Goal: Task Accomplishment & Management: Use online tool/utility

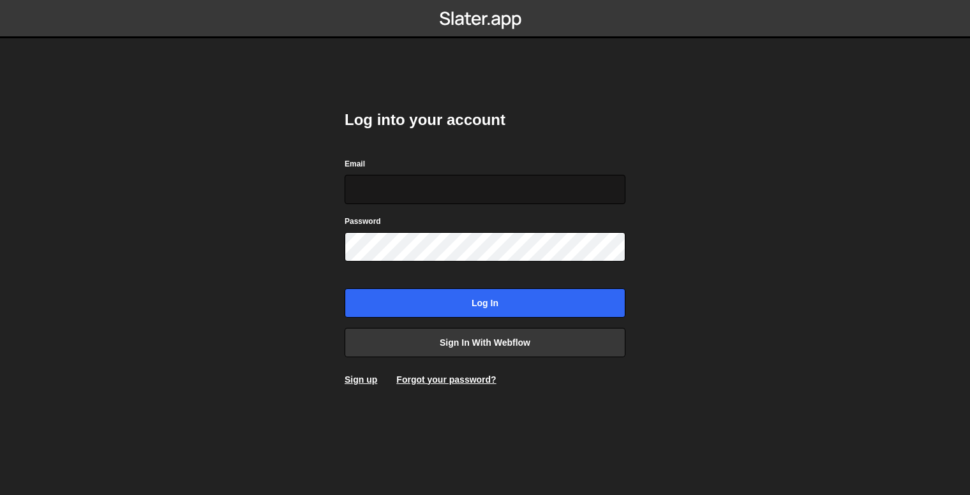
click at [434, 189] on input "Email" at bounding box center [484, 189] width 281 height 29
type input "[EMAIL_ADDRESS][DOMAIN_NAME]"
click at [344, 288] on input "Log in" at bounding box center [484, 302] width 281 height 29
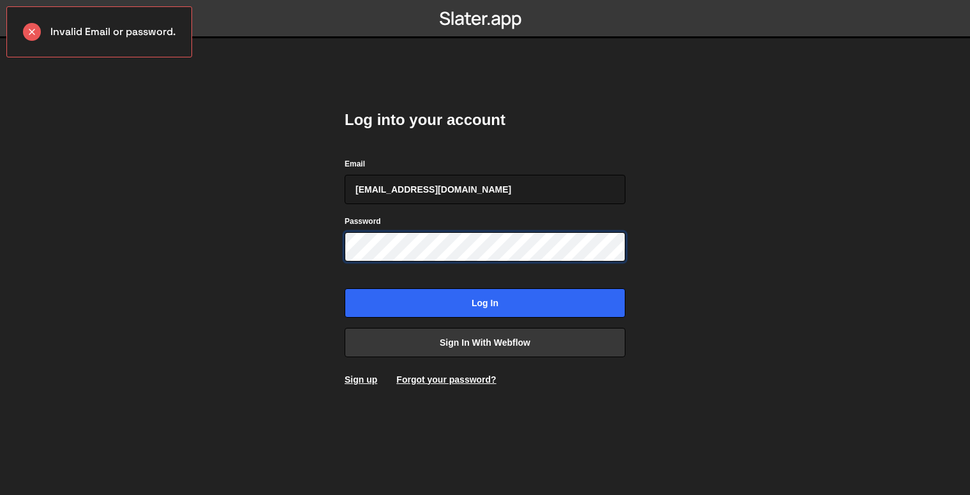
click at [344, 288] on input "Log in" at bounding box center [484, 302] width 281 height 29
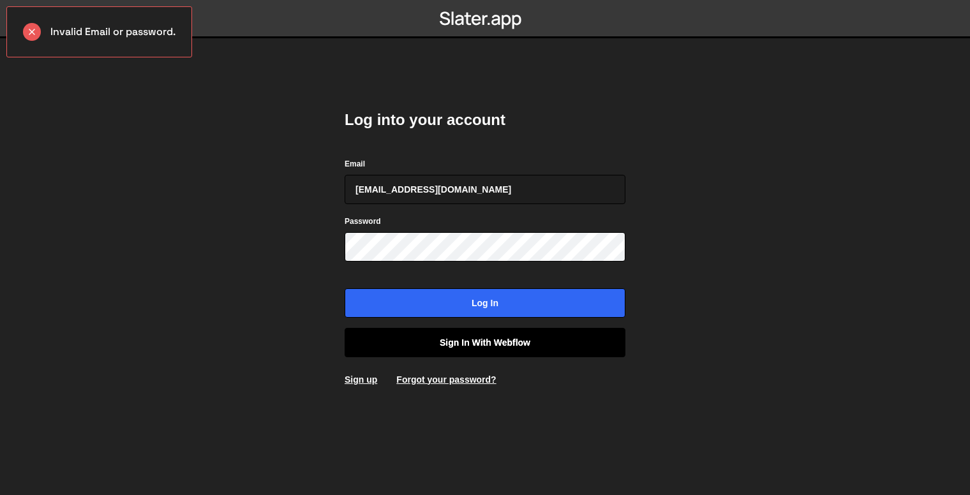
click at [463, 344] on link "Sign in with Webflow" at bounding box center [484, 342] width 281 height 29
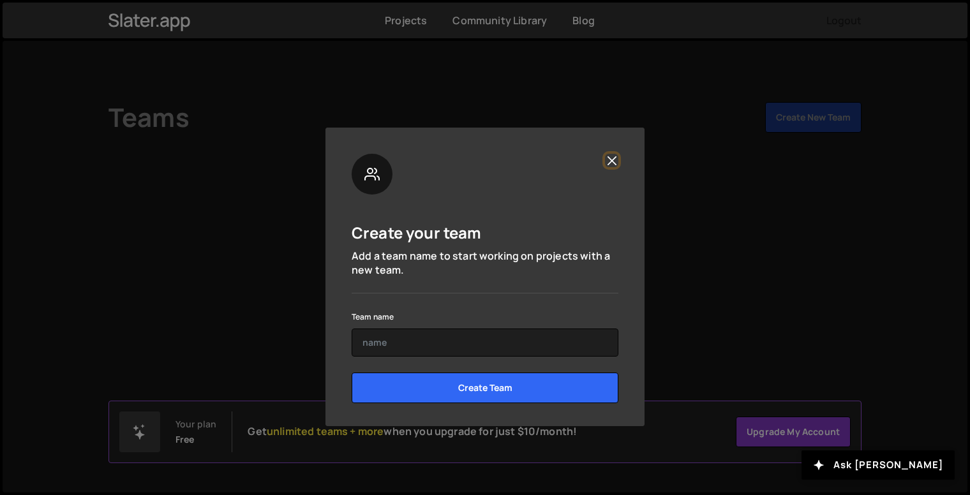
click at [610, 154] on button "Close" at bounding box center [611, 160] width 13 height 13
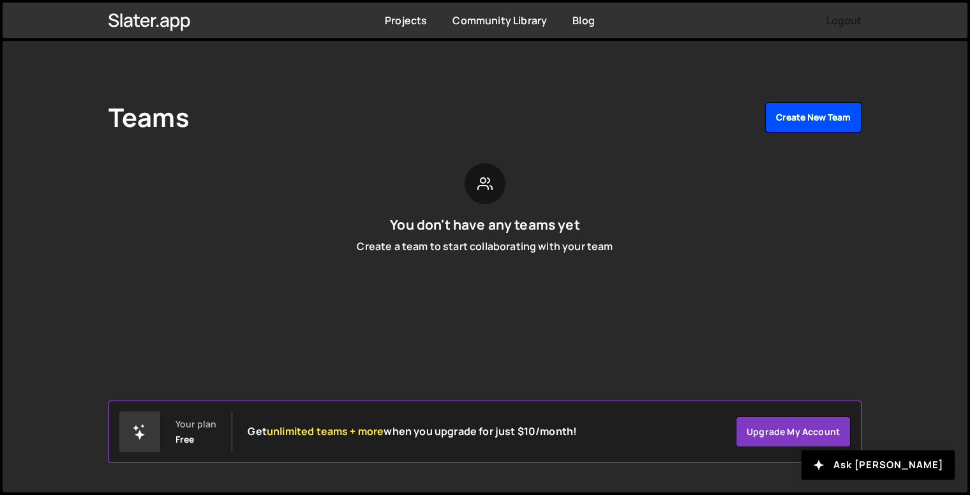
click at [846, 122] on button "Create New Team" at bounding box center [813, 117] width 96 height 31
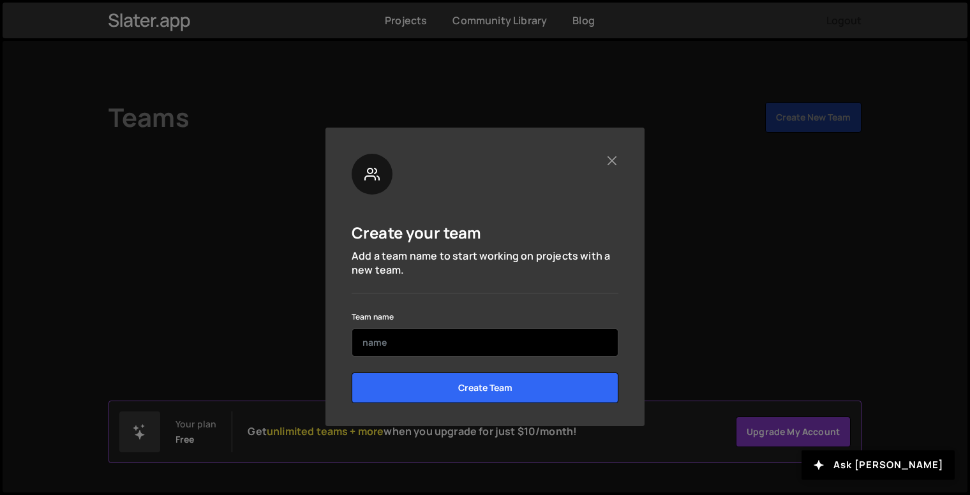
click at [427, 342] on input "text" at bounding box center [484, 342] width 267 height 28
type input "Gsap learn"
click at [351, 373] on input "Create Team" at bounding box center [484, 388] width 267 height 31
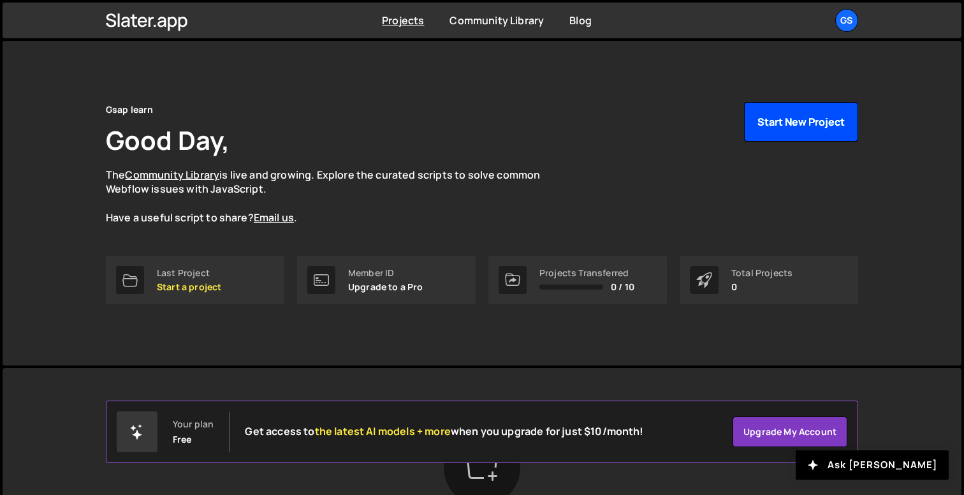
click at [807, 122] on button "Start New Project" at bounding box center [801, 122] width 114 height 40
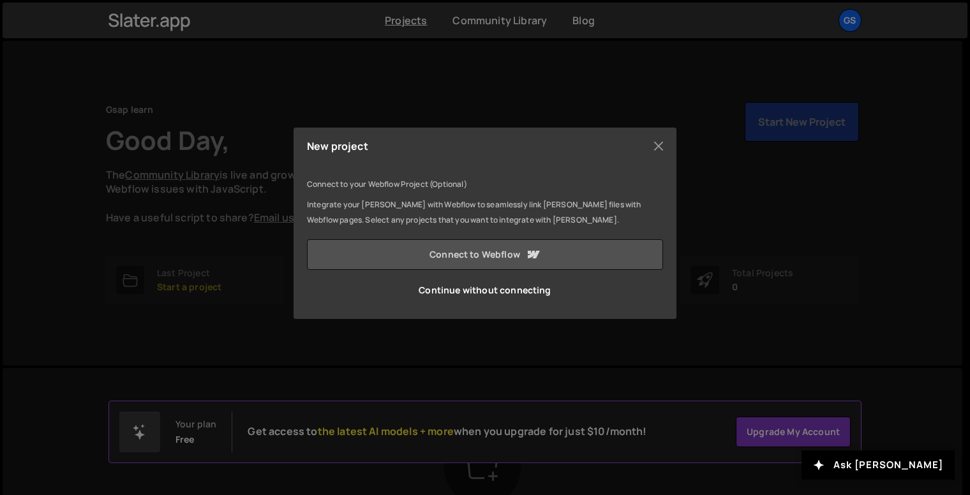
click at [540, 247] on link "Connect to Webflow" at bounding box center [485, 254] width 356 height 31
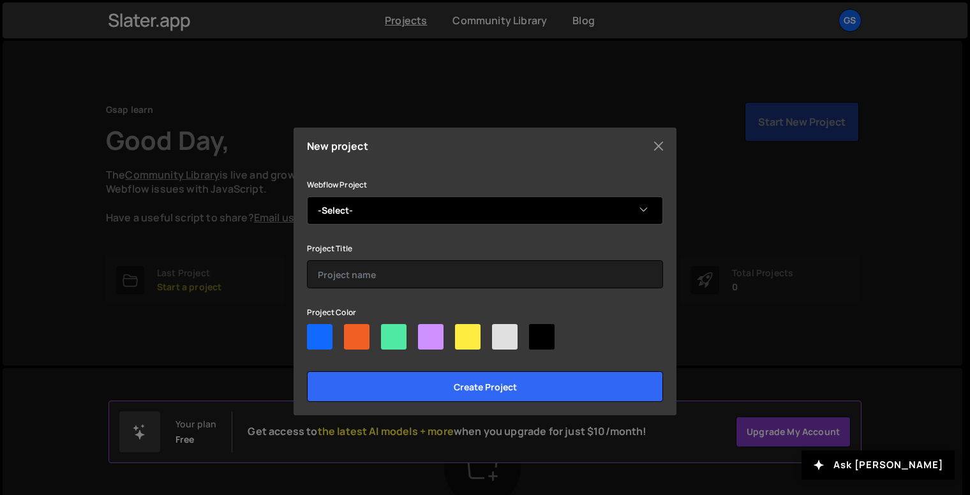
click at [473, 207] on select "-Select- Matt Leon - UX Designer Test Gsap loading" at bounding box center [485, 210] width 356 height 28
select select "68aae0e56f57c49b9df2a8b0"
click at [307, 196] on select "-Select- Matt Leon - UX Designer Test Gsap loading" at bounding box center [485, 210] width 356 height 28
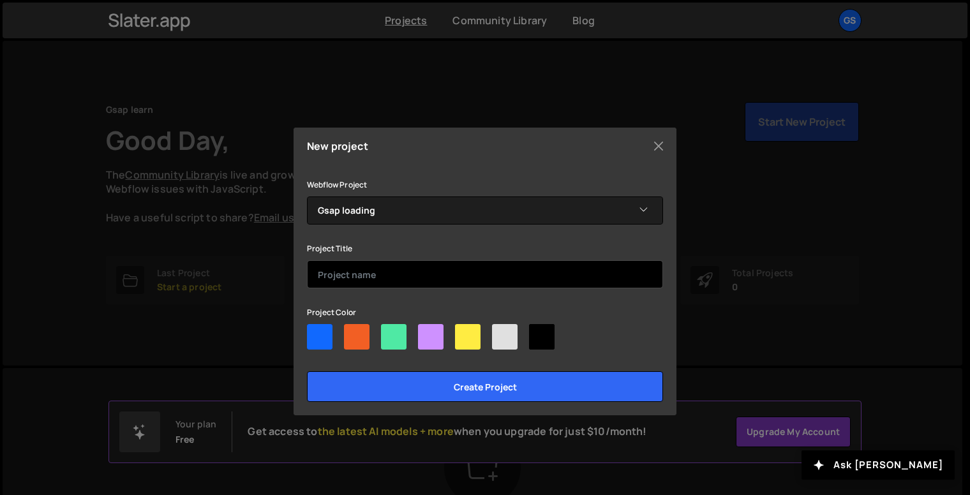
click at [421, 272] on input "text" at bounding box center [485, 274] width 356 height 28
type input "GSAP"
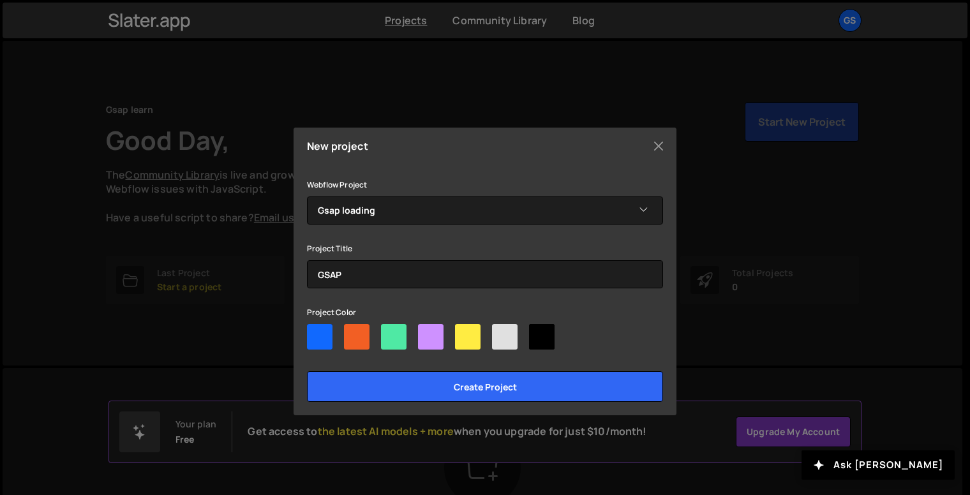
click at [381, 334] on div at bounding box center [394, 337] width 26 height 26
click at [381, 332] on input"] "radio" at bounding box center [385, 328] width 8 height 8
radio input"] "true"
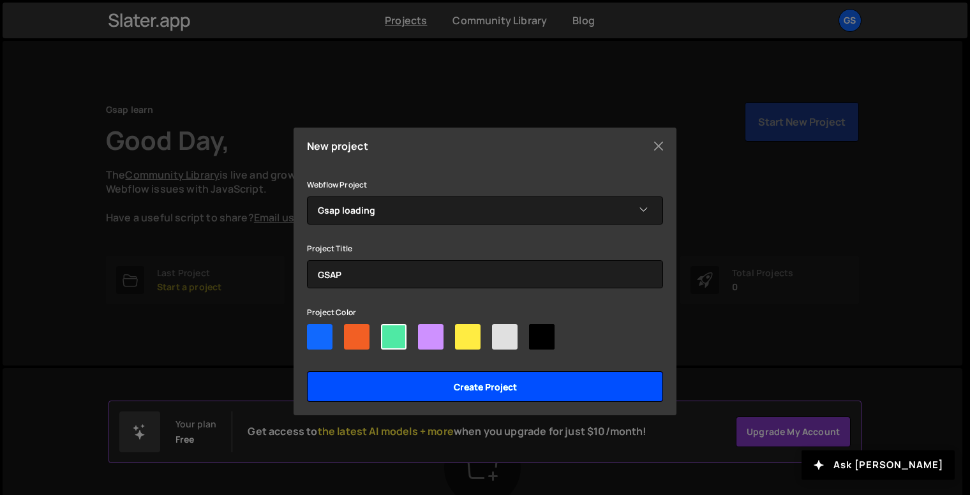
click at [421, 398] on input "Create project" at bounding box center [485, 386] width 356 height 31
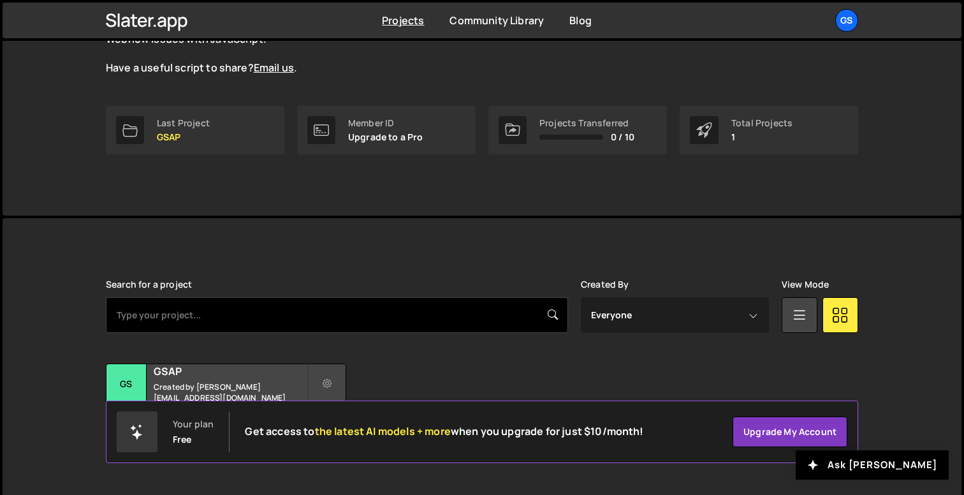
scroll to position [161, 0]
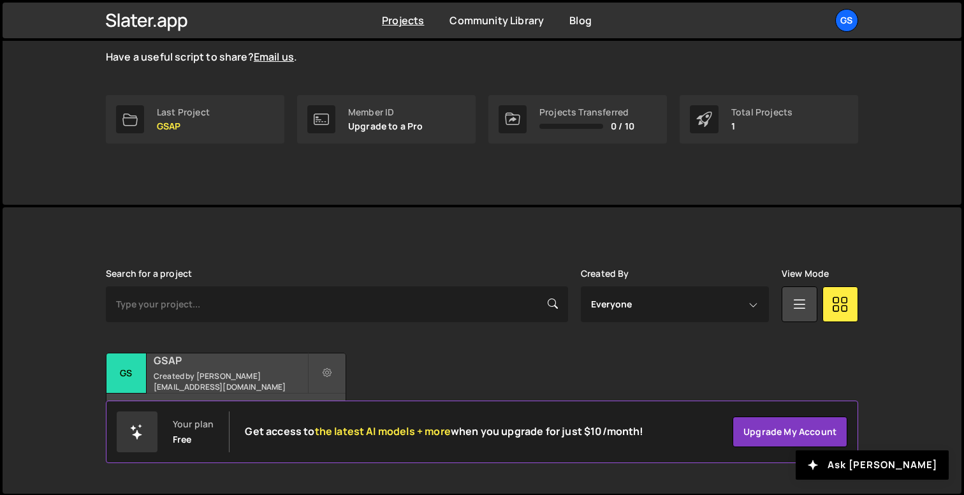
click at [205, 374] on div "GSAP Created by matheusbelt@hotmail.com" at bounding box center [226, 373] width 239 height 40
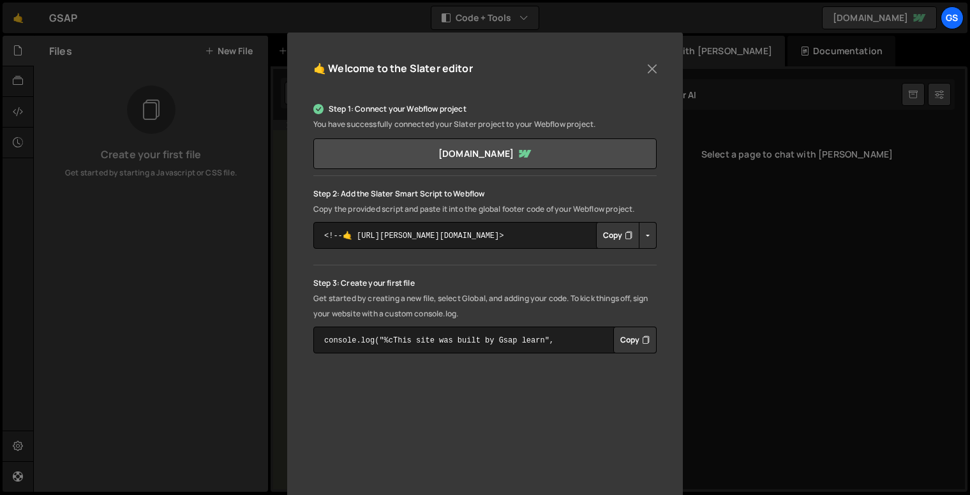
scroll to position [128, 0]
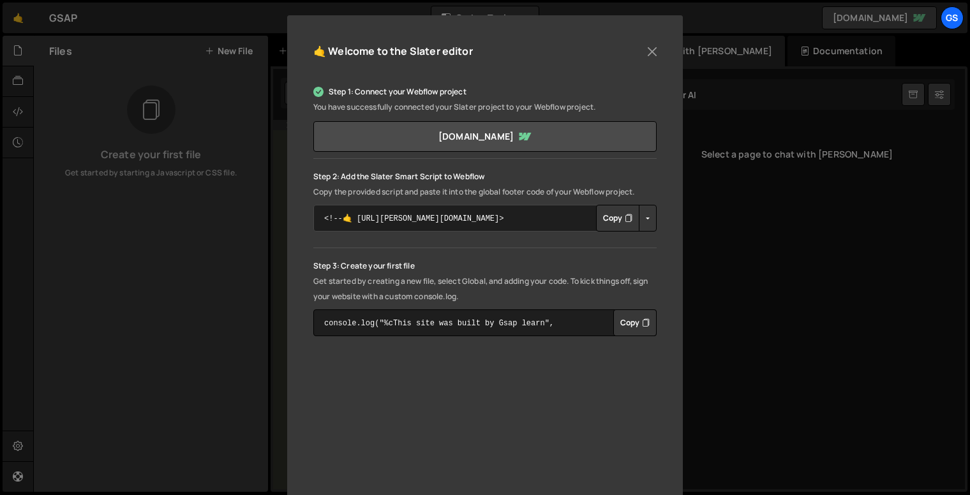
drag, startPoint x: 505, startPoint y: 222, endPoint x: 292, endPoint y: 215, distance: 213.8
click at [292, 215] on div "🤙 Welcome to the Slater editor Step 1: Connect your Webflow project You have su…" at bounding box center [484, 298] width 395 height 566
click at [472, 220] on textarea "<!--🤙 https://slater.app/16815.js--> <script>document.addEventListener("DOMCont…" at bounding box center [484, 218] width 343 height 27
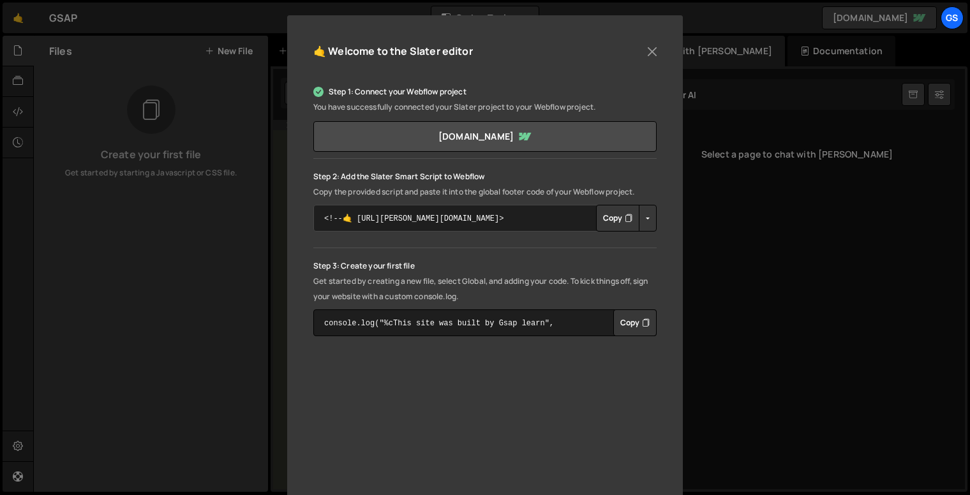
click at [472, 220] on textarea "<!--🤙 https://slater.app/16815.js--> <script>document.addEventListener("DOMCont…" at bounding box center [484, 218] width 343 height 27
click at [610, 225] on button "Copy" at bounding box center [617, 218] width 43 height 27
click at [612, 219] on button "Copy" at bounding box center [617, 218] width 43 height 27
click at [691, 242] on div "🤙 Welcome to the Slater editor Step 1: Connect your Webflow project You have su…" at bounding box center [485, 247] width 970 height 495
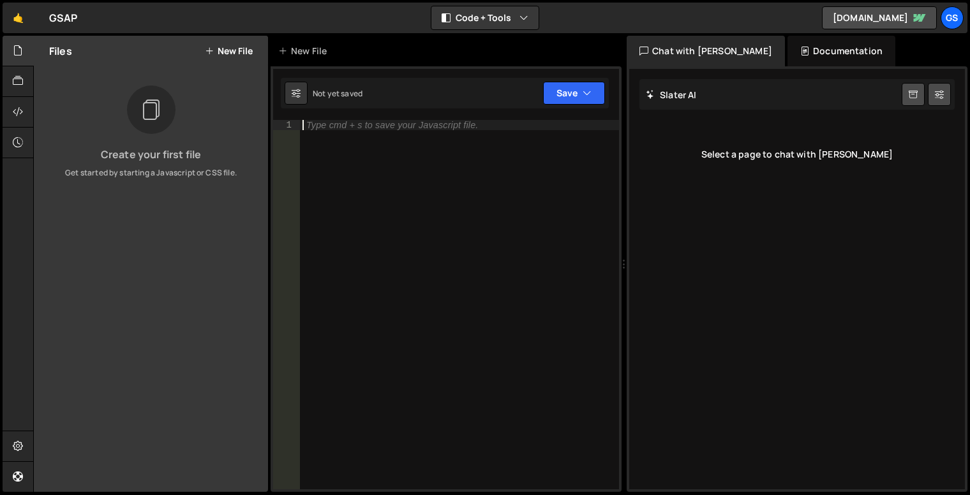
click at [336, 128] on div "Type cmd + s to save your Javascript file." at bounding box center [392, 125] width 172 height 9
click at [582, 96] on button "Save" at bounding box center [574, 93] width 62 height 23
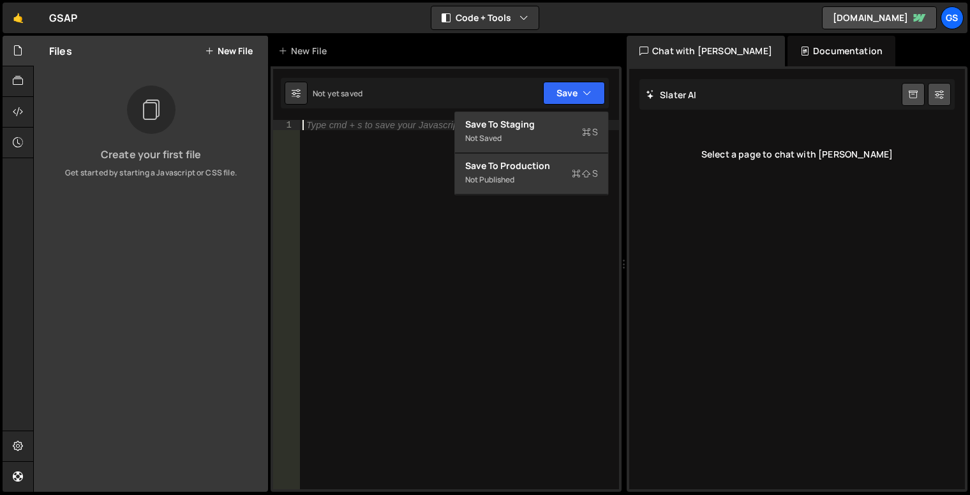
click at [408, 159] on div "Type cmd + s to save your Javascript file." at bounding box center [459, 315] width 319 height 390
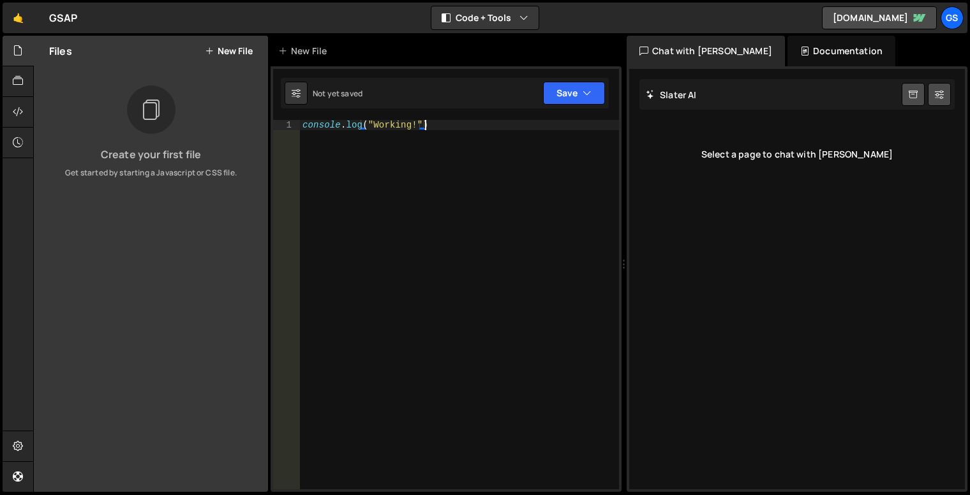
scroll to position [0, 8]
type textarea "console.log("Working!");"
click at [561, 102] on button "Save" at bounding box center [574, 93] width 62 height 23
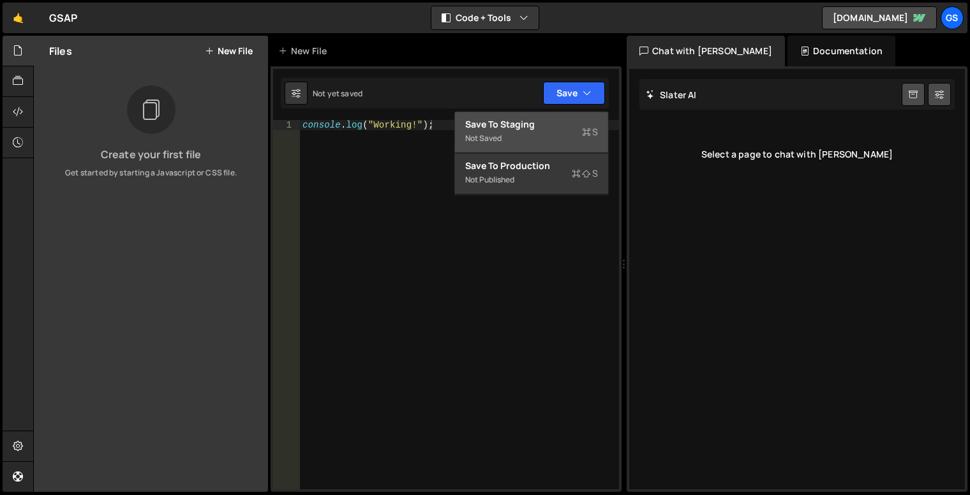
click at [517, 141] on div "Not saved" at bounding box center [531, 138] width 133 height 15
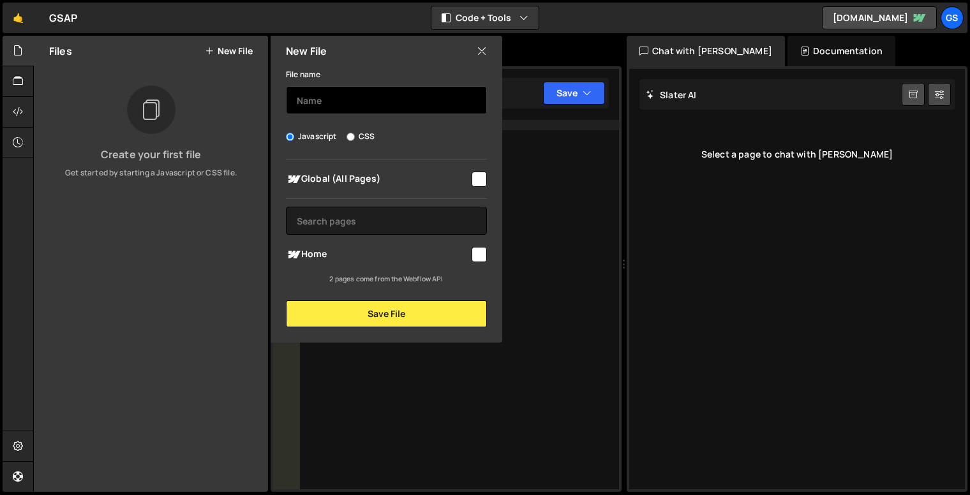
click at [354, 105] on input "text" at bounding box center [386, 100] width 201 height 28
drag, startPoint x: 250, startPoint y: 87, endPoint x: 168, endPoint y: 87, distance: 81.6
click at [171, 87] on div "Files New File Create your first file Get started by starting a Javascript or C…" at bounding box center [151, 264] width 234 height 456
type input "gsap"
click at [481, 176] on input "checkbox" at bounding box center [478, 179] width 15 height 15
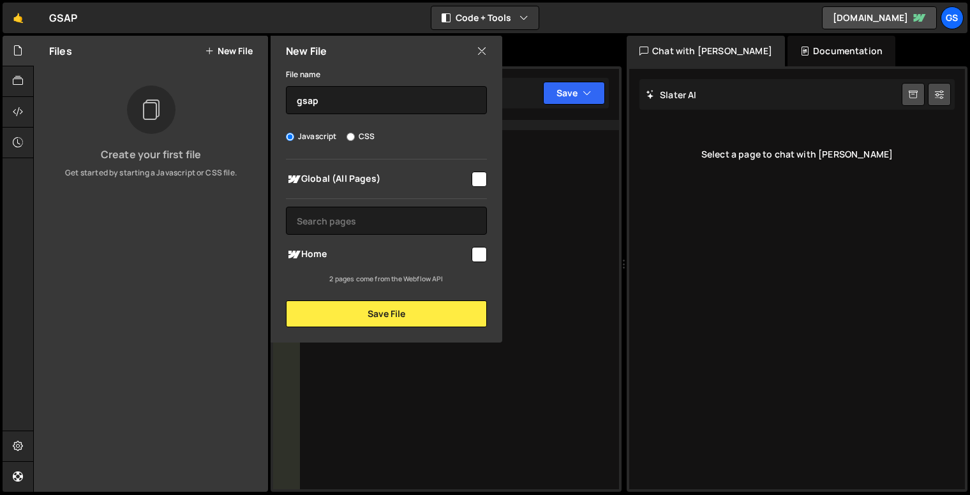
checkbox input "true"
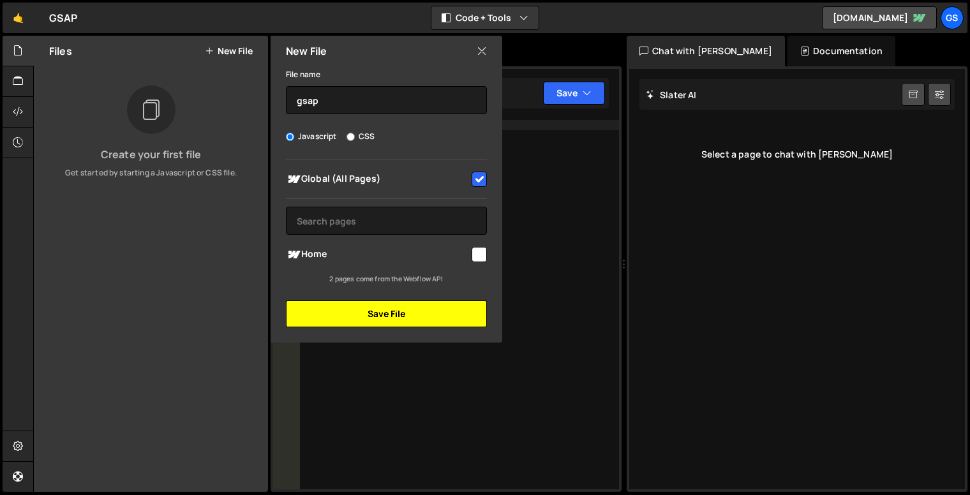
click at [431, 313] on button "Save File" at bounding box center [386, 313] width 201 height 27
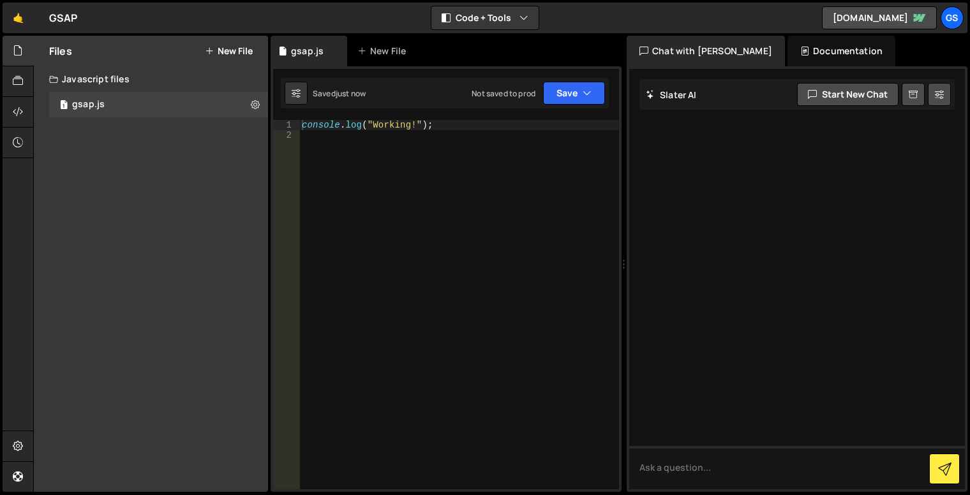
click at [461, 161] on div "console . log ( "Working!" ) ;" at bounding box center [459, 315] width 320 height 390
click at [565, 95] on button "Save" at bounding box center [574, 93] width 62 height 23
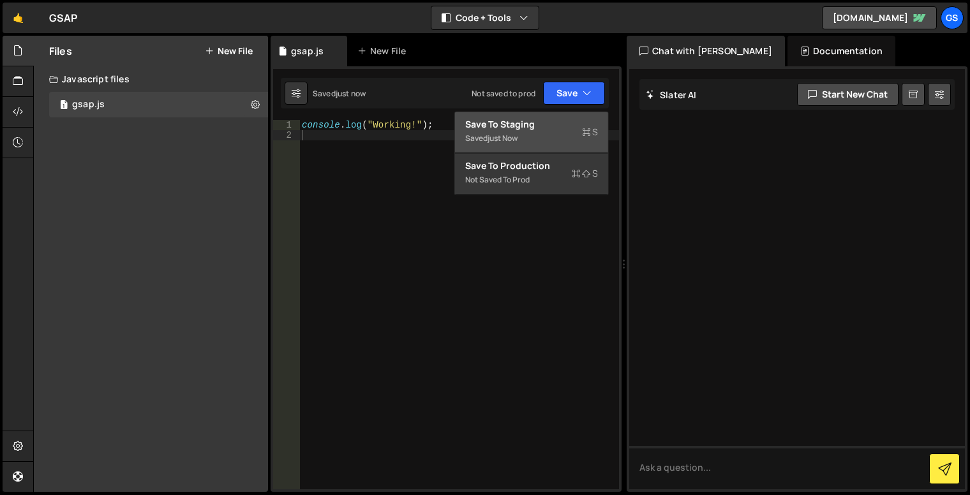
click at [580, 134] on div "Saved just now" at bounding box center [531, 138] width 133 height 15
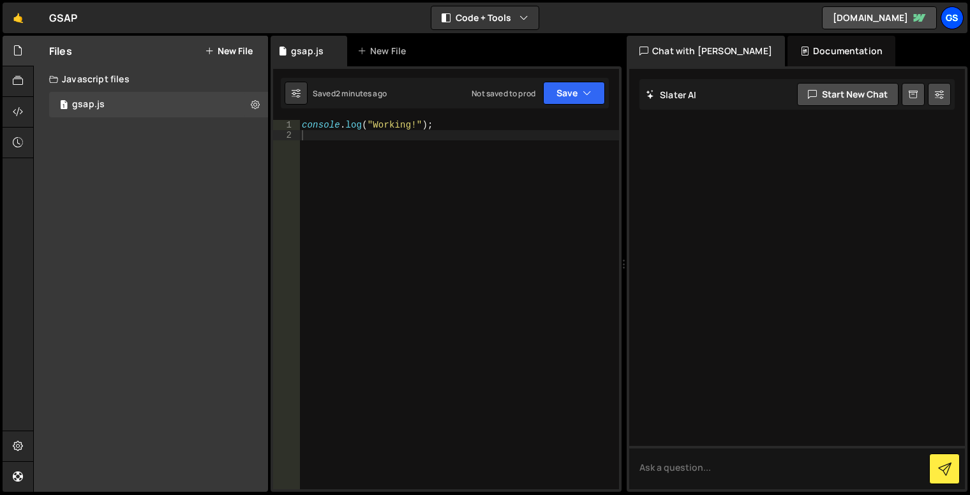
click at [948, 18] on div "Gs" at bounding box center [951, 17] width 23 height 23
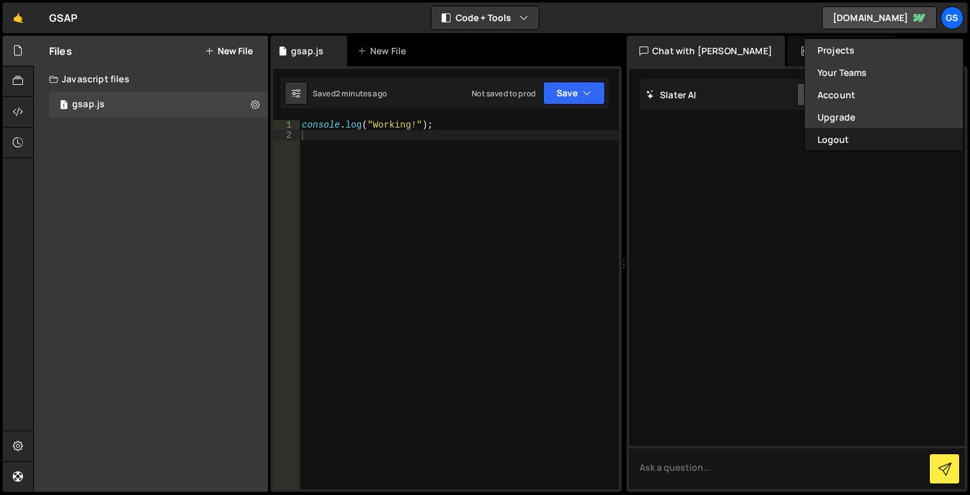
click at [850, 136] on button "Logout" at bounding box center [883, 139] width 158 height 22
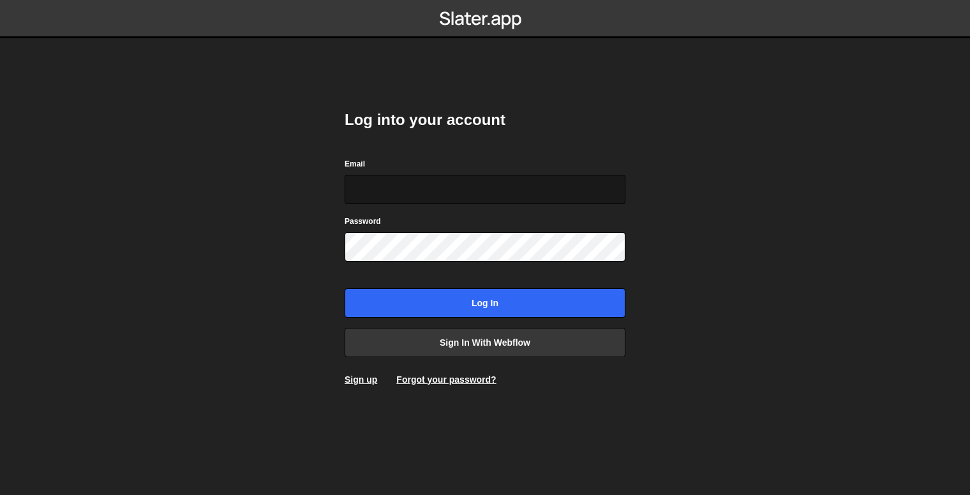
click at [431, 191] on input "Email" at bounding box center [484, 189] width 281 height 29
type input "[EMAIL_ADDRESS][DOMAIN_NAME]"
click at [344, 288] on input "Log in" at bounding box center [484, 302] width 281 height 29
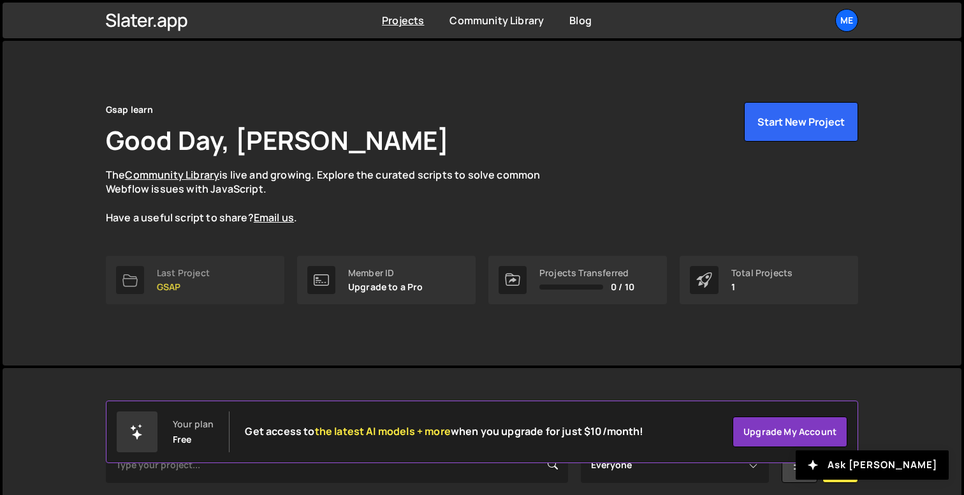
click at [173, 288] on p "GSAP" at bounding box center [183, 287] width 53 height 10
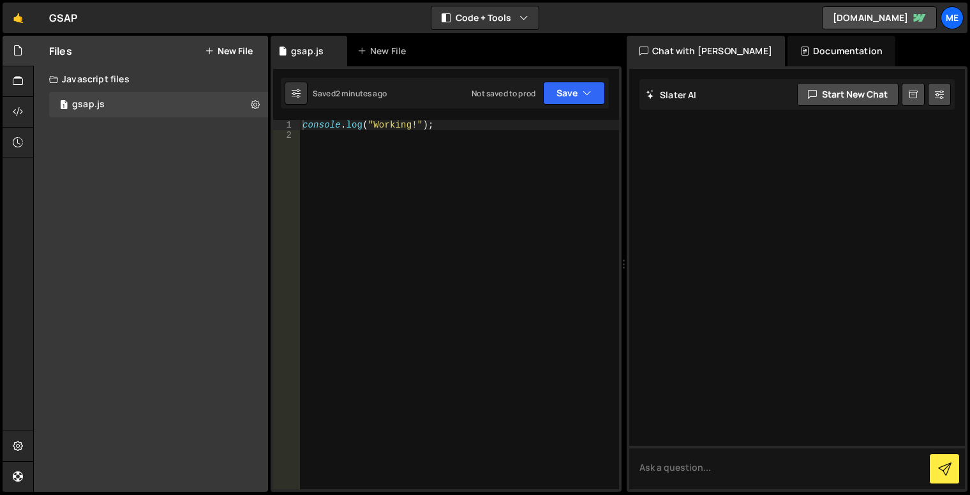
type textarea "console.log("Working!");"
click at [367, 126] on div "console . log ( "Working!" ) ;" at bounding box center [459, 315] width 319 height 390
click at [429, 132] on div "console . log ( "Working!" ) ;" at bounding box center [459, 315] width 319 height 390
click at [466, 128] on div "console . log ( "Working!" ) ;" at bounding box center [459, 315] width 319 height 390
type textarea "console.log("Working!");"
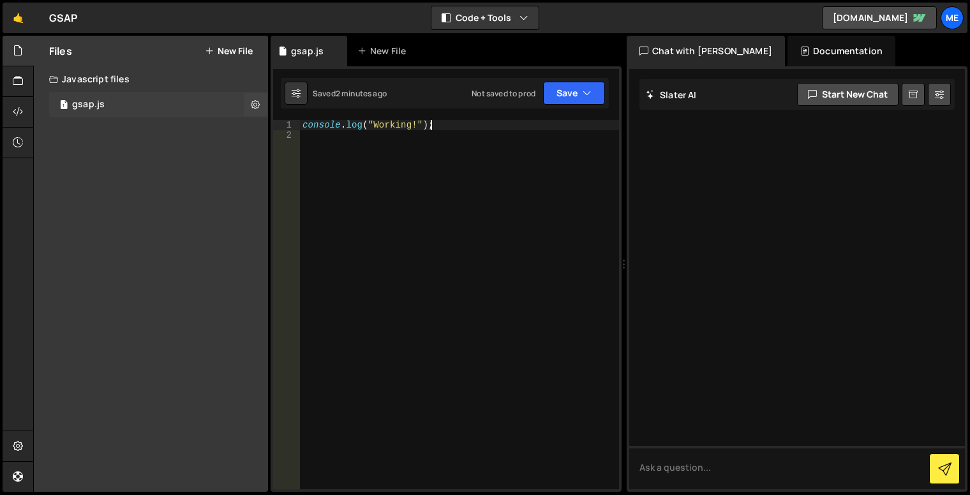
click at [122, 103] on div "1 gsap.js 0" at bounding box center [158, 105] width 219 height 26
click at [25, 52] on div at bounding box center [18, 51] width 31 height 31
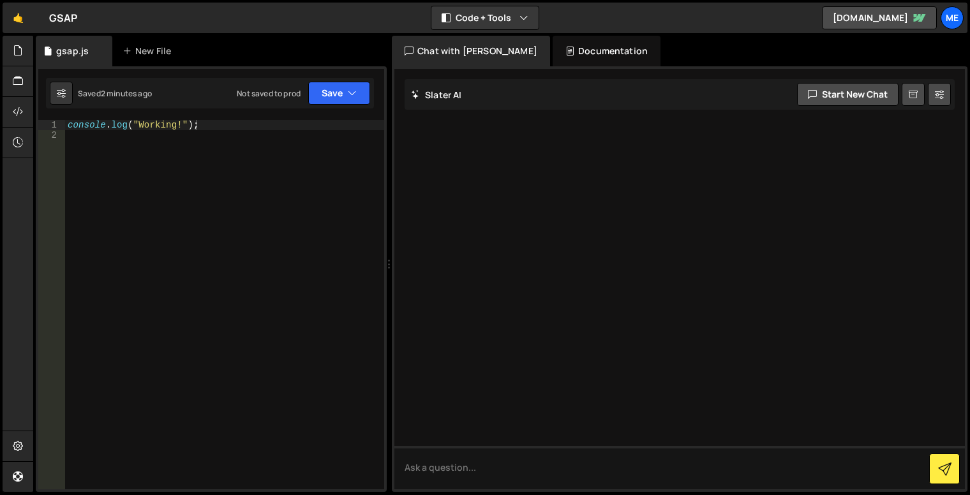
click at [49, 22] on div "GSAP ⚠️ Code is being edited in another browser" at bounding box center [63, 17] width 29 height 15
click at [10, 18] on link "🤙" at bounding box center [18, 18] width 31 height 31
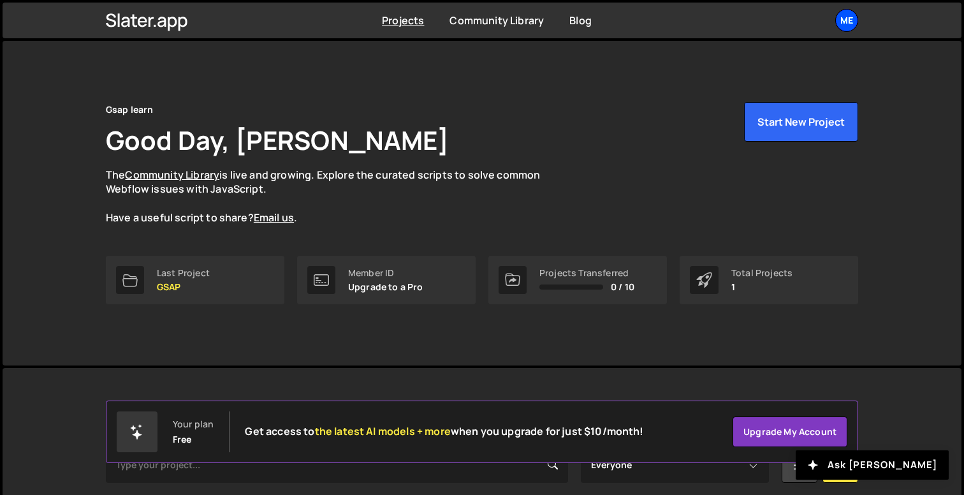
click at [845, 17] on div "Me" at bounding box center [847, 20] width 23 height 23
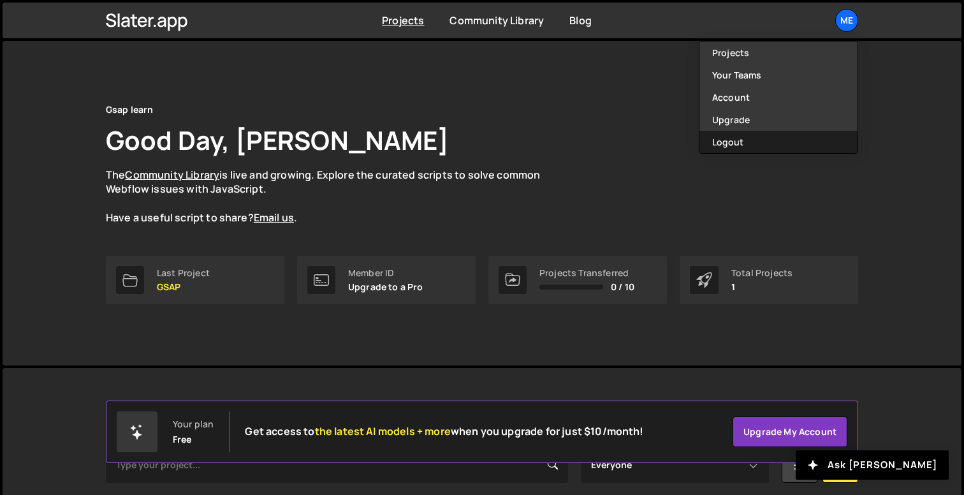
click at [711, 140] on button "Logout" at bounding box center [779, 142] width 158 height 22
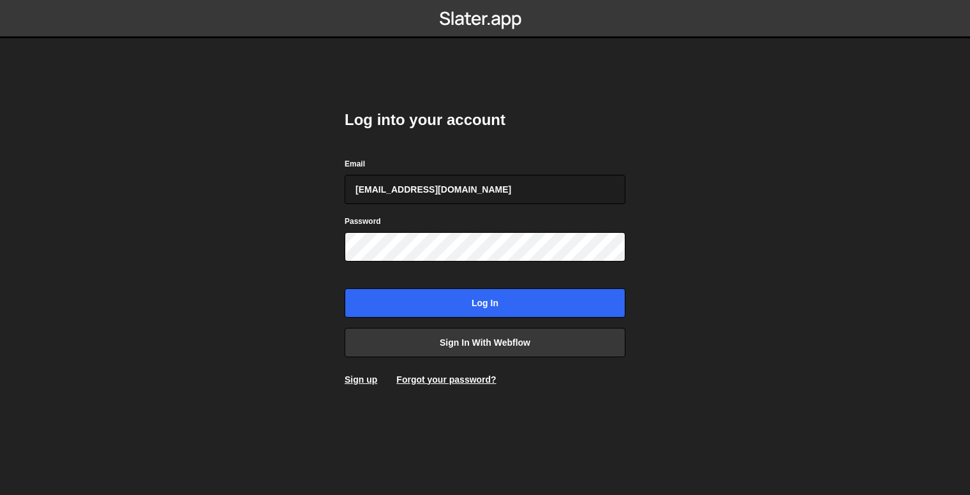
type input "pocharr@gmail.com"
click at [344, 288] on input "Log in" at bounding box center [484, 302] width 281 height 29
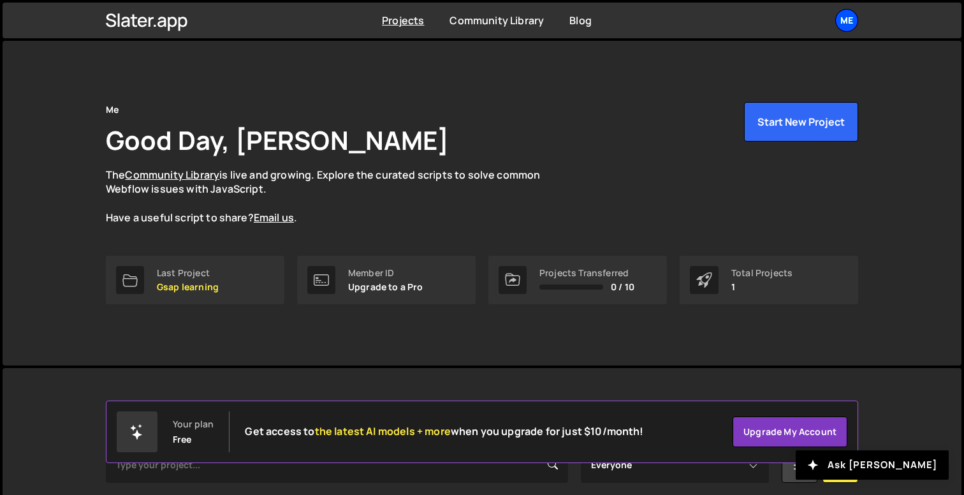
click at [843, 9] on div "Me" at bounding box center [847, 20] width 23 height 23
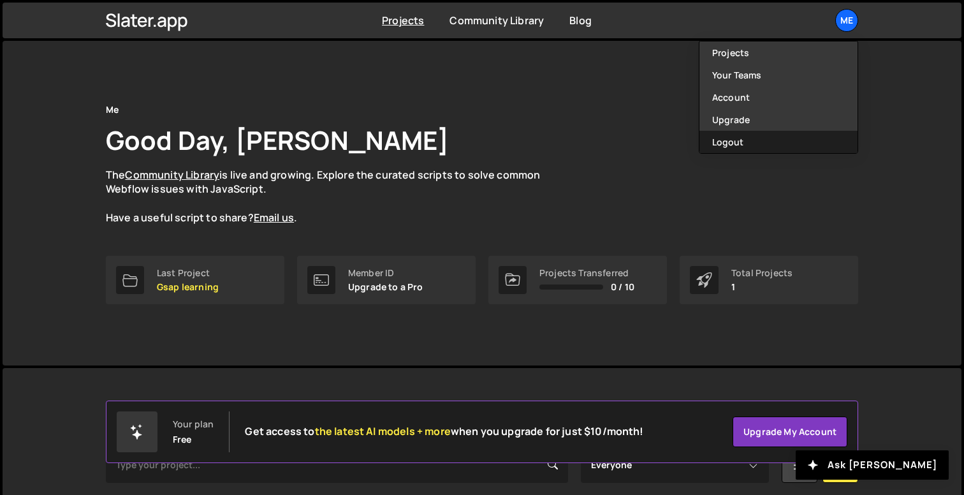
click at [766, 137] on button "Logout" at bounding box center [779, 142] width 158 height 22
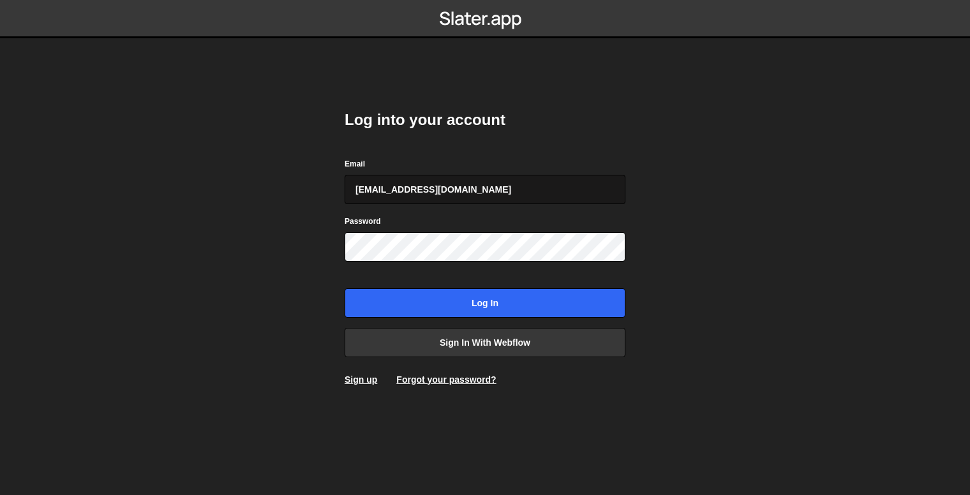
type input "[EMAIL_ADDRESS][DOMAIN_NAME]"
click at [344, 288] on input "Log in" at bounding box center [484, 302] width 281 height 29
click at [373, 223] on label "Password" at bounding box center [362, 221] width 36 height 13
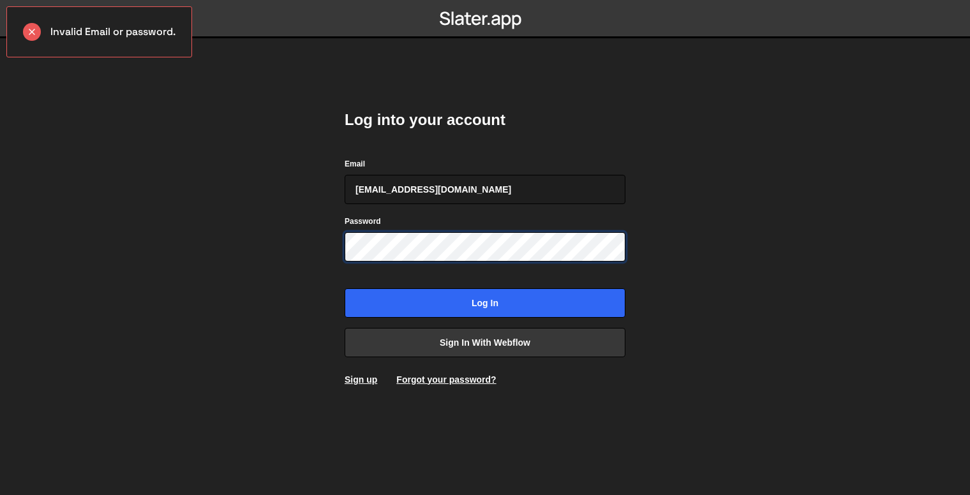
click at [344, 288] on input "Log in" at bounding box center [484, 302] width 281 height 29
click at [441, 389] on div "Log into your account Email [EMAIL_ADDRESS][DOMAIN_NAME] Password Log in Sign i…" at bounding box center [484, 248] width 281 height 314
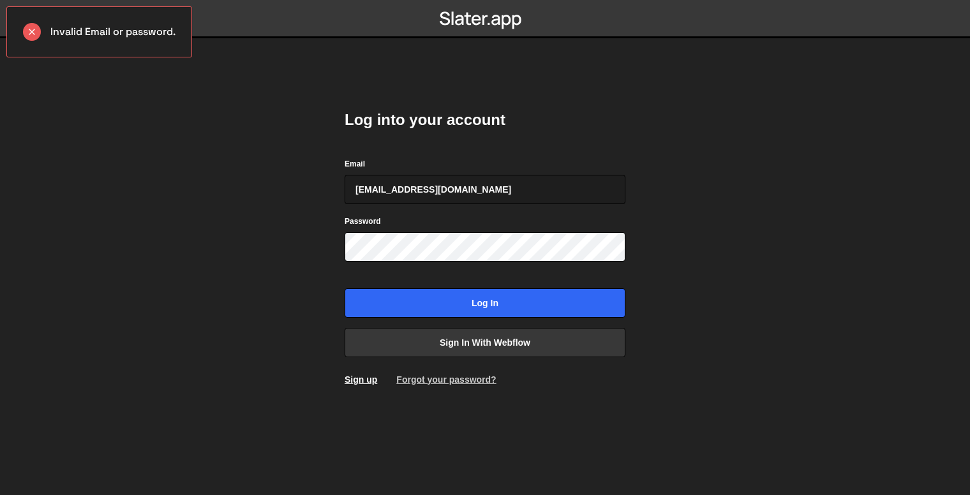
click at [441, 378] on link "Forgot your password?" at bounding box center [446, 379] width 100 height 10
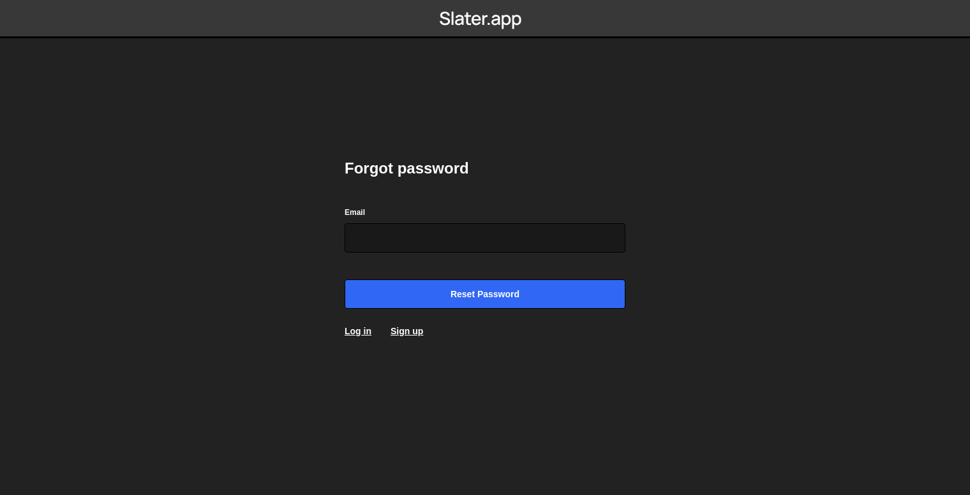
click at [488, 245] on input "Email" at bounding box center [484, 237] width 281 height 29
type input "[EMAIL_ADDRESS][DOMAIN_NAME]"
click at [344, 279] on input "Reset password" at bounding box center [484, 293] width 281 height 29
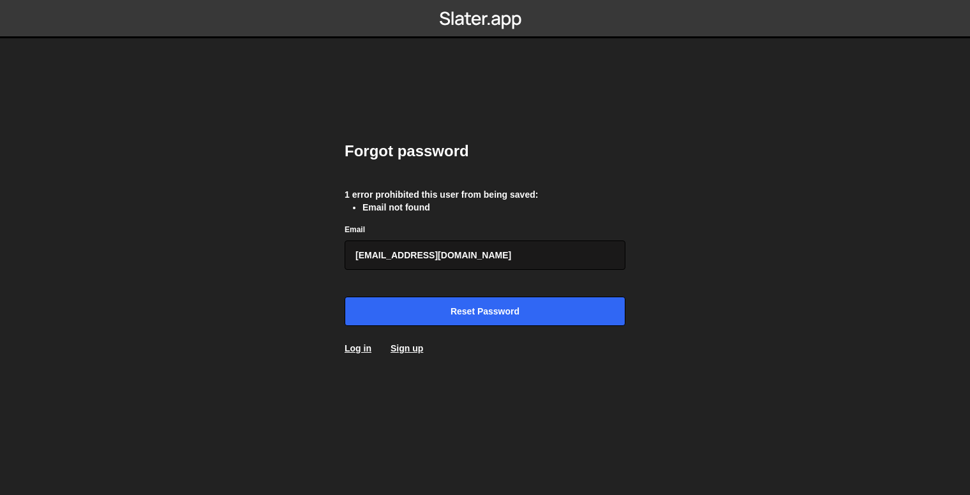
click at [516, 267] on input "mattleondesign@gmail.com" at bounding box center [484, 254] width 281 height 29
click at [367, 344] on link "Log in" at bounding box center [357, 348] width 27 height 10
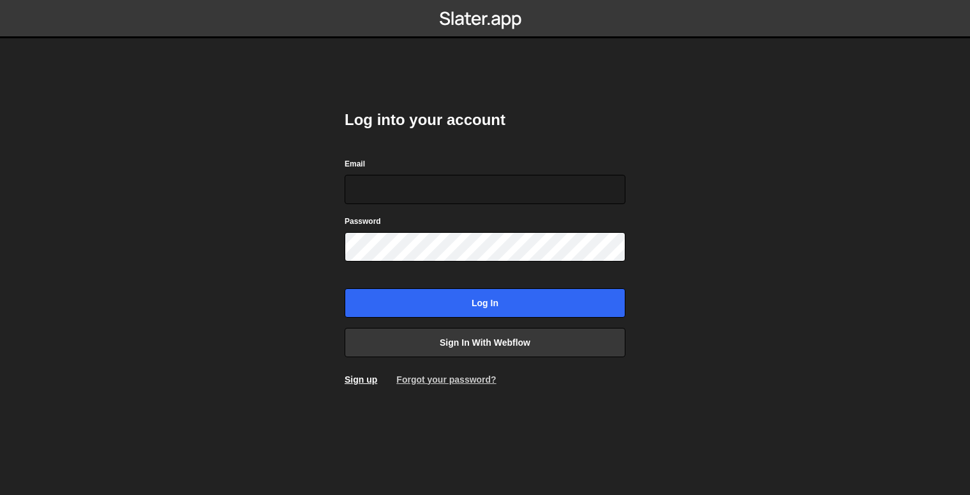
click at [420, 376] on link "Forgot your password?" at bounding box center [446, 379] width 100 height 10
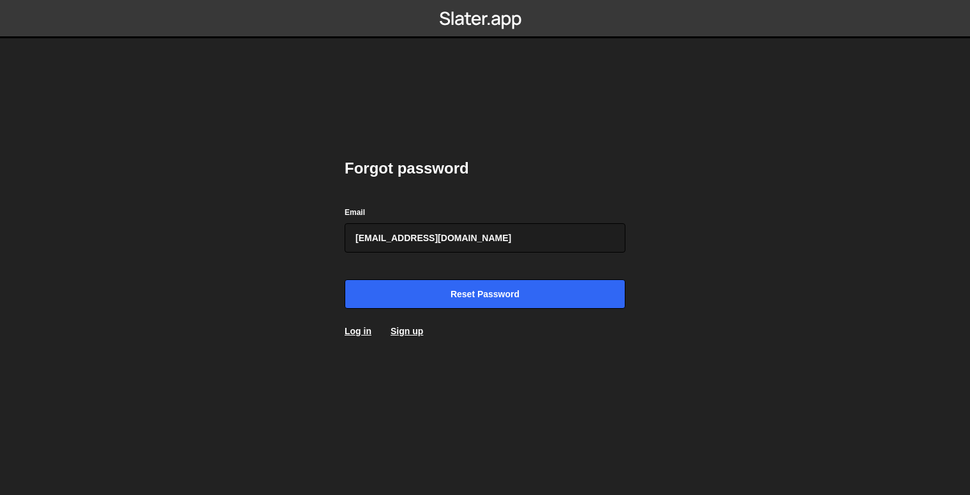
type input "pocharr@gmail.com"
click at [344, 279] on input "Reset password" at bounding box center [484, 293] width 281 height 29
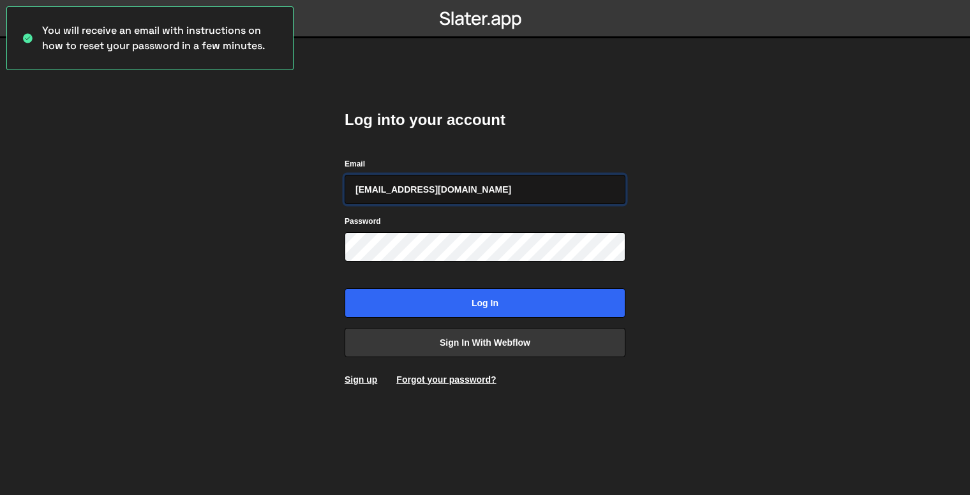
type input "pocharr@gmail.com"
click at [344, 288] on input "Log in" at bounding box center [484, 302] width 281 height 29
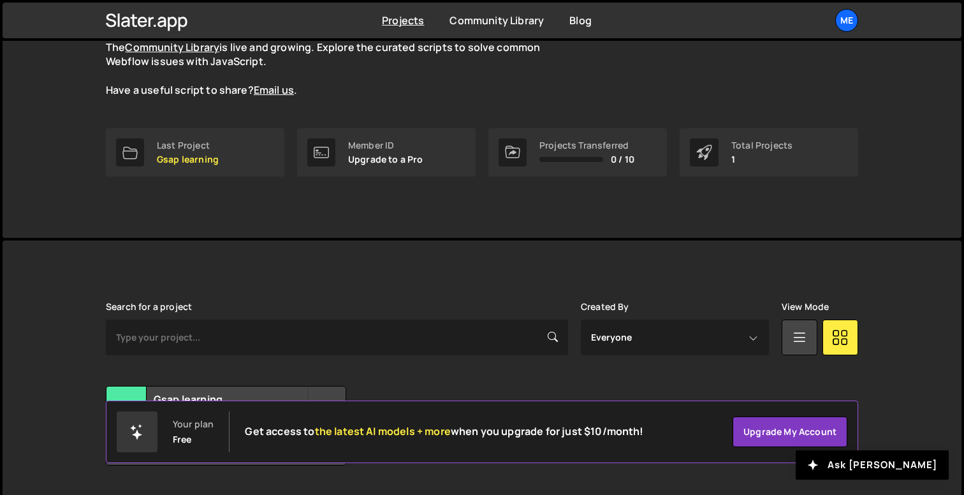
scroll to position [161, 0]
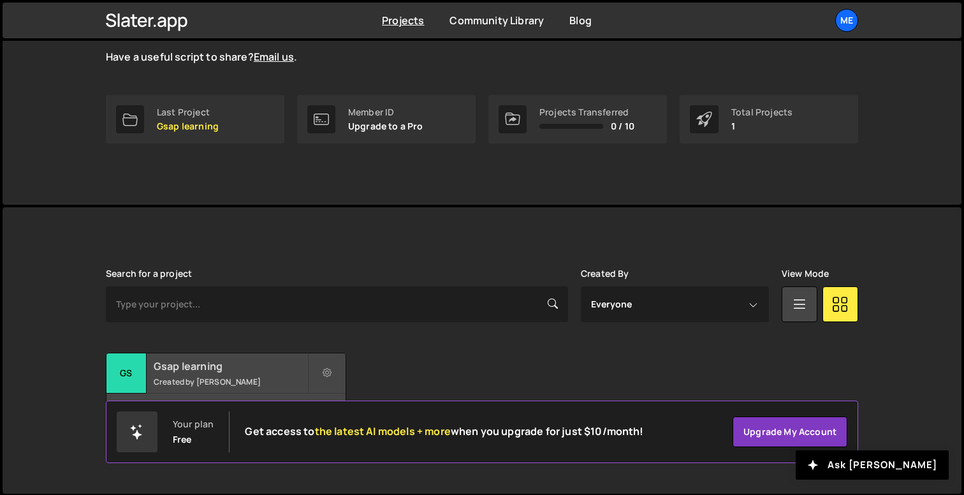
click at [199, 367] on h2 "Gsap learning" at bounding box center [231, 366] width 154 height 14
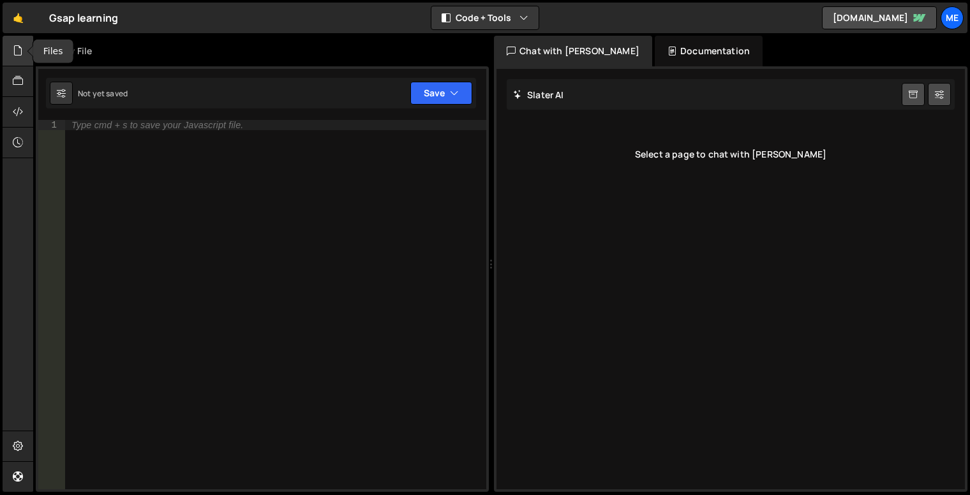
click at [24, 52] on div at bounding box center [18, 51] width 31 height 31
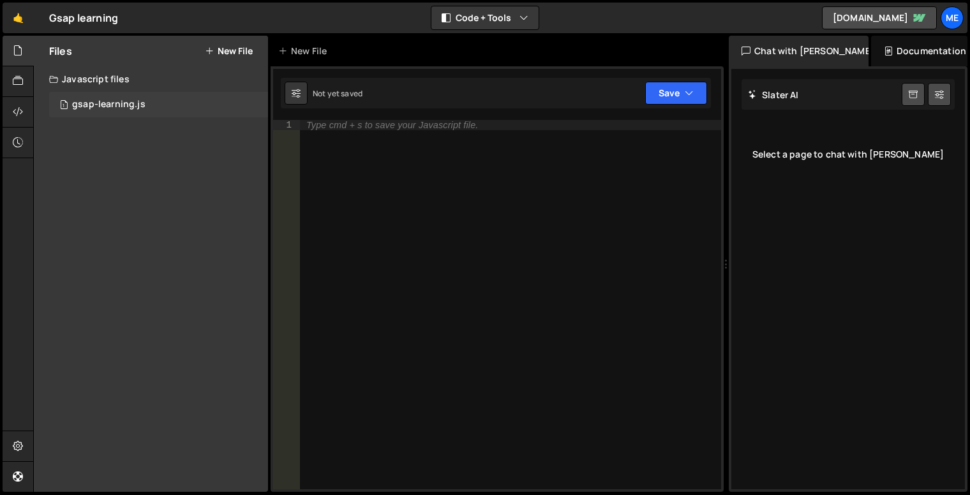
click at [100, 102] on div "gsap-learning.js" at bounding box center [108, 104] width 73 height 11
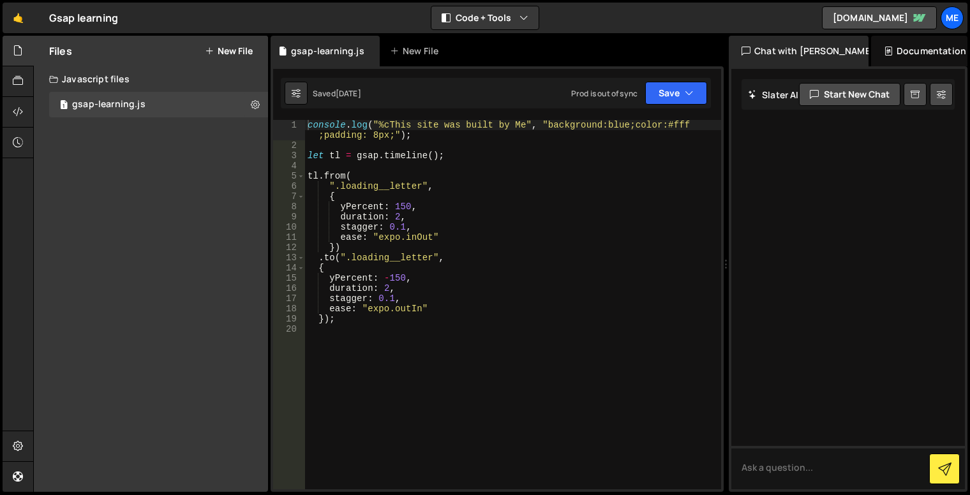
click at [434, 169] on div "console . log ( "%cThis site was built by Me" , "background:blue;color:#fff ;pa…" at bounding box center [513, 320] width 416 height 400
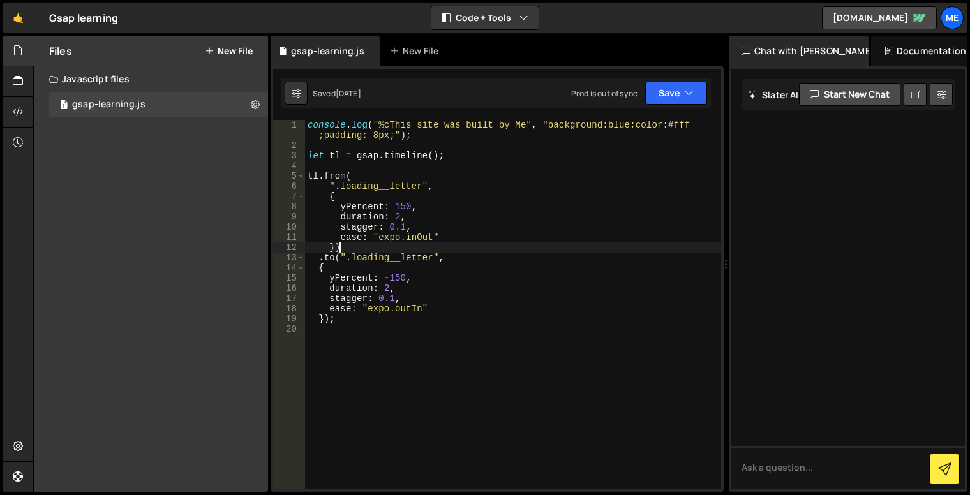
click at [476, 252] on div "console . log ( "%cThis site was built by Me" , "background:blue;color:#fff ;pa…" at bounding box center [513, 320] width 416 height 400
type textarea "})"
click at [452, 328] on div "console . log ( "%cThis site was built by Me" , "background:blue;color:#fff ;pa…" at bounding box center [513, 320] width 416 height 400
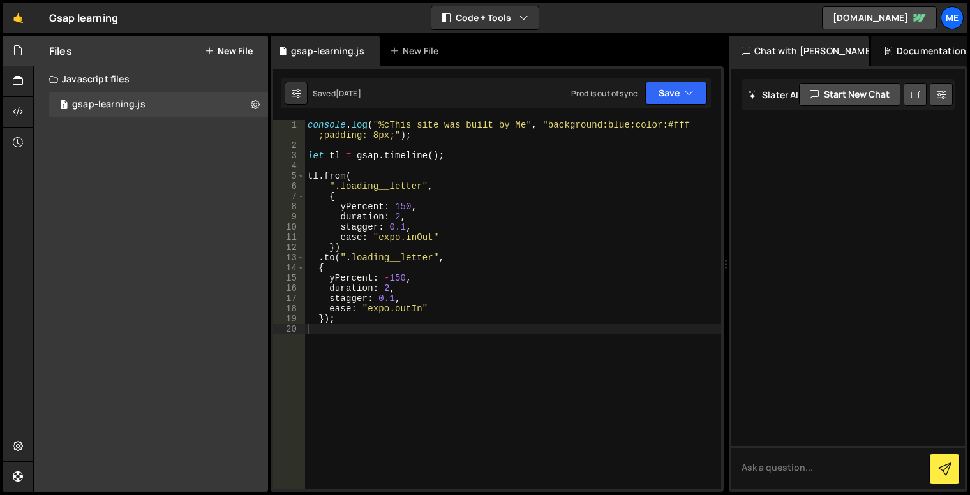
click at [214, 48] on button "New File" at bounding box center [229, 51] width 48 height 10
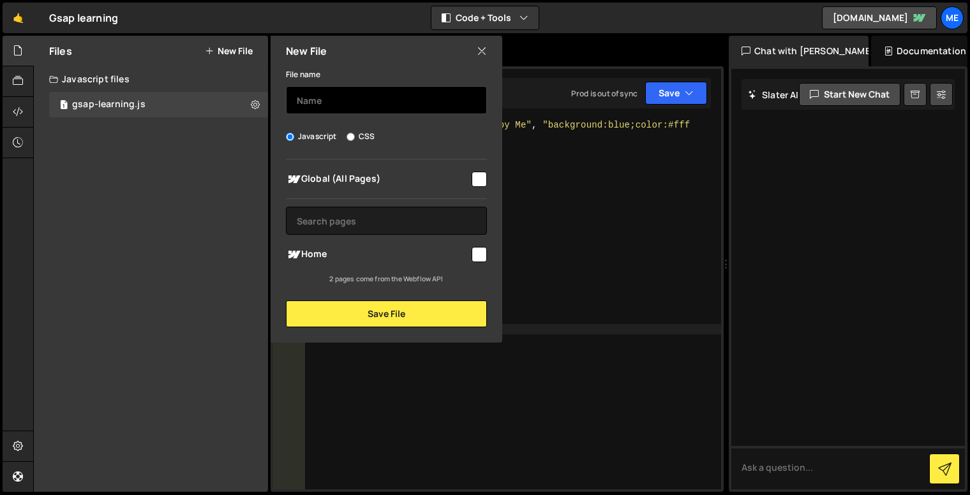
click at [341, 99] on input "text" at bounding box center [386, 100] width 201 height 28
type input "gsap livestream"
click at [484, 179] on input "checkbox" at bounding box center [478, 179] width 15 height 15
checkbox input "true"
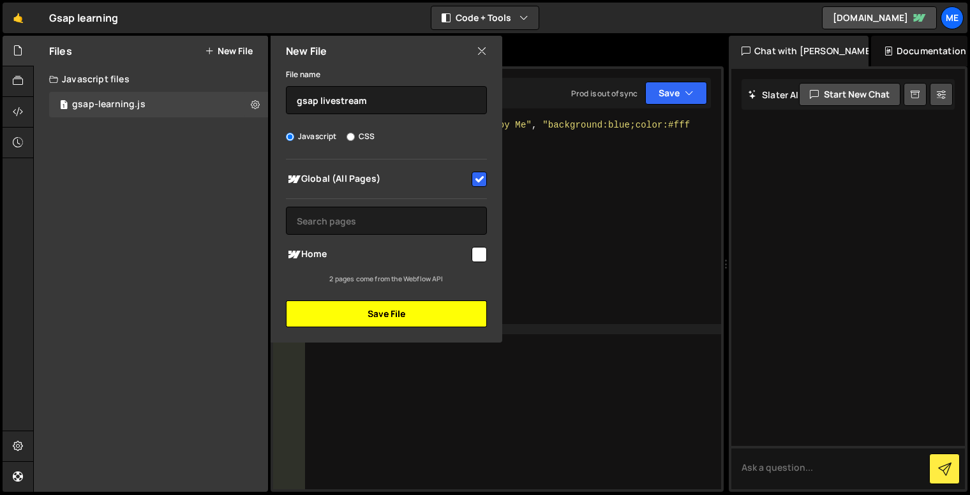
click at [448, 320] on button "Save File" at bounding box center [386, 313] width 201 height 27
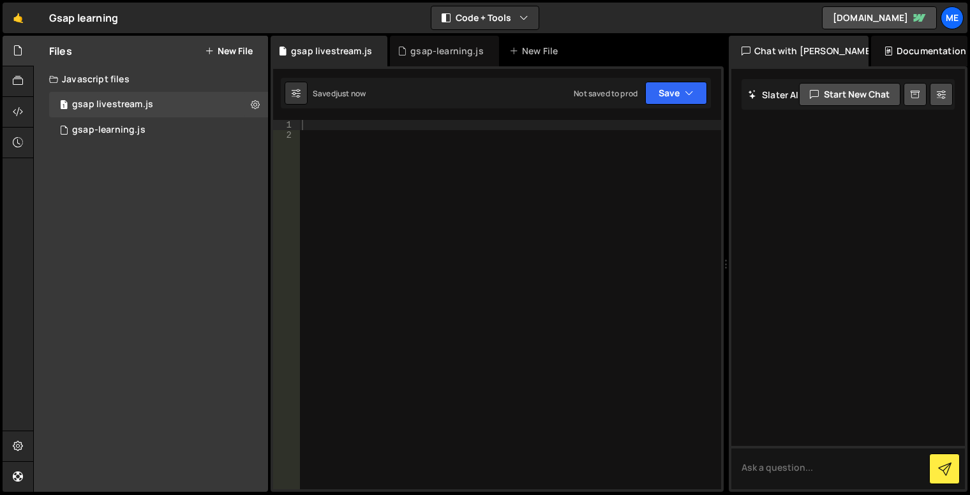
click at [384, 139] on div at bounding box center [510, 315] width 422 height 390
click at [397, 115] on div "1 Type cmd + s to save your Javascript file. הההההההההההההההההההההההההההההההההה…" at bounding box center [496, 278] width 453 height 425
click at [361, 121] on div at bounding box center [510, 315] width 422 height 390
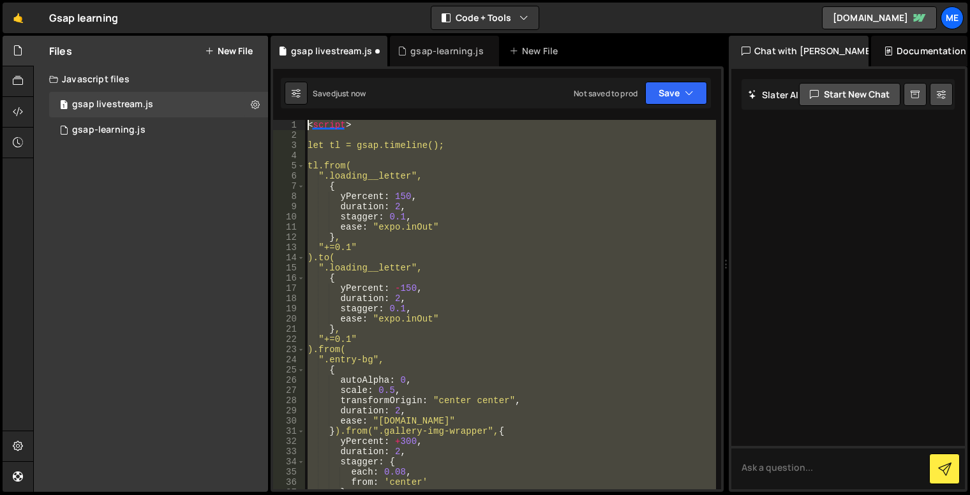
drag, startPoint x: 390, startPoint y: 369, endPoint x: 235, endPoint y: 71, distance: 335.8
click at [235, 71] on div "Files New File Javascript files 1 gsap livestream.js 0 1 gsap-learning.js 0 CSS…" at bounding box center [501, 264] width 936 height 457
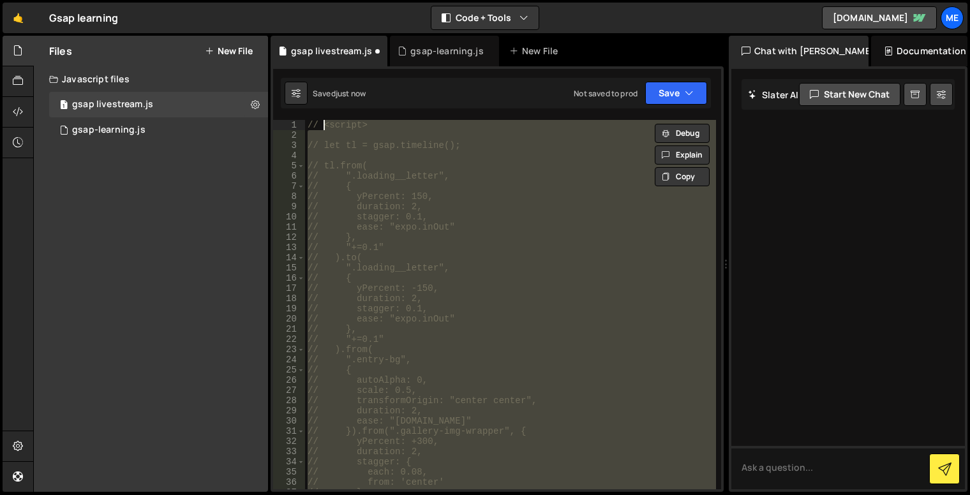
click at [457, 180] on div "// <script> // let tl = gsap.timeline(); // tl.from( // ".loading__letter", // …" at bounding box center [510, 304] width 411 height 369
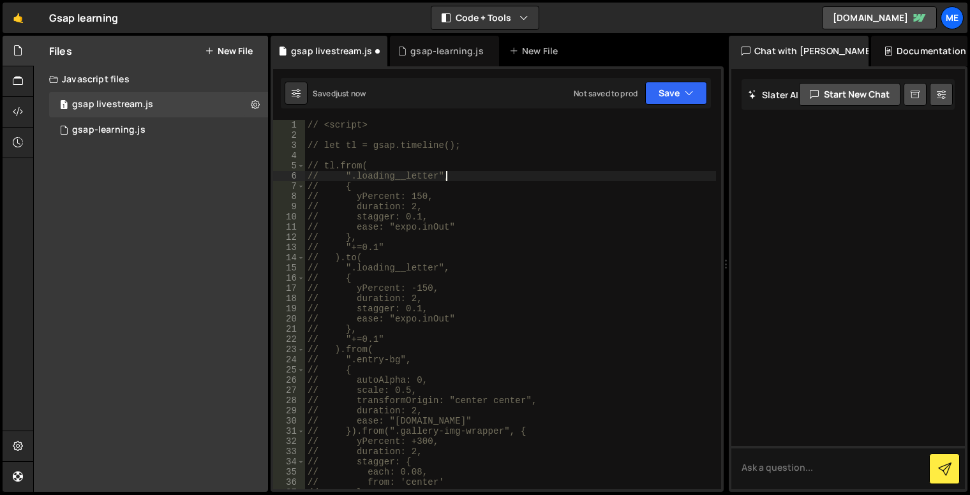
click at [440, 201] on div "// <script> // let tl = gsap.timeline(); // tl.from( // ".loading__letter", // …" at bounding box center [510, 315] width 411 height 390
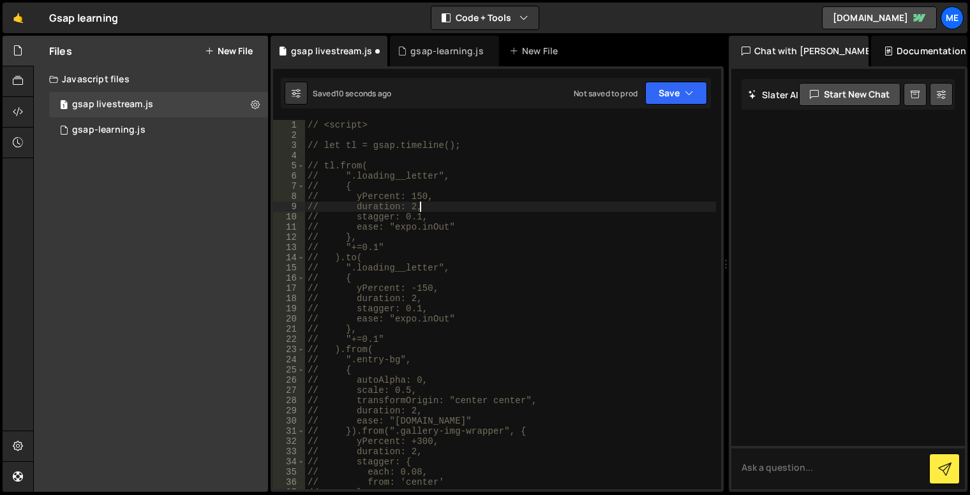
click at [464, 210] on div "// <script> // let tl = gsap.timeline(); // tl.from( // ".loading__letter", // …" at bounding box center [510, 315] width 411 height 390
click at [477, 232] on div "// <script> // let tl = gsap.timeline(); // tl.from( // ".loading__letter", // …" at bounding box center [510, 315] width 411 height 390
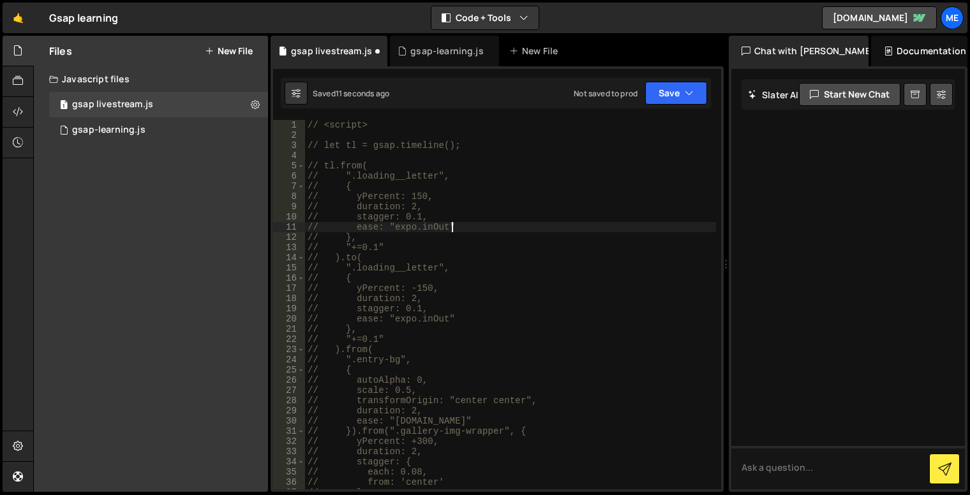
click at [406, 232] on div "// <script> // let tl = gsap.timeline(); // tl.from( // ".loading__letter", // …" at bounding box center [510, 315] width 411 height 390
click at [380, 247] on div "// <script> // let tl = gsap.timeline(); // tl.from( // ".loading__letter", // …" at bounding box center [510, 315] width 411 height 390
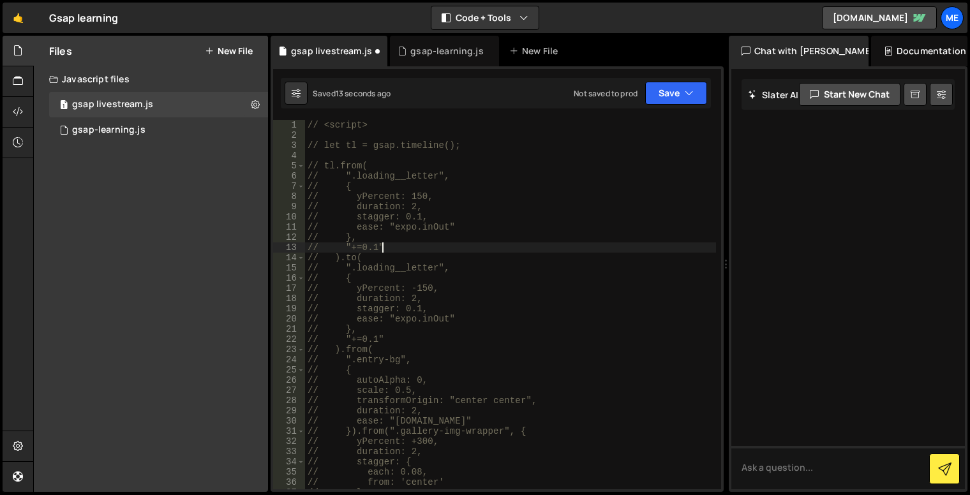
click at [416, 249] on div "// <script> // let tl = gsap.timeline(); // tl.from( // ".loading__letter", // …" at bounding box center [510, 315] width 411 height 390
click at [406, 260] on div "// <script> // let tl = gsap.timeline(); // tl.from( // ".loading__letter", // …" at bounding box center [510, 315] width 411 height 390
drag, startPoint x: 347, startPoint y: 258, endPoint x: 362, endPoint y: 253, distance: 16.1
click at [347, 258] on div "// <script> // let tl = gsap.timeline(); // tl.from( // ".loading__letter", // …" at bounding box center [510, 315] width 411 height 390
click at [377, 249] on div "// <script> // let tl = gsap.timeline(); // tl.from( // ".loading__letter", // …" at bounding box center [510, 315] width 411 height 390
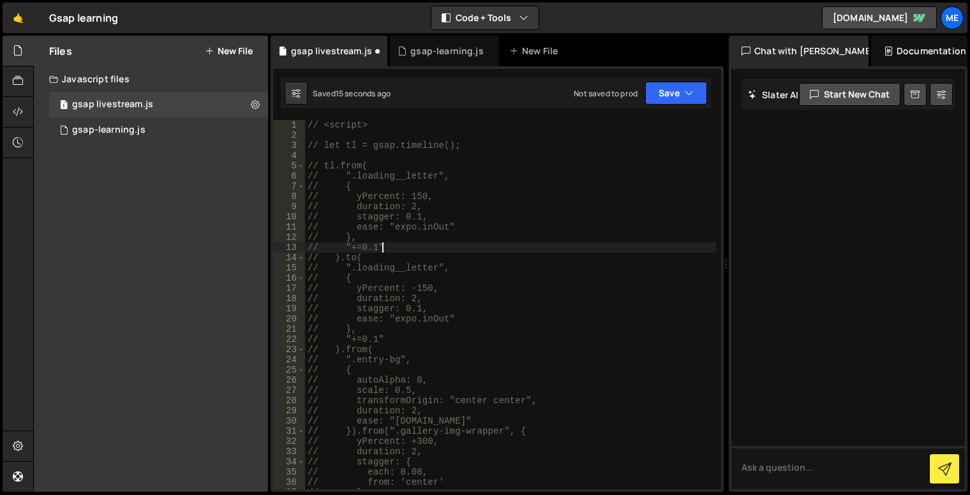
click at [403, 242] on div "// <script> // let tl = gsap.timeline(); // tl.from( // ".loading__letter", // …" at bounding box center [510, 315] width 411 height 390
click at [410, 214] on div "// <script> // let tl = gsap.timeline(); // tl.from( // ".loading__letter", // …" at bounding box center [510, 315] width 411 height 390
click at [394, 244] on div "// <script> // let tl = gsap.timeline(); // tl.from( // ".loading__letter", // …" at bounding box center [510, 315] width 411 height 390
click at [407, 176] on div "// <script> // let tl = gsap.timeline(); // tl.from( // ".loading__letter", // …" at bounding box center [510, 315] width 411 height 390
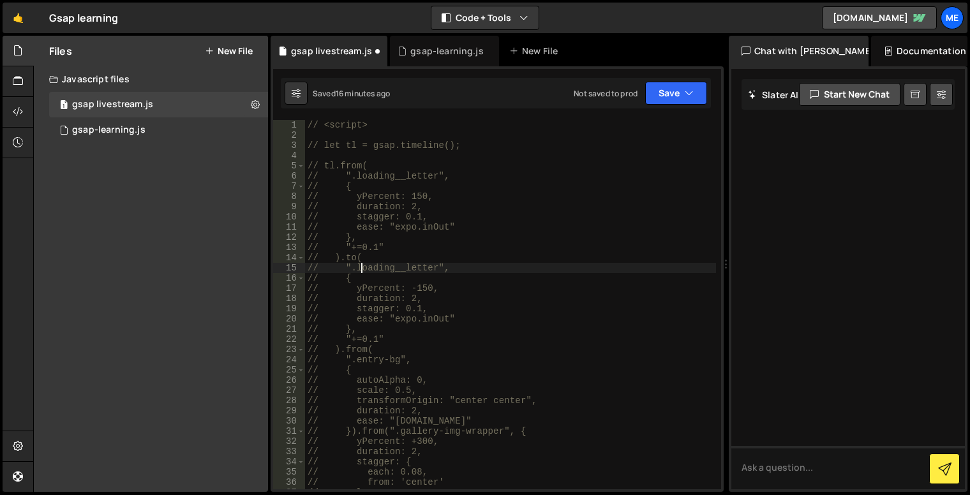
drag, startPoint x: 362, startPoint y: 267, endPoint x: 374, endPoint y: 277, distance: 14.9
click at [363, 267] on div "// <script> // let tl = gsap.timeline(); // tl.from( // ".loading__letter", // …" at bounding box center [510, 315] width 411 height 390
click at [383, 294] on div "// <script> // let tl = gsap.timeline(); // tl.from( // ".loading__letter", // …" at bounding box center [510, 315] width 411 height 390
type textarea "// duration: 2,"
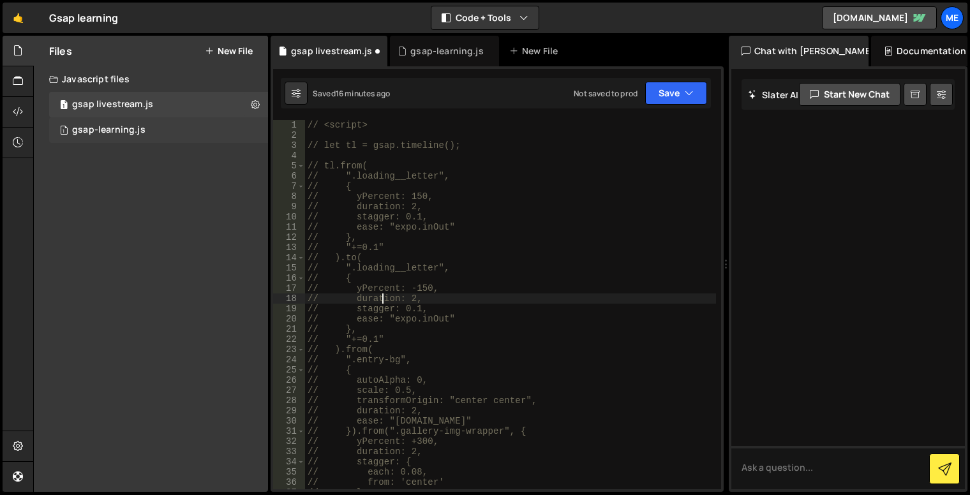
click at [161, 136] on div "1 gsap-learning.js 0" at bounding box center [158, 130] width 219 height 26
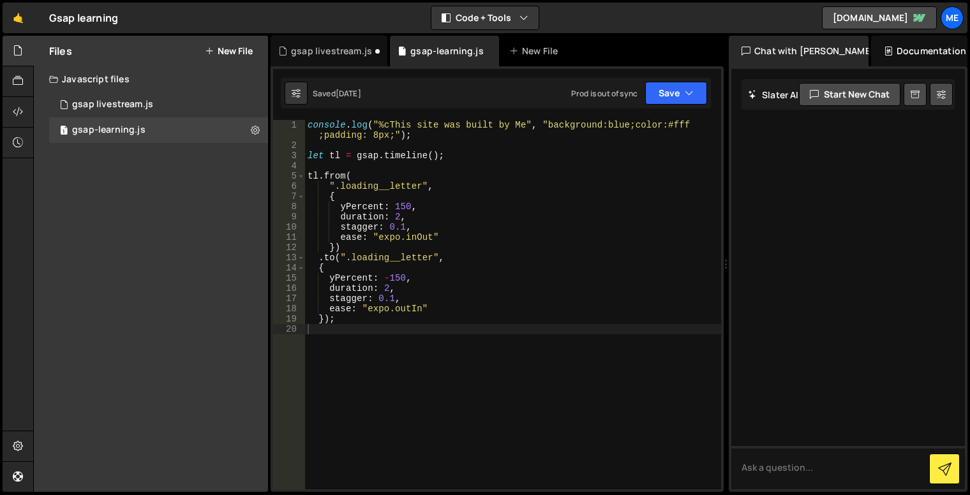
click at [367, 250] on div "console . log ( "%cThis site was built by Me" , "background:blue;color:#fff ;pa…" at bounding box center [513, 320] width 416 height 400
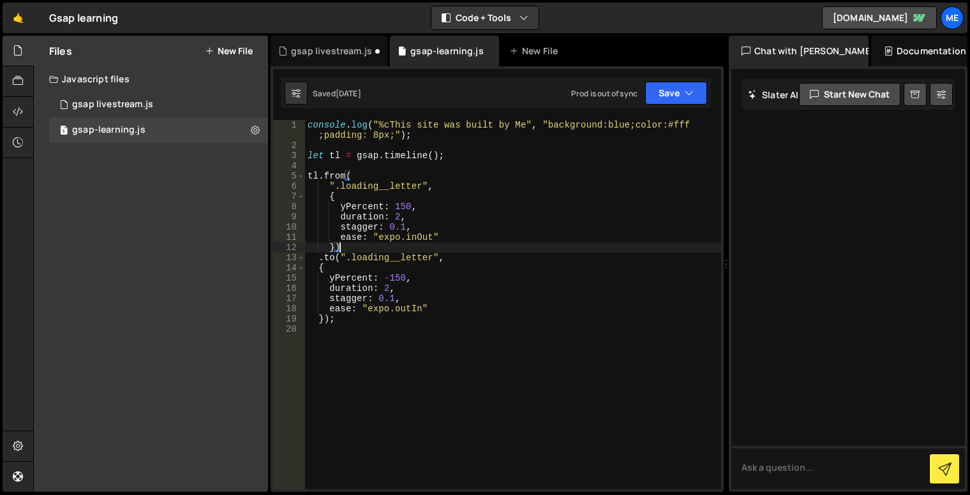
click at [376, 267] on div "console . log ( "%cThis site was built by Me" , "background:blue;color:#fff ;pa…" at bounding box center [513, 320] width 416 height 400
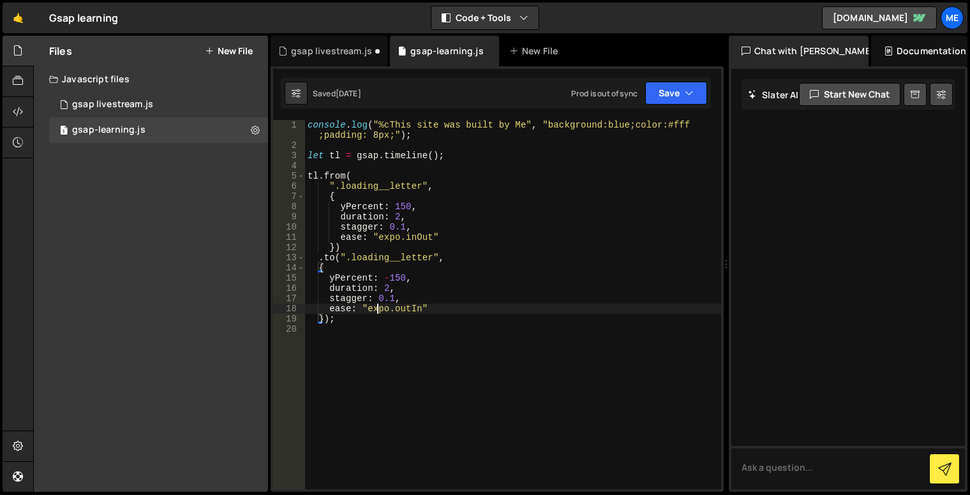
click at [378, 304] on div "console . log ( "%cThis site was built by Me" , "background:blue;color:#fff ;pa…" at bounding box center [513, 320] width 416 height 400
click at [374, 318] on div "console . log ( "%cThis site was built by Me" , "background:blue;color:#fff ;pa…" at bounding box center [513, 320] width 416 height 400
click at [362, 255] on div "console . log ( "%cThis site was built by Me" , "background:blue;color:#fff ;pa…" at bounding box center [513, 320] width 416 height 400
type textarea ".to(".loading__letter","
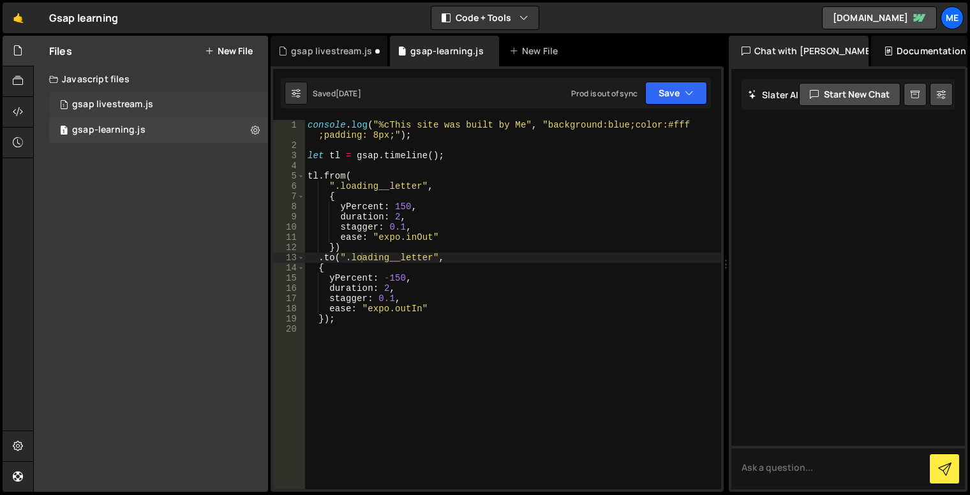
click at [124, 107] on div "gsap livestream.js" at bounding box center [112, 104] width 81 height 11
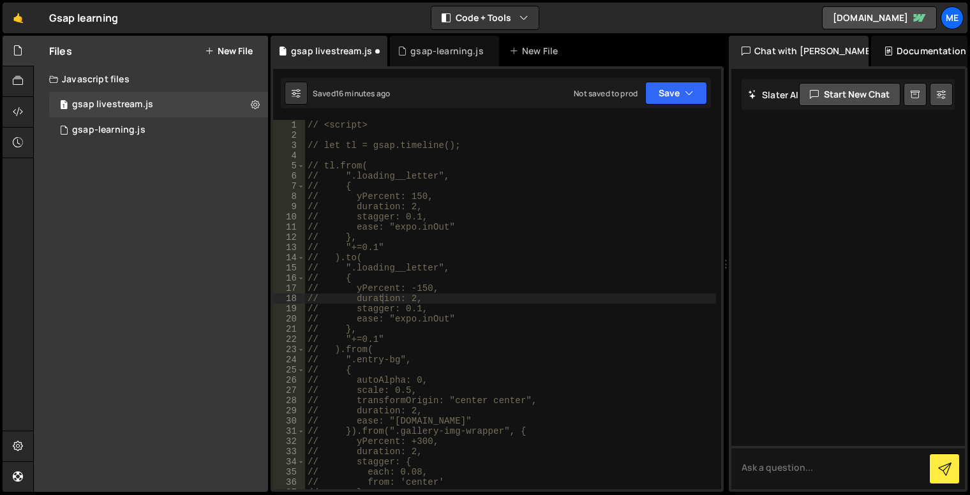
click at [379, 242] on div "// <script> // let tl = gsap.timeline(); // tl.from( // ".loading__letter", // …" at bounding box center [510, 315] width 411 height 390
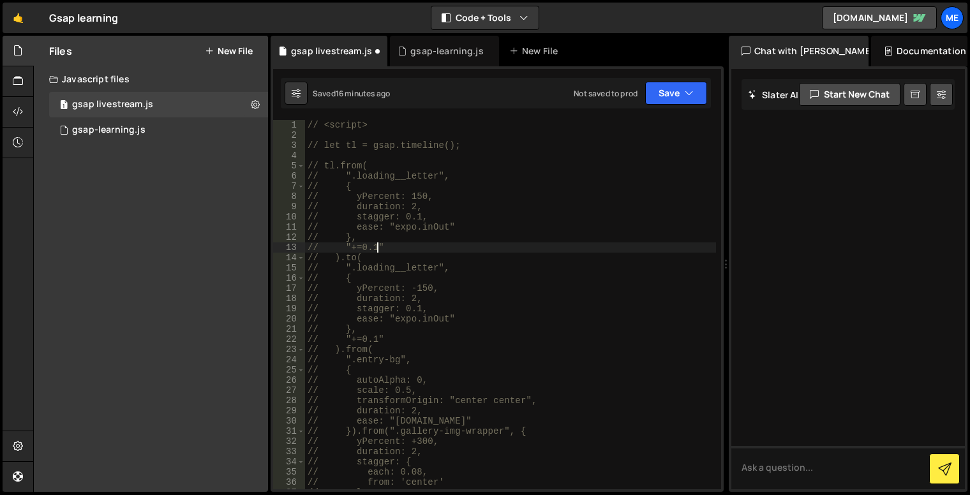
click at [367, 234] on div "// <script> // let tl = gsap.timeline(); // tl.from( // ".loading__letter", // …" at bounding box center [510, 315] width 411 height 390
drag, startPoint x: 343, startPoint y: 245, endPoint x: 399, endPoint y: 245, distance: 56.1
click at [399, 245] on div "// <script> // let tl = gsap.timeline(); // tl.from( // ".loading__letter", // …" at bounding box center [510, 315] width 411 height 390
type textarea "// "+=0.1""
click at [117, 124] on div "gsap-learning.js" at bounding box center [108, 129] width 73 height 11
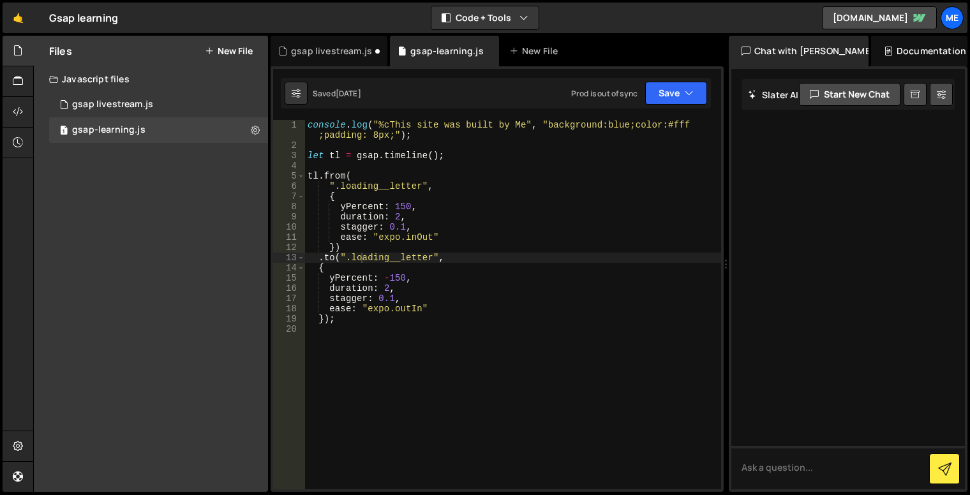
click at [332, 251] on div "console . log ( "%cThis site was built by Me" , "background:blue;color:#fff ;pa…" at bounding box center [513, 320] width 416 height 400
paste textarea ""+=0.1""
click at [675, 94] on button "Save" at bounding box center [676, 93] width 62 height 23
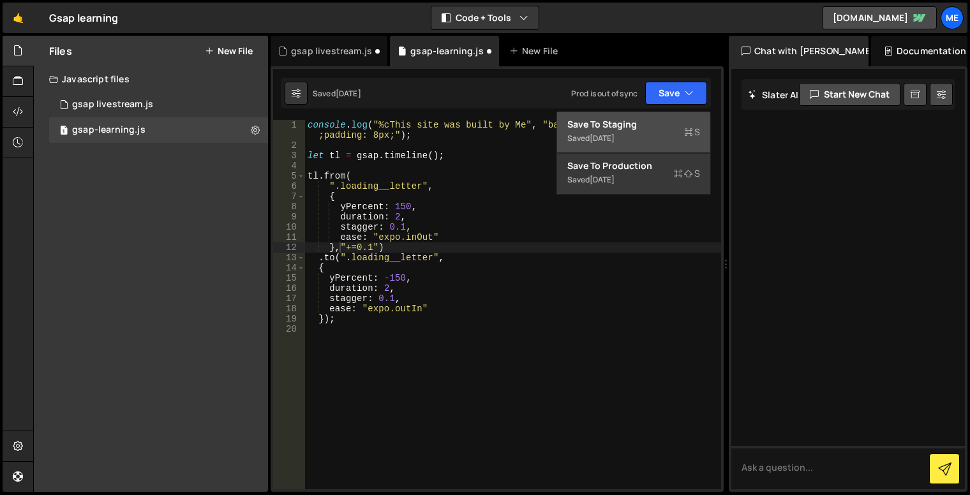
drag, startPoint x: 686, startPoint y: 121, endPoint x: 666, endPoint y: 133, distance: 23.7
click at [686, 121] on div "Save to Staging S" at bounding box center [633, 124] width 133 height 13
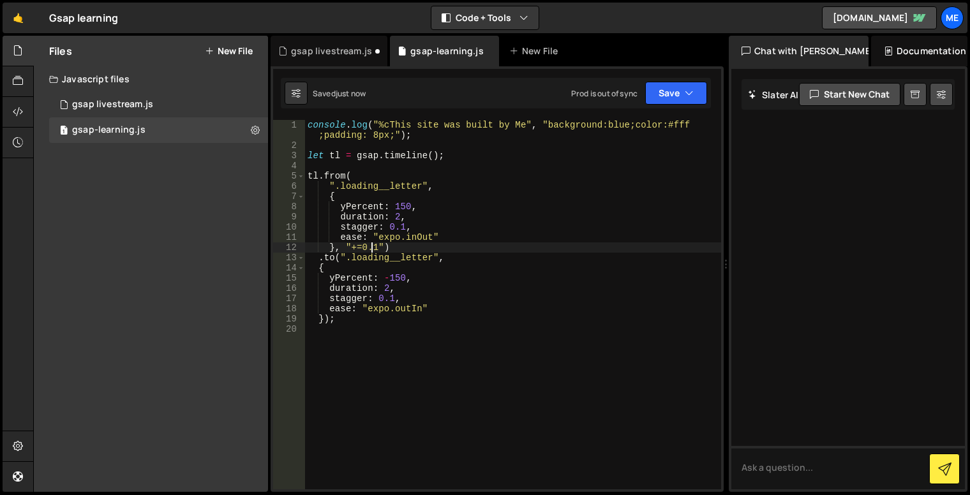
click at [372, 245] on div "console . log ( "%cThis site was built by Me" , "background:blue;color:#fff ;pa…" at bounding box center [513, 320] width 416 height 400
drag, startPoint x: 376, startPoint y: 245, endPoint x: 362, endPoint y: 245, distance: 13.4
click at [362, 245] on div "console . log ( "%cThis site was built by Me" , "background:blue;color:#fff ;pa…" at bounding box center [513, 320] width 416 height 400
click at [449, 250] on div "console . log ( "%cThis site was built by Me" , "background:blue;color:#fff ;pa…" at bounding box center [513, 320] width 416 height 400
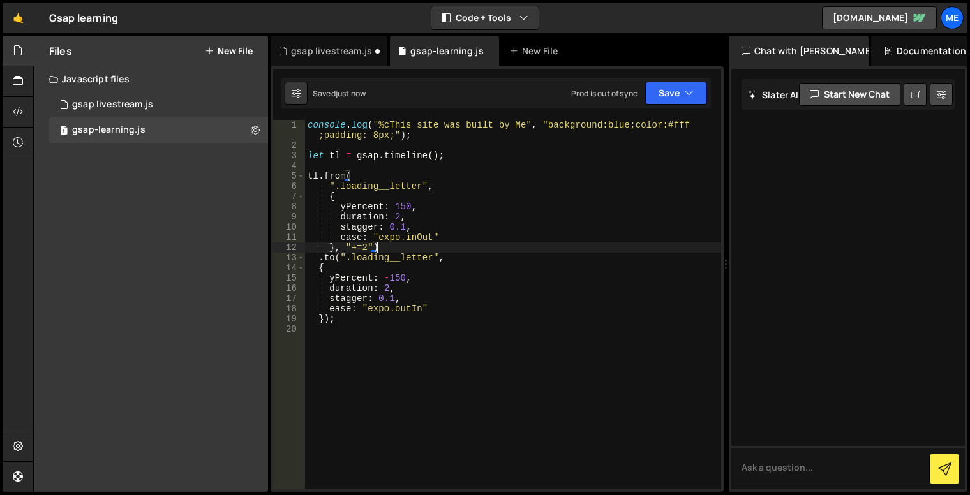
type textarea "}, "+=2")"
click at [651, 74] on div "1 Type cmd + s to save your Javascript file. הההההההההההההההההההההההההההההההההה…" at bounding box center [496, 278] width 453 height 425
click at [661, 84] on button "Save" at bounding box center [676, 93] width 62 height 23
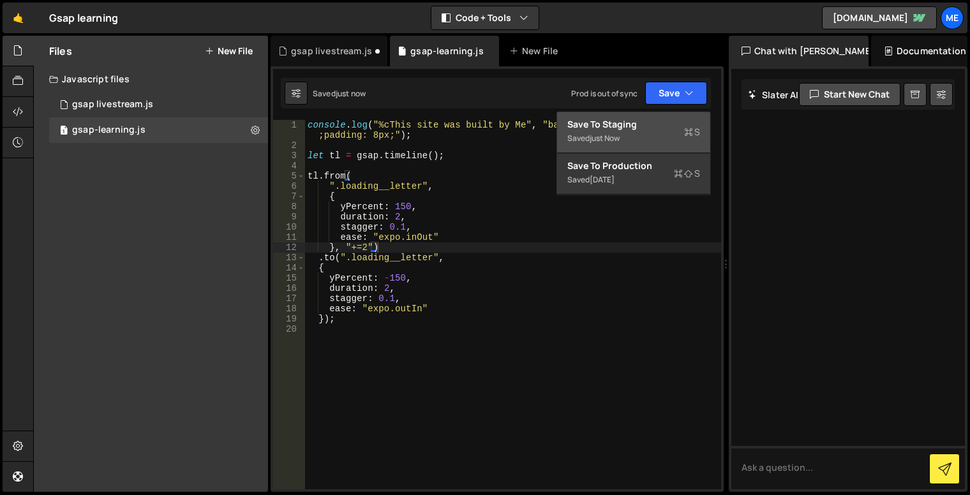
click at [653, 124] on div "Save to Staging S" at bounding box center [633, 124] width 133 height 13
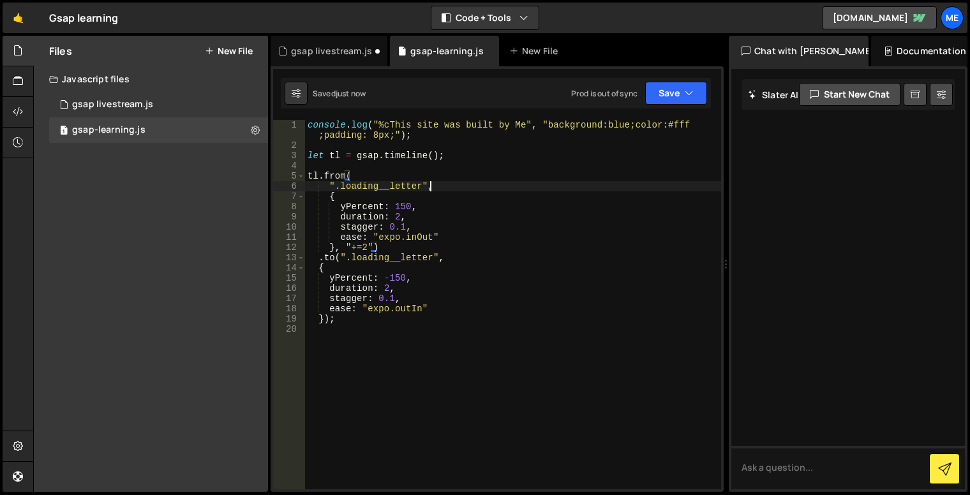
drag, startPoint x: 520, startPoint y: 184, endPoint x: 510, endPoint y: 185, distance: 10.3
click at [520, 184] on div "console . log ( "%cThis site was built by Me" , "background:blue;color:#fff ;pa…" at bounding box center [513, 320] width 416 height 400
click at [429, 242] on div "console . log ( "%cThis site was built by Me" , "background:blue;color:#fff ;pa…" at bounding box center [513, 320] width 416 height 400
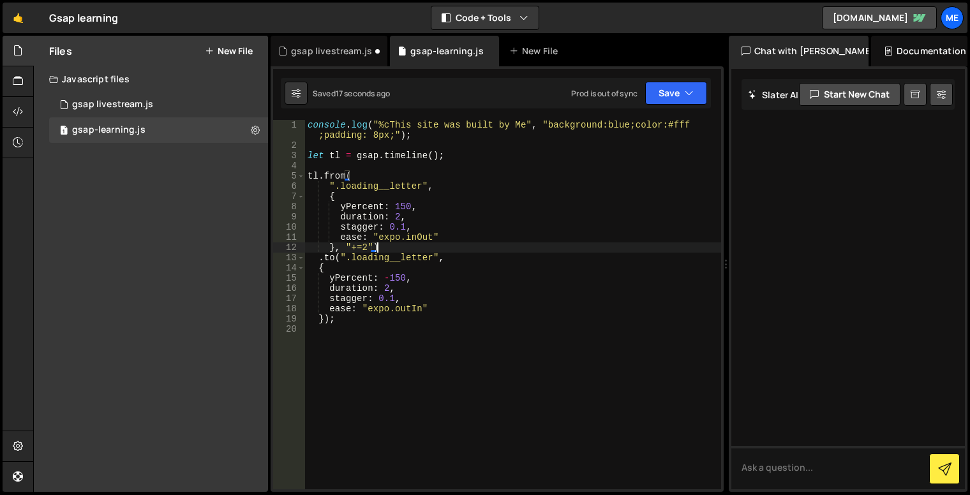
scroll to position [0, 1]
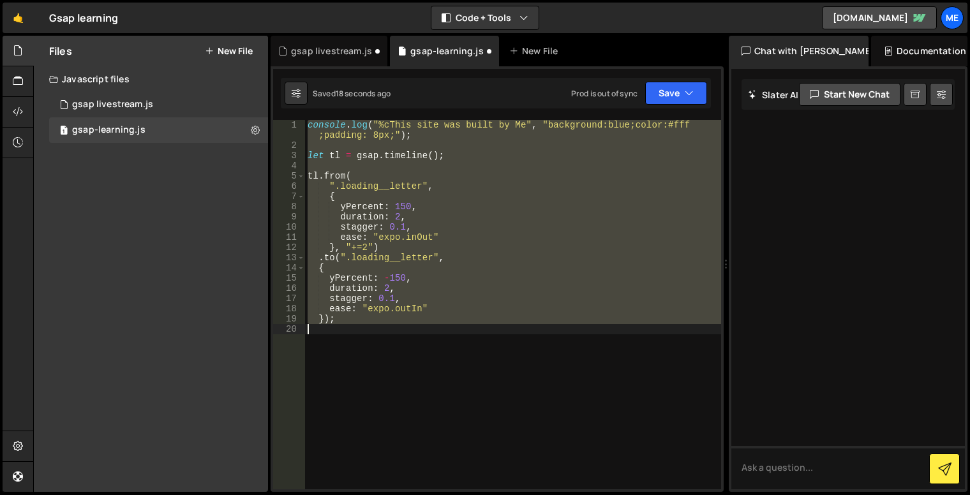
click at [360, 245] on div "console . log ( "%cThis site was built by Me" , "background:blue;color:#fff ;pa…" at bounding box center [513, 304] width 416 height 369
click at [402, 243] on div "console . log ( "%cThis site was built by Me" , "background:blue;color:#fff ;pa…" at bounding box center [513, 304] width 416 height 369
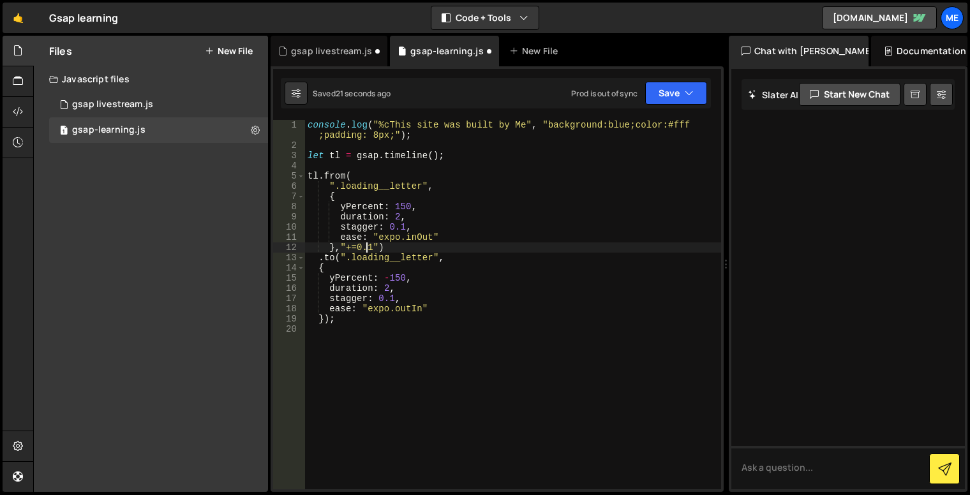
click at [367, 242] on div "console . log ( "%cThis site was built by Me" , "background:blue;color:#fff ;pa…" at bounding box center [513, 320] width 416 height 400
click at [429, 242] on div "console . log ( "%cThis site was built by Me" , "background:blue;color:#fff ;pa…" at bounding box center [513, 320] width 416 height 400
click at [358, 246] on div "console . log ( "%cThis site was built by Me" , "background:blue;color:#fff ;pa…" at bounding box center [513, 320] width 416 height 400
click at [671, 101] on button "Save" at bounding box center [676, 93] width 62 height 23
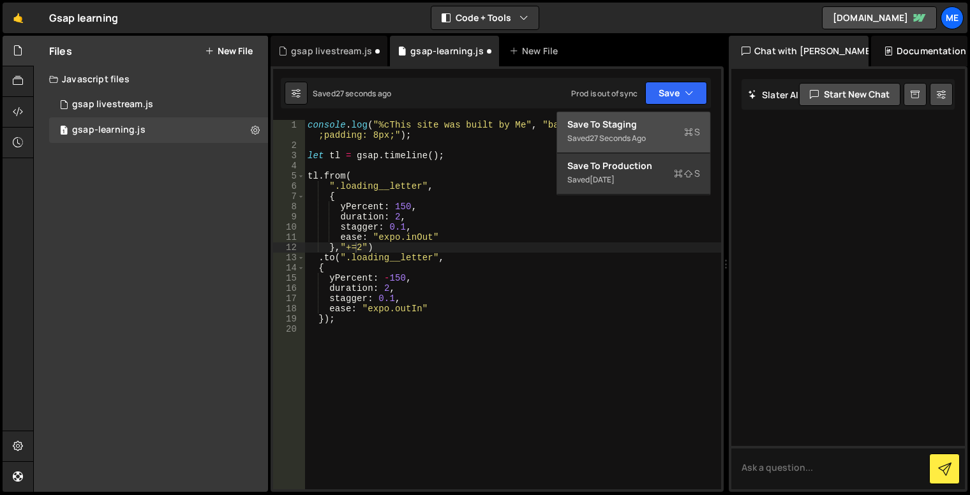
click at [680, 119] on div "Save to Staging S" at bounding box center [633, 124] width 133 height 13
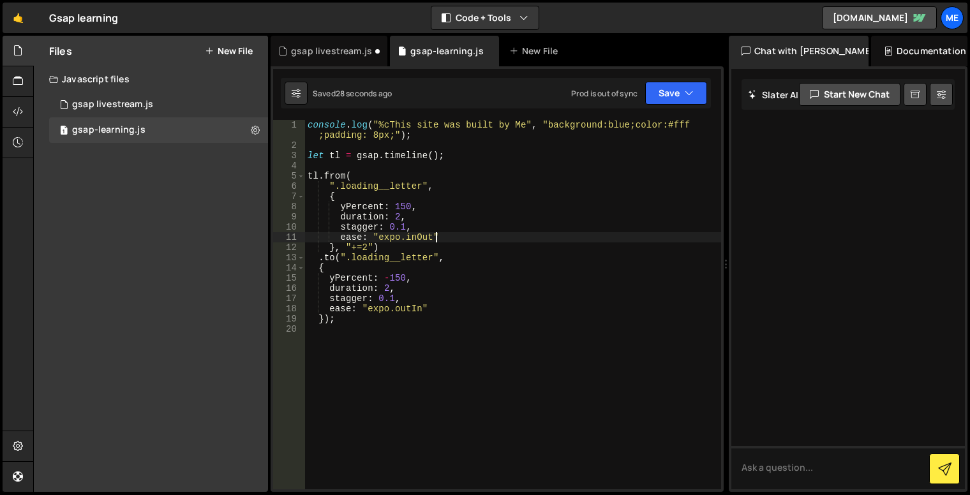
drag, startPoint x: 449, startPoint y: 241, endPoint x: 403, endPoint y: 241, distance: 45.9
click at [449, 241] on div "console . log ( "%cThis site was built by Me" , "background:blue;color:#fff ;pa…" at bounding box center [513, 320] width 416 height 400
click at [360, 250] on div "console . log ( "%cThis site was built by Me" , "background:blue;color:#fff ;pa…" at bounding box center [513, 320] width 416 height 400
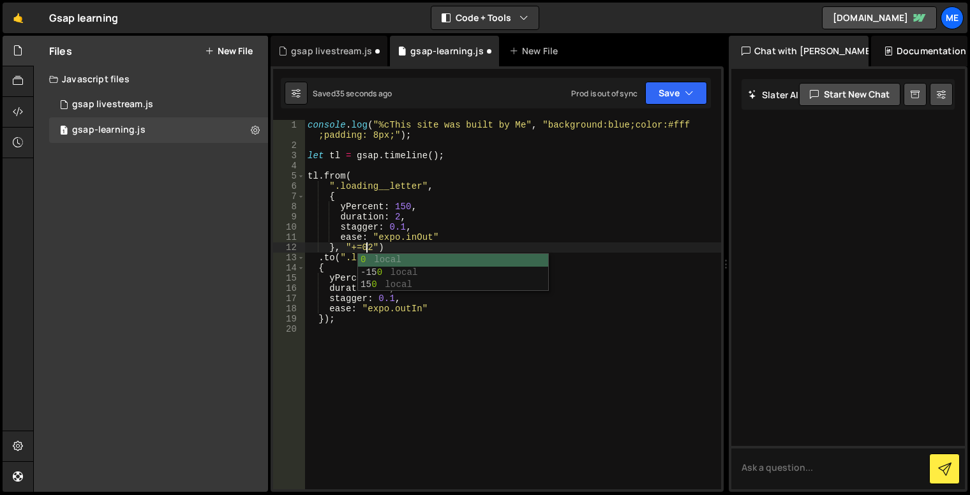
scroll to position [0, 4]
drag, startPoint x: 475, startPoint y: 240, endPoint x: 491, endPoint y: 222, distance: 24.8
click at [475, 240] on div "console . log ( "%cThis site was built by Me" , "background:blue;color:#fff ;pa…" at bounding box center [513, 320] width 416 height 400
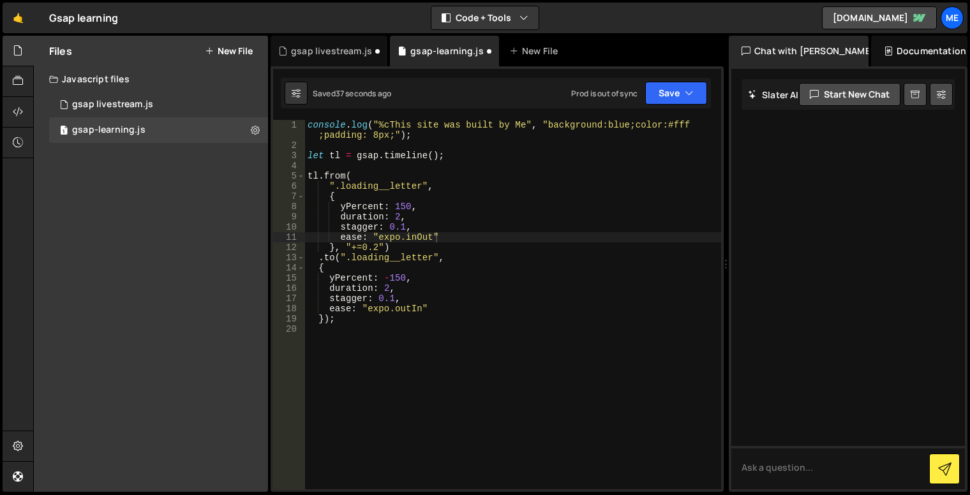
click at [670, 106] on div "Saved 37 seconds ago Prod is out of sync Upgrade to Edit Save Save to Staging S…" at bounding box center [496, 93] width 430 height 31
click at [675, 96] on button "Save" at bounding box center [676, 93] width 62 height 23
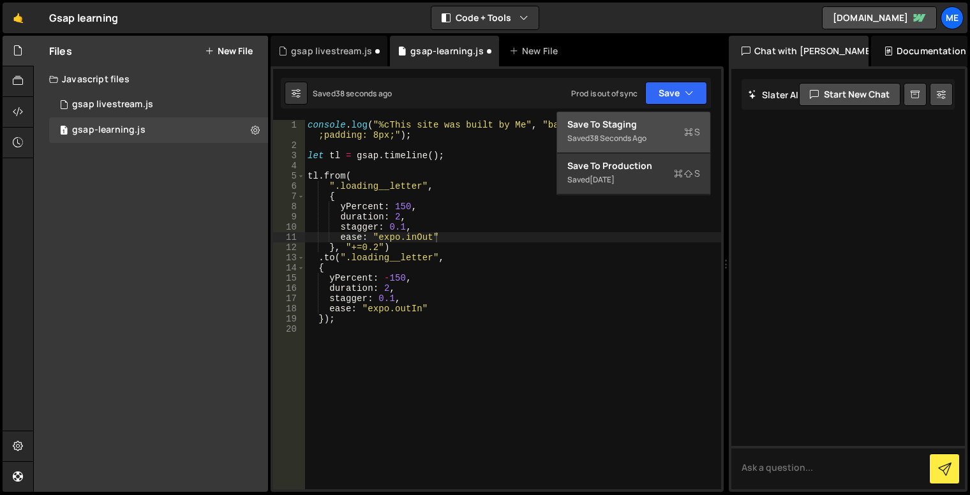
click at [669, 118] on div "Save to Staging S" at bounding box center [633, 124] width 133 height 13
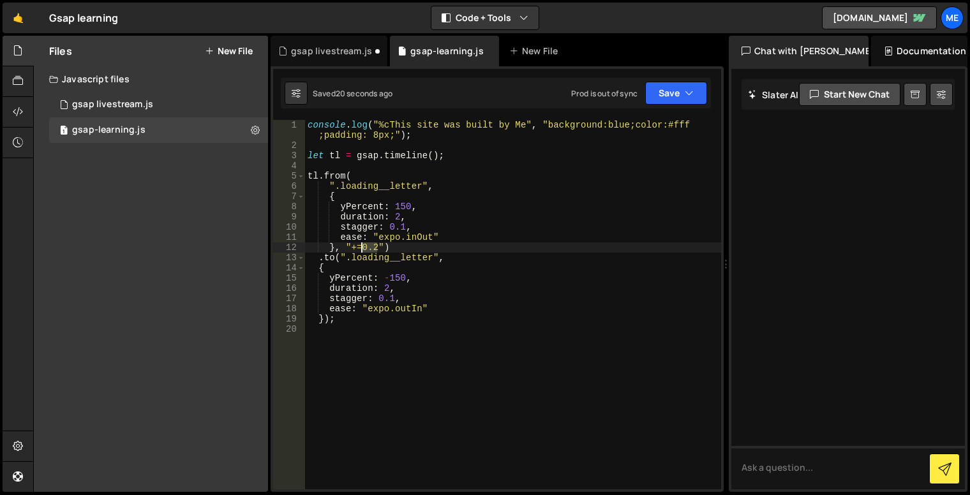
drag, startPoint x: 379, startPoint y: 245, endPoint x: 360, endPoint y: 245, distance: 19.1
click at [360, 245] on div "console . log ( "%cThis site was built by Me" , "background:blue;color:#fff ;pa…" at bounding box center [513, 320] width 416 height 400
click at [440, 250] on div "console . log ( "%cThis site was built by Me" , "background:blue;color:#fff ;pa…" at bounding box center [513, 320] width 416 height 400
type textarea "}, "+=2")"
click at [145, 113] on div "1 gsap livestream.js 0" at bounding box center [158, 105] width 219 height 26
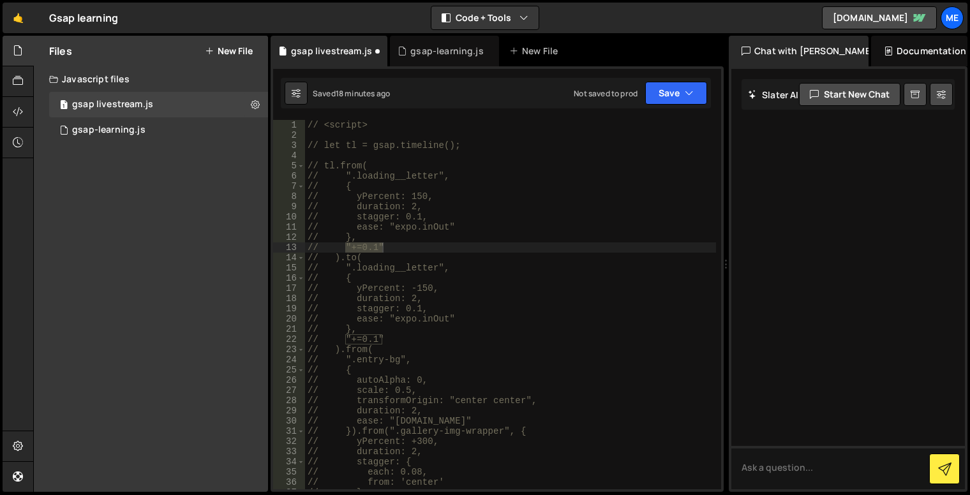
click at [395, 177] on div "// <script> // let tl = gsap.timeline(); // tl.from( // ".loading__letter", // …" at bounding box center [510, 315] width 411 height 390
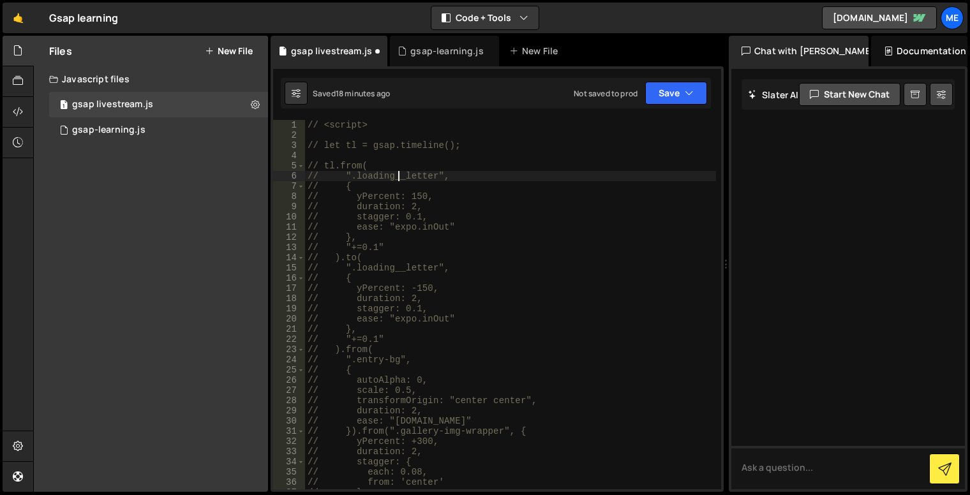
click at [368, 186] on div "// <script> // let tl = gsap.timeline(); // tl.from( // ".loading__letter", // …" at bounding box center [510, 315] width 411 height 390
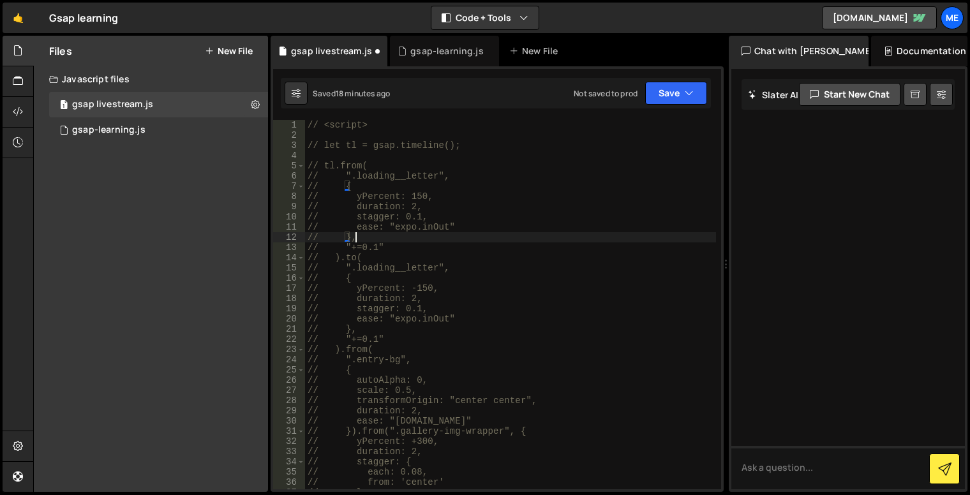
click at [353, 233] on div "// <script> // let tl = gsap.timeline(); // tl.from( // ".loading__letter", // …" at bounding box center [510, 315] width 411 height 390
click at [391, 248] on div "// <script> // let tl = gsap.timeline(); // tl.from( // ".loading__letter", // …" at bounding box center [510, 315] width 411 height 390
click at [336, 256] on div "// <script> // let tl = gsap.timeline(); // tl.from( // ".loading__letter", // …" at bounding box center [510, 315] width 411 height 390
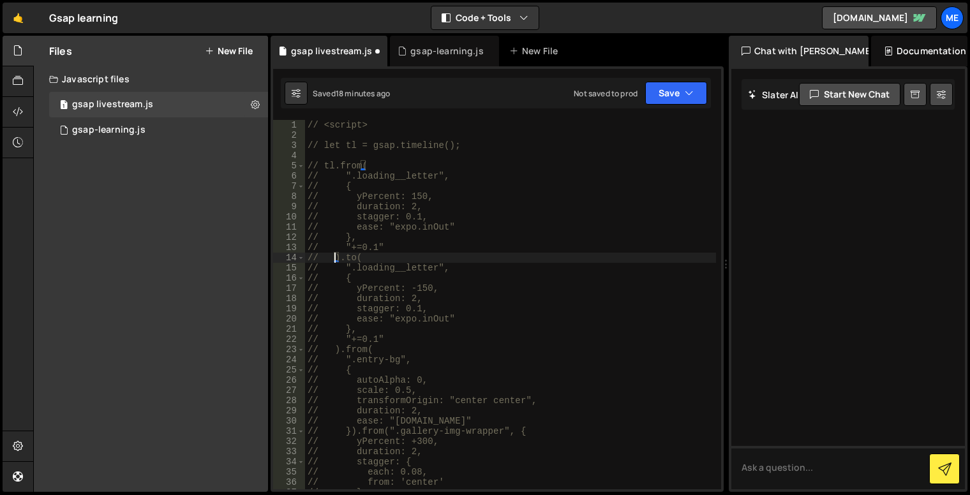
type textarea "// ).to("
click at [380, 256] on div "// <script> // let tl = gsap.timeline(); // tl.from( // ".loading__letter", // …" at bounding box center [510, 315] width 411 height 390
click at [142, 127] on div "gsap-learning.js" at bounding box center [108, 129] width 73 height 11
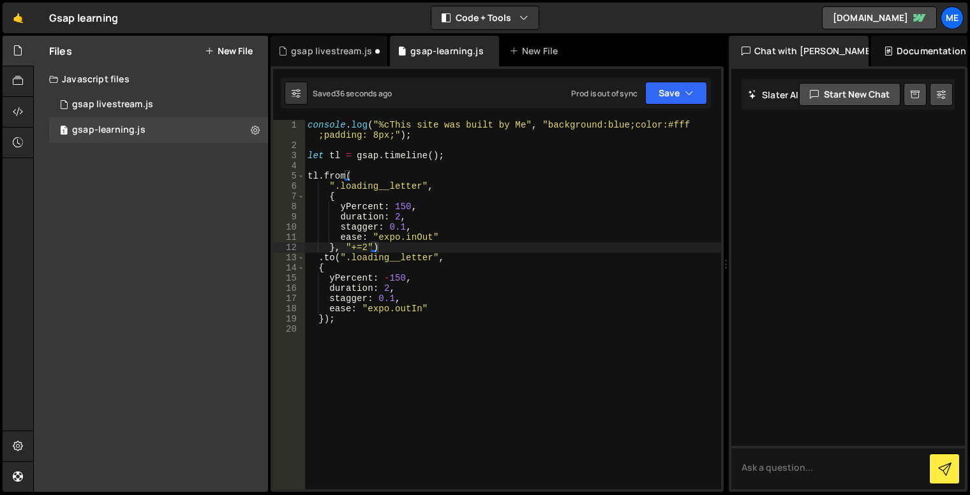
click at [346, 244] on div "console . log ( "%cThis site was built by Me" , "background:blue;color:#fff ;pa…" at bounding box center [513, 320] width 416 height 400
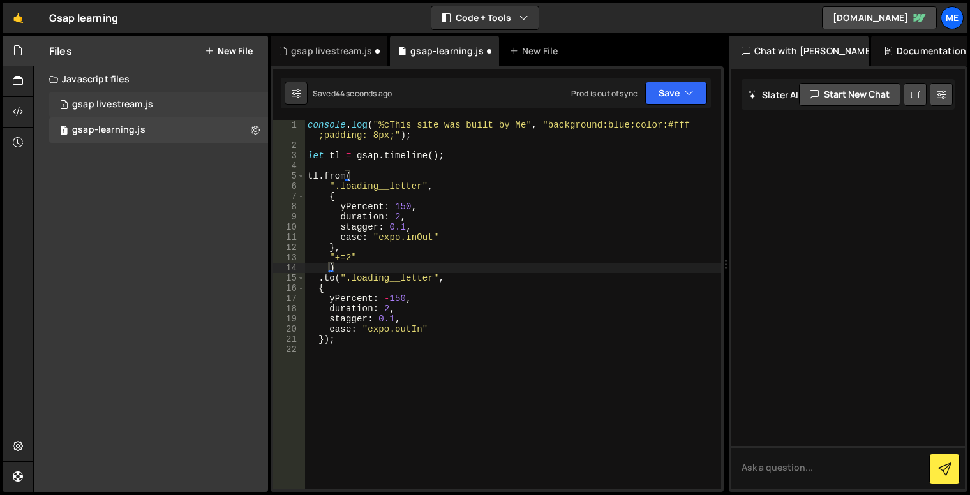
click at [116, 114] on div "1 gsap livestream.js 0" at bounding box center [158, 105] width 219 height 26
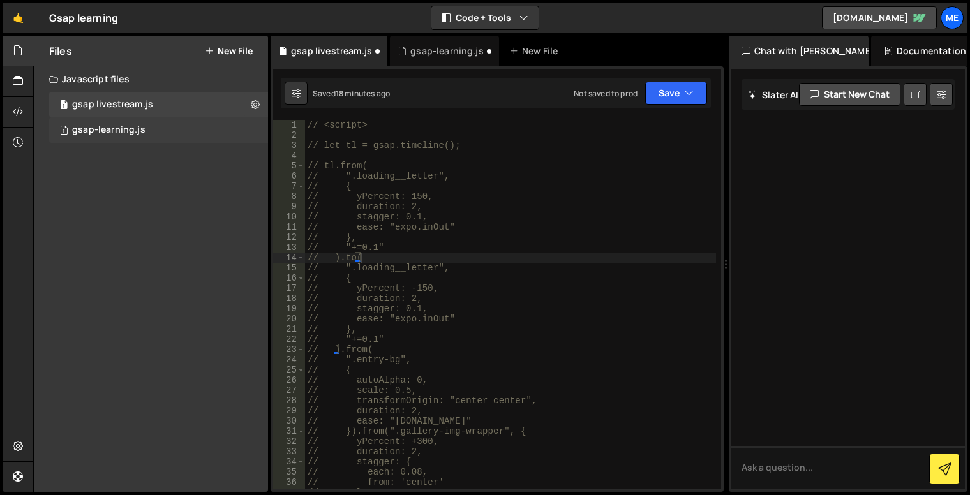
click at [122, 126] on div "gsap-learning.js" at bounding box center [108, 129] width 73 height 11
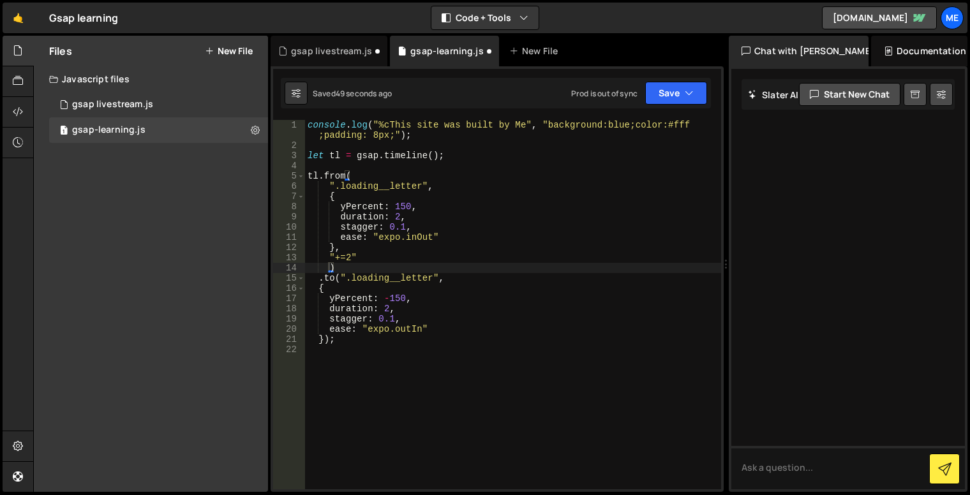
click at [357, 263] on div "console . log ( "%cThis site was built by Me" , "background:blue;color:#fff ;pa…" at bounding box center [513, 320] width 416 height 400
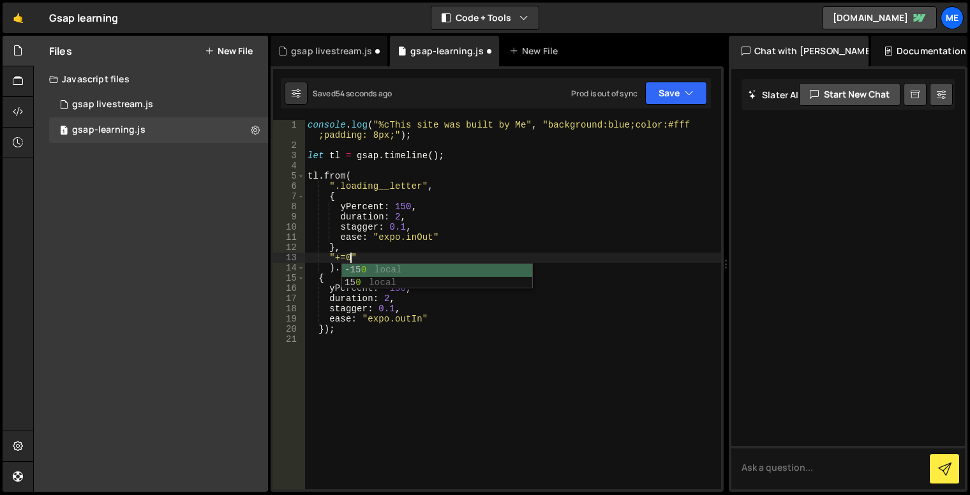
scroll to position [0, 3]
click at [403, 250] on div "console . log ( "%cThis site was built by Me" , "background:blue;color:#fff ;pa…" at bounding box center [513, 320] width 416 height 400
drag, startPoint x: 411, startPoint y: 263, endPoint x: 407, endPoint y: 269, distance: 7.4
click at [411, 263] on div "console . log ( "%cThis site was built by Me" , "background:blue;color:#fff ;pa…" at bounding box center [513, 320] width 416 height 400
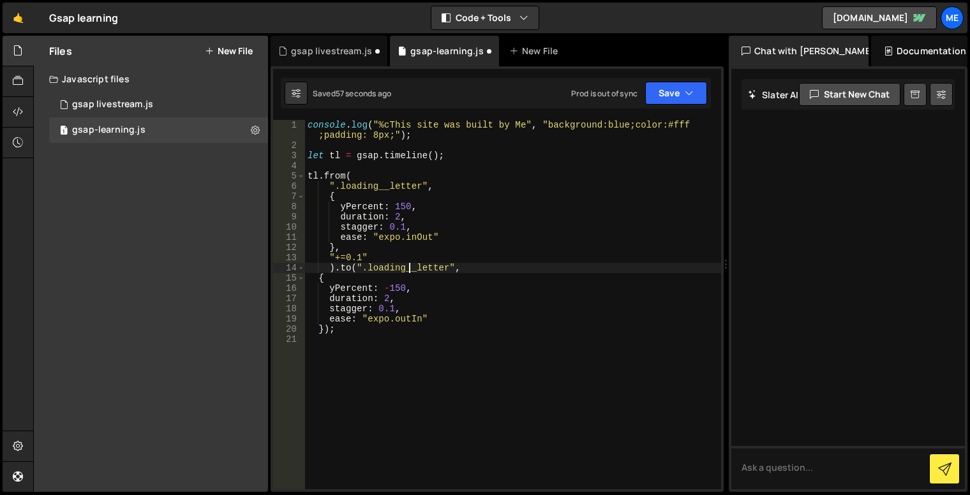
click at [356, 289] on div "console . log ( "%cThis site was built by Me" , "background:blue;color:#fff ;pa…" at bounding box center [513, 320] width 416 height 400
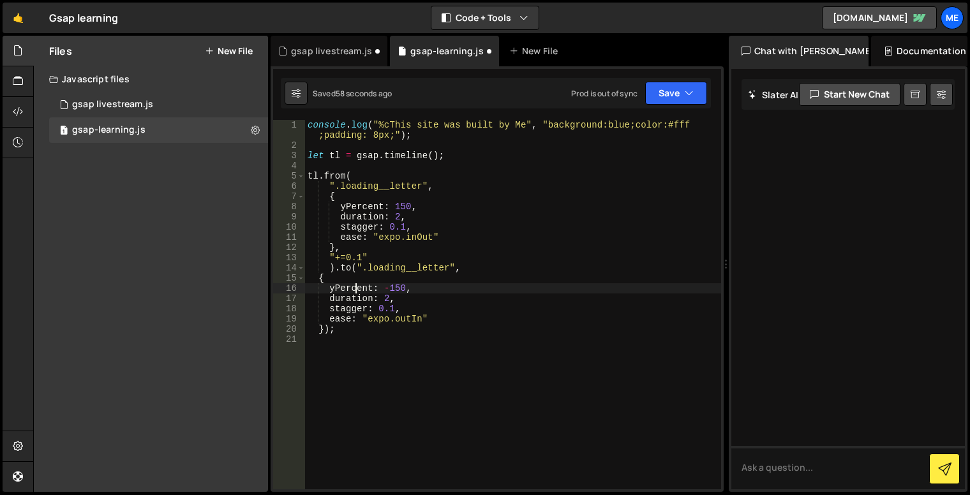
click at [392, 284] on div "console . log ( "%cThis site was built by Me" , "background:blue;color:#fff ;pa…" at bounding box center [513, 320] width 416 height 400
drag, startPoint x: 348, startPoint y: 297, endPoint x: 376, endPoint y: 299, distance: 28.8
click at [348, 296] on div "console . log ( "%cThis site was built by Me" , "background:blue;color:#fff ;pa…" at bounding box center [513, 320] width 416 height 400
click at [383, 299] on div "console . log ( "%cThis site was built by Me" , "background:blue;color:#fff ;pa…" at bounding box center [513, 320] width 416 height 400
click at [355, 311] on div "console . log ( "%cThis site was built by Me" , "background:blue;color:#fff ;pa…" at bounding box center [513, 320] width 416 height 400
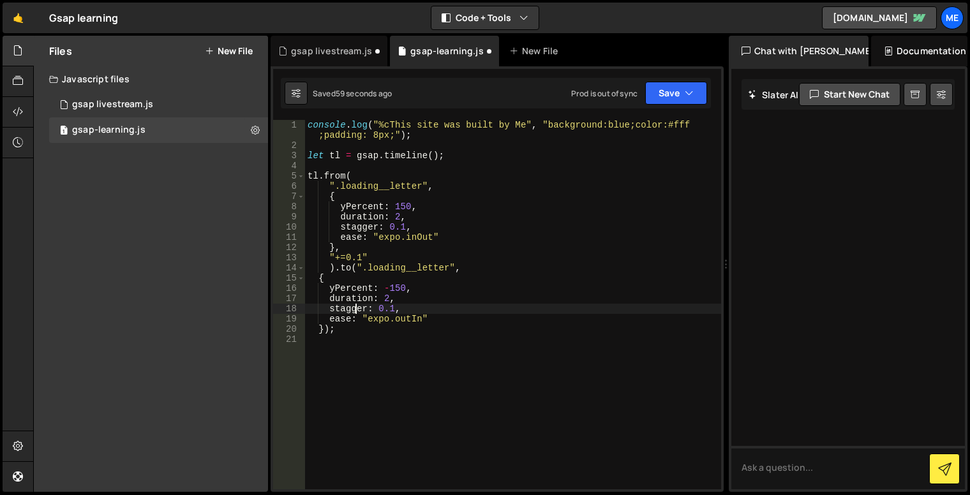
click at [381, 311] on div "console . log ( "%cThis site was built by Me" , "background:blue;color:#fff ;pa…" at bounding box center [513, 320] width 416 height 400
click at [345, 324] on div "console . log ( "%cThis site was built by Me" , "background:blue;color:#fff ;pa…" at bounding box center [513, 320] width 416 height 400
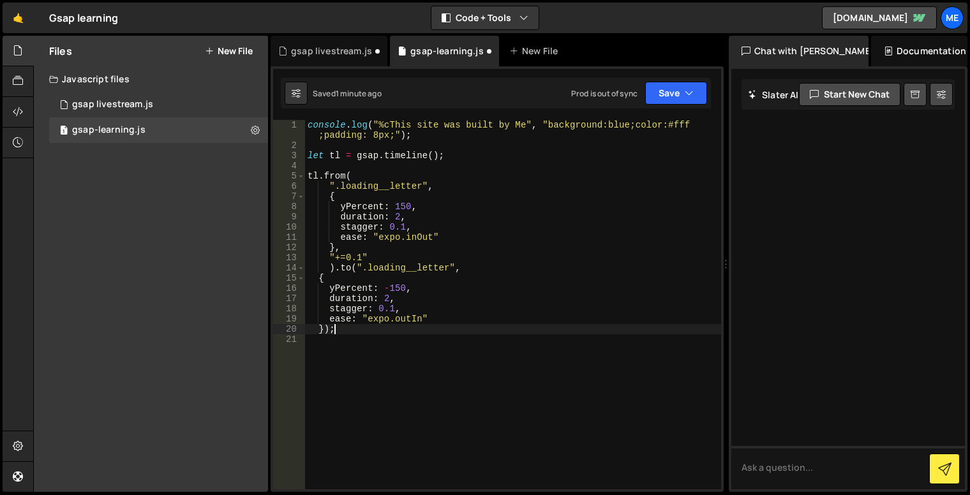
click at [394, 319] on div "console . log ( "%cThis site was built by Me" , "background:blue;color:#fff ;pa…" at bounding box center [513, 320] width 416 height 400
type textarea "ease: "expo.outIn""
click at [437, 316] on div "console . log ( "%cThis site was built by Me" , "background:blue;color:#fff ;pa…" at bounding box center [513, 320] width 416 height 400
click at [344, 335] on div "console . log ( "%cThis site was built by Me" , "background:blue;color:#fff ;pa…" at bounding box center [513, 320] width 416 height 400
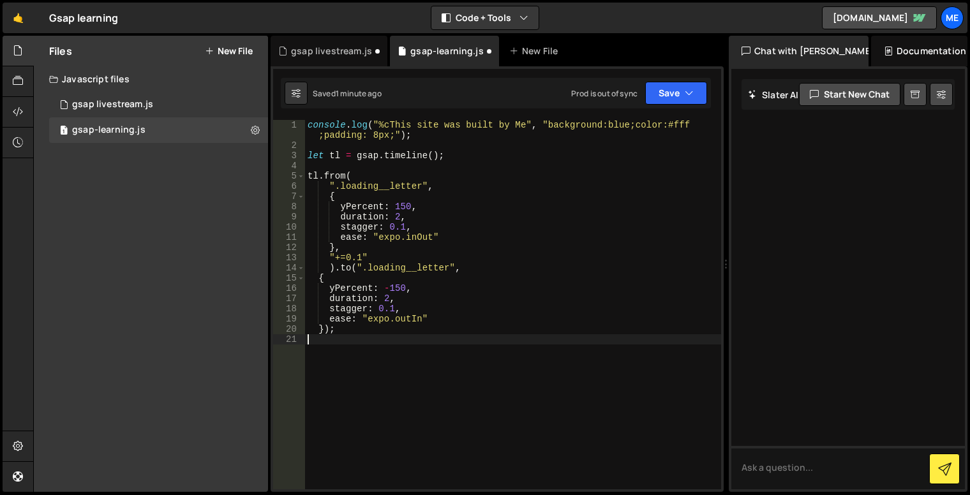
click at [344, 330] on div "console . log ( "%cThis site was built by Me" , "background:blue;color:#fff ;pa…" at bounding box center [513, 320] width 416 height 400
type textarea "});"
click at [82, 110] on div "1 gsap livestream.js 0" at bounding box center [158, 105] width 219 height 26
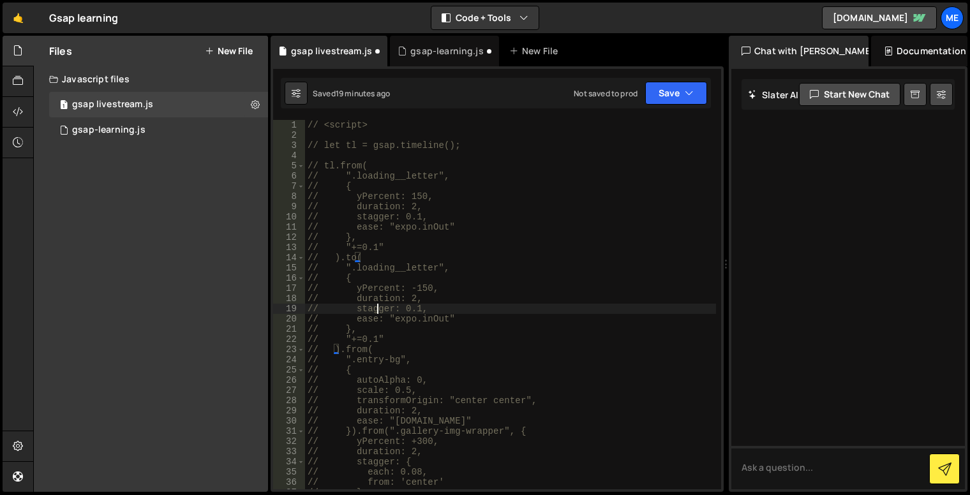
click at [375, 304] on div "// <script> // let tl = gsap.timeline(); // tl.from( // ".loading__letter", // …" at bounding box center [510, 315] width 411 height 390
drag, startPoint x: 357, startPoint y: 255, endPoint x: 370, endPoint y: 270, distance: 20.3
click at [357, 255] on div "// <script> // let tl = gsap.timeline(); // tl.from( // ".loading__letter", // …" at bounding box center [510, 315] width 411 height 390
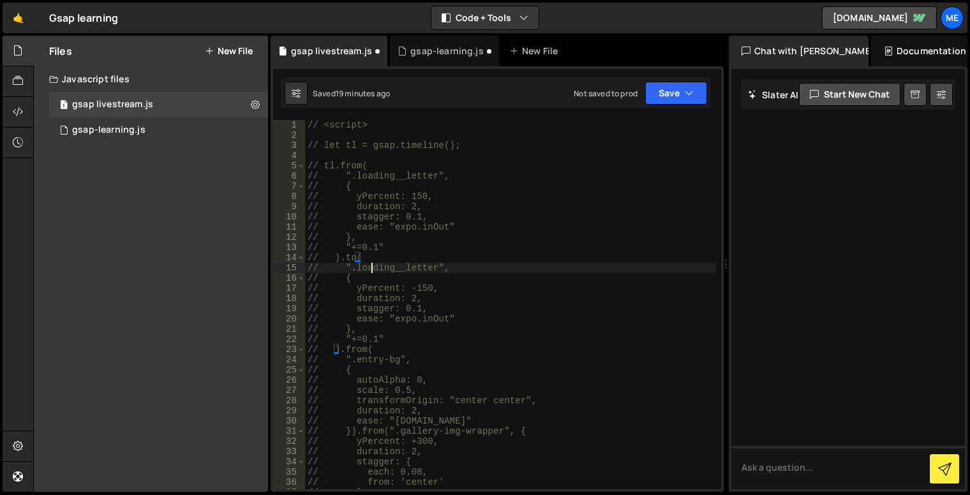
drag, startPoint x: 371, startPoint y: 267, endPoint x: 374, endPoint y: 288, distance: 21.8
click at [371, 267] on div "// <script> // let tl = gsap.timeline(); // tl.from( // ".loading__letter", // …" at bounding box center [510, 315] width 411 height 390
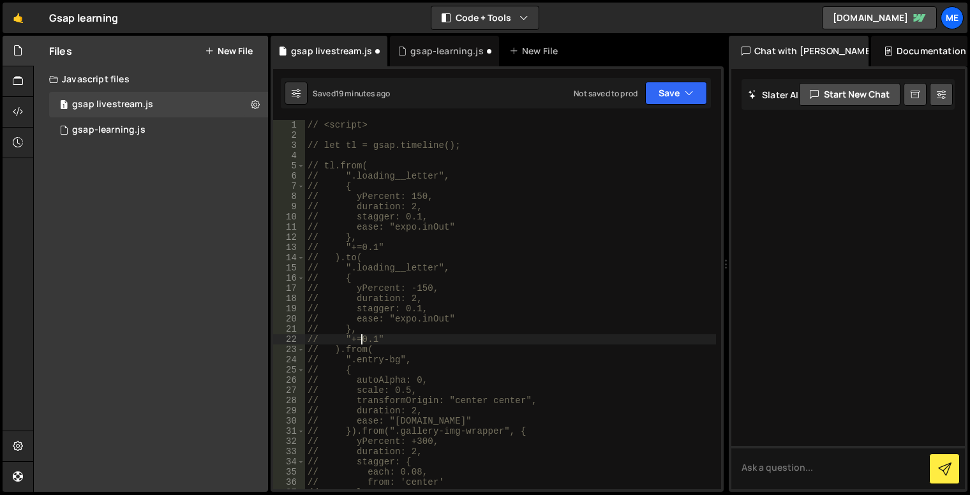
click at [362, 336] on div "// <script> // let tl = gsap.timeline(); // tl.from( // ".loading__letter", // …" at bounding box center [510, 315] width 411 height 390
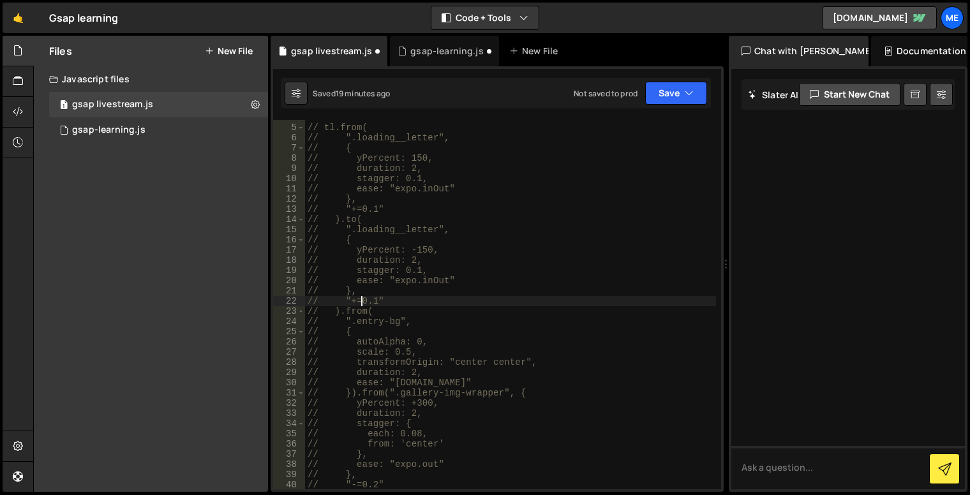
scroll to position [38, 0]
click at [371, 290] on div "// tl.from( // ".loading__letter", // { // yPercent: 150, // duration: 2, // st…" at bounding box center [510, 307] width 411 height 390
click at [366, 296] on div "// tl.from( // ".loading__letter", // { // yPercent: 150, // duration: 2, // st…" at bounding box center [510, 307] width 411 height 390
type textarea "// "+=0.1""
click at [373, 299] on div "// tl.from( // ".loading__letter", // { // yPercent: 150, // duration: 2, // st…" at bounding box center [510, 307] width 411 height 390
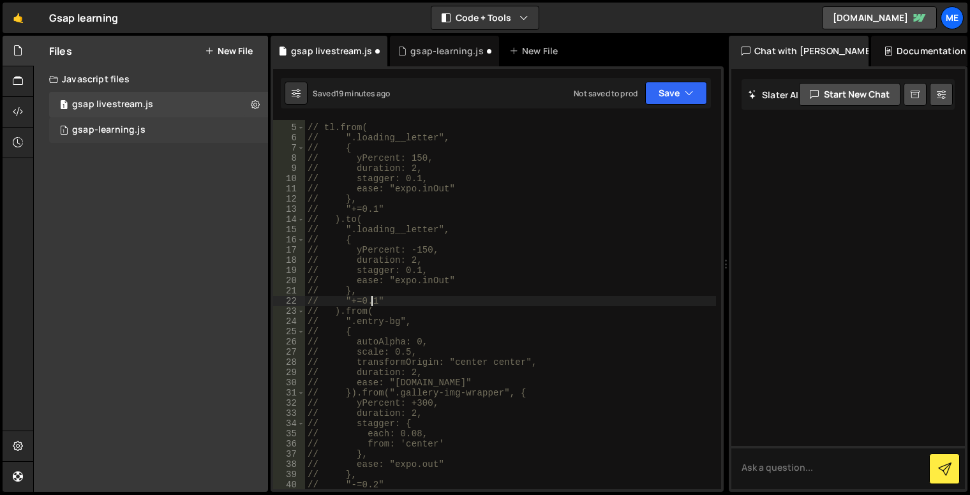
click at [108, 126] on div "gsap-learning.js" at bounding box center [108, 129] width 73 height 11
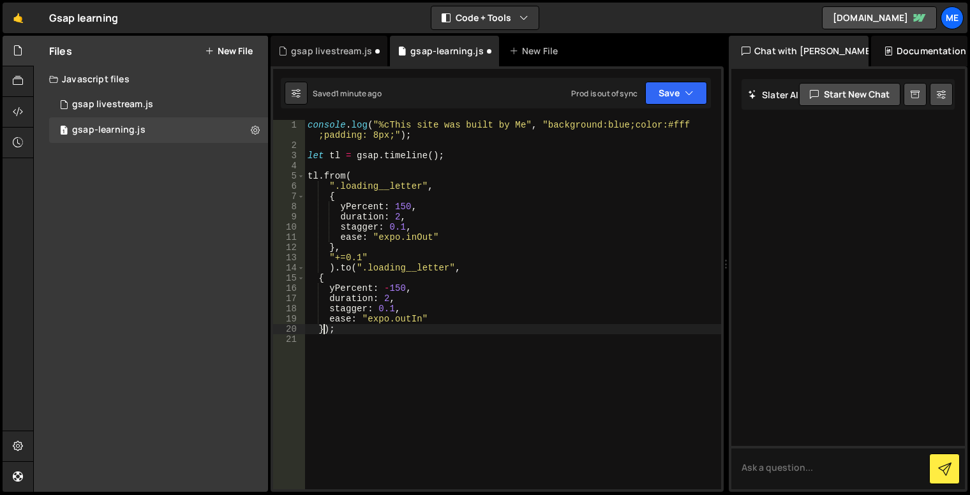
drag, startPoint x: 323, startPoint y: 328, endPoint x: 376, endPoint y: 320, distance: 53.7
click at [323, 328] on div "console . log ( "%cThis site was built by Me" , "background:blue;color:#fff ;pa…" at bounding box center [513, 320] width 416 height 400
type textarea "},"
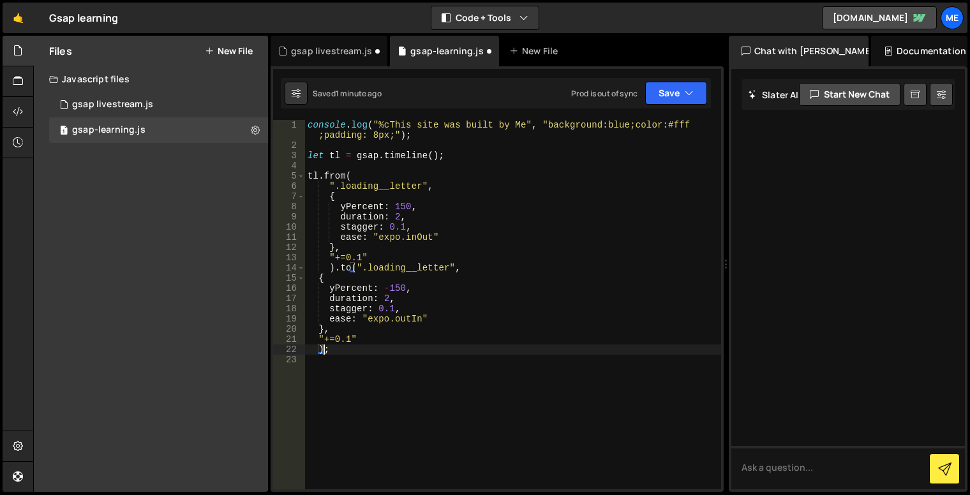
scroll to position [0, 1]
type textarea ").;"
click at [152, 101] on div "1 gsap livestream.js 0" at bounding box center [158, 105] width 219 height 26
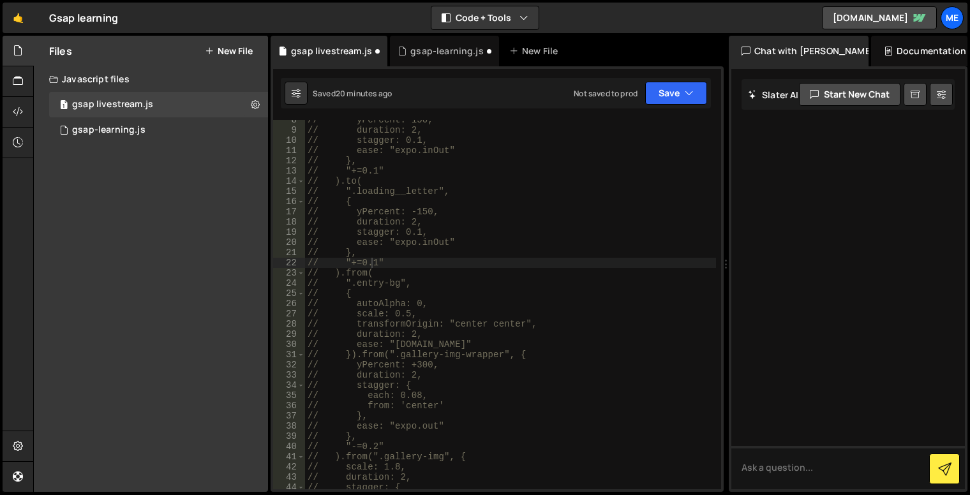
scroll to position [115, 0]
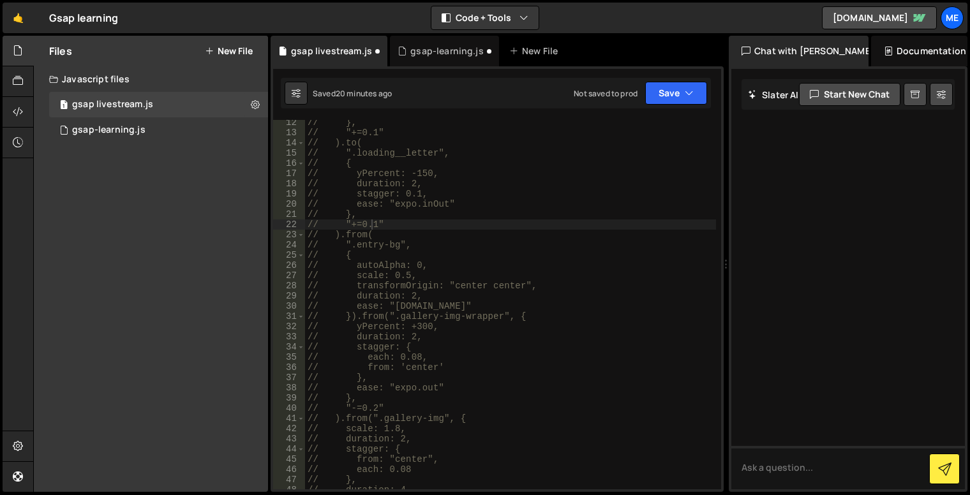
click at [452, 307] on div "// }, // "+=0.1" // ).to( // ".loading__letter", // { // yPercent: -150, // dur…" at bounding box center [510, 312] width 411 height 390
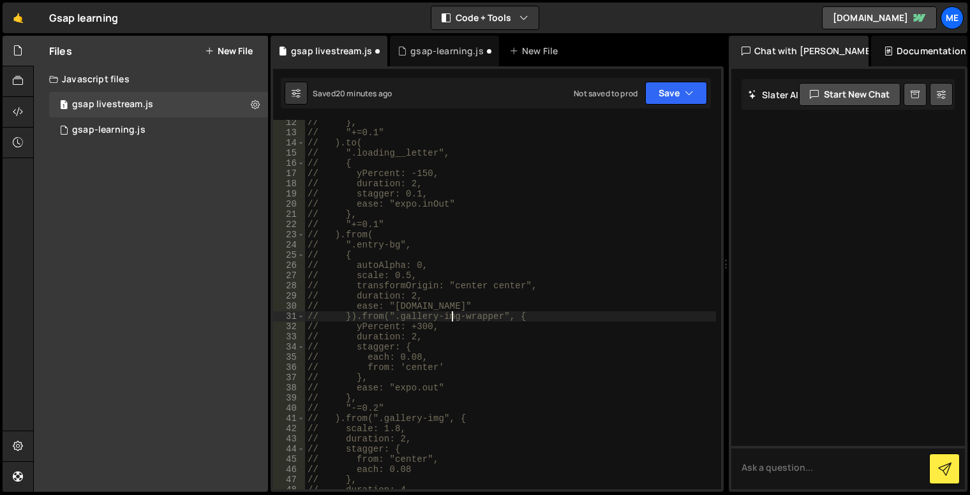
drag, startPoint x: 450, startPoint y: 320, endPoint x: 467, endPoint y: 320, distance: 17.2
click at [450, 320] on div "// }, // "+=0.1" // ).to( // ".loading__letter", // { // yPercent: -150, // dur…" at bounding box center [510, 312] width 411 height 390
drag, startPoint x: 513, startPoint y: 321, endPoint x: 475, endPoint y: 320, distance: 38.9
click at [513, 321] on div "// }, // "+=0.1" // ).to( // ".loading__letter", // { // yPercent: -150, // dur…" at bounding box center [510, 312] width 411 height 390
click at [401, 252] on div "// }, // "+=0.1" // ).to( // ".loading__letter", // { // yPercent: -150, // dur…" at bounding box center [510, 312] width 411 height 390
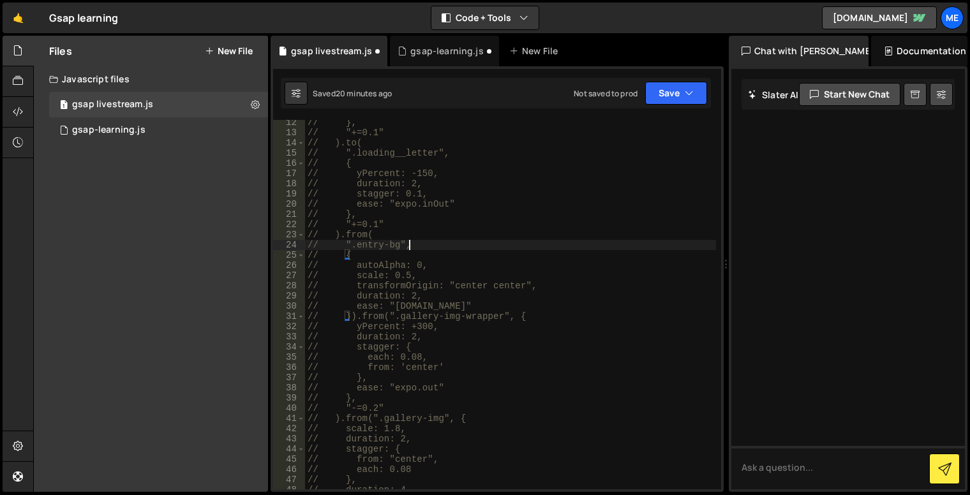
click at [439, 247] on div "// }, // "+=0.1" // ).to( // ".loading__letter", // { // yPercent: -150, // dur…" at bounding box center [510, 312] width 411 height 390
type textarea "// ".entry-bg","
click at [120, 132] on div "gsap-learning.js" at bounding box center [108, 129] width 73 height 11
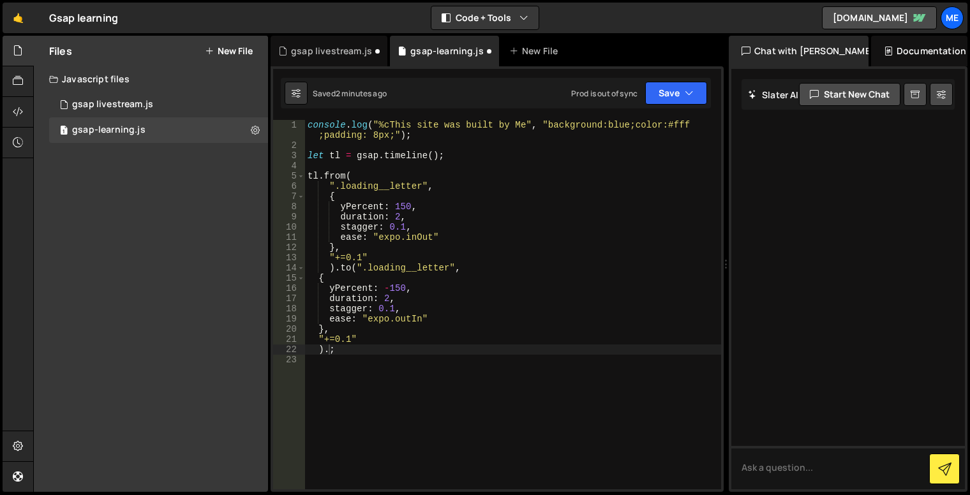
click at [475, 324] on div "console . log ( "%cThis site was built by Me" , "background:blue;color:#fff ;pa…" at bounding box center [513, 320] width 416 height 400
click at [331, 351] on div "console . log ( "%cThis site was built by Me" , "background:blue;color:#fff ;pa…" at bounding box center [513, 320] width 416 height 400
type textarea ").from("
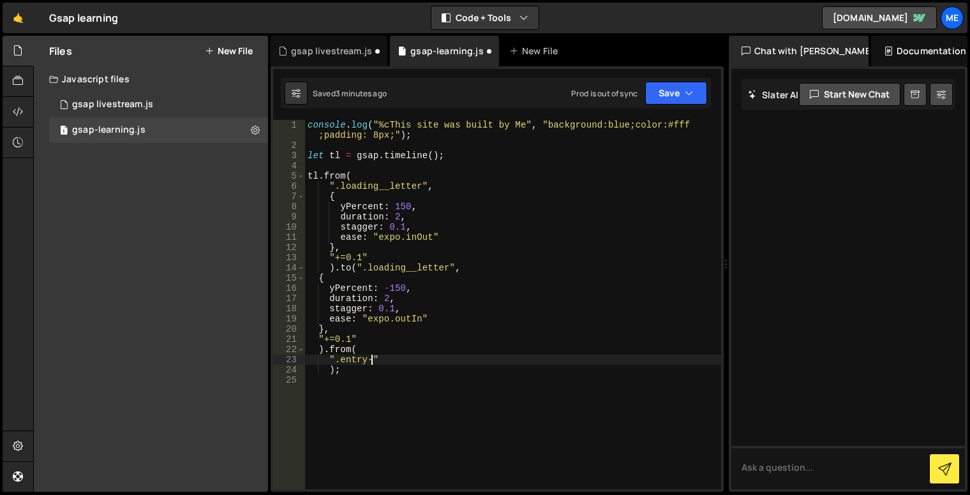
scroll to position [0, 4]
type textarea "".entry-bg","
type textarea "{}"
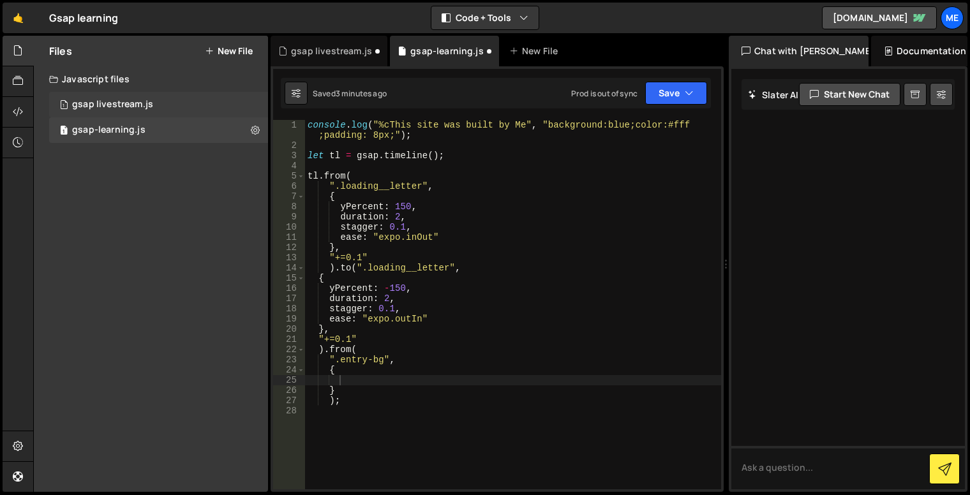
click at [129, 105] on div "gsap livestream.js" at bounding box center [112, 104] width 81 height 11
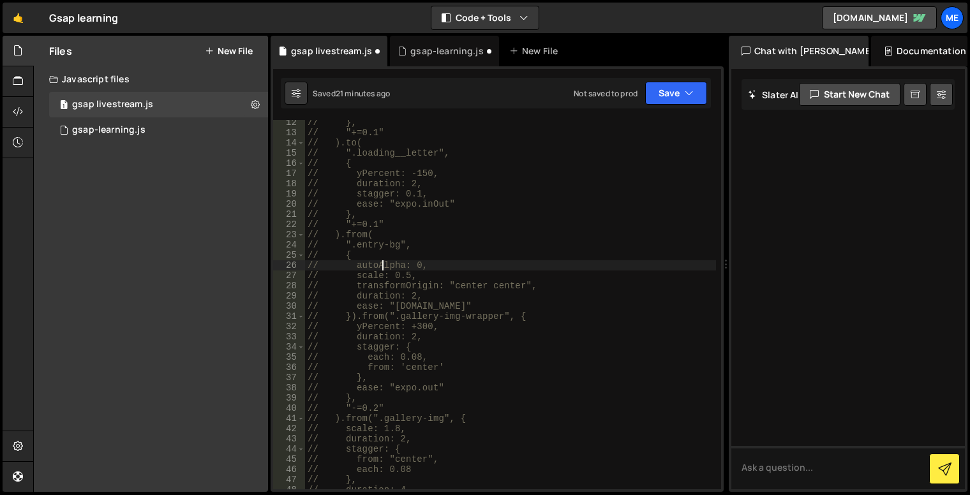
click at [383, 263] on div "// }, // "+=0.1" // ).to( // ".loading__letter", // { // yPercent: -150, // dur…" at bounding box center [510, 312] width 411 height 390
click at [420, 262] on div "// }, // "+=0.1" // ).to( // ".loading__letter", // { // yPercent: -150, // dur…" at bounding box center [510, 312] width 411 height 390
click at [370, 269] on div "// }, // "+=0.1" // ).to( // ".loading__letter", // { // yPercent: -150, // dur…" at bounding box center [510, 312] width 411 height 390
click at [413, 266] on div "// }, // "+=0.1" // ).to( // ".loading__letter", // { // yPercent: -150, // dur…" at bounding box center [510, 312] width 411 height 390
click at [449, 262] on div "// }, // "+=0.1" // ).to( // ".loading__letter", // { // yPercent: -150, // dur…" at bounding box center [510, 312] width 411 height 390
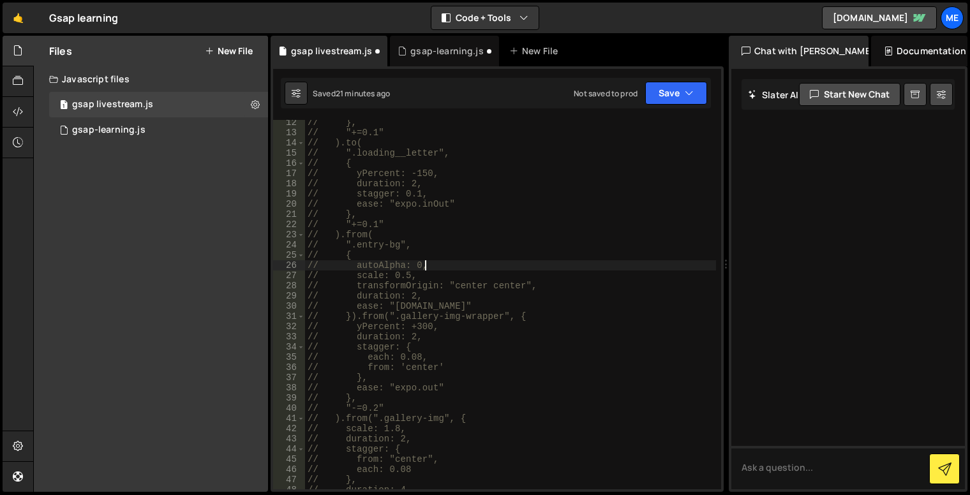
drag, startPoint x: 367, startPoint y: 275, endPoint x: 388, endPoint y: 274, distance: 20.4
click at [367, 274] on div "// }, // "+=0.1" // ).to( // ".loading__letter", // { // yPercent: -150, // dur…" at bounding box center [510, 312] width 411 height 390
type textarea "// scale: 0.5,"
click at [413, 273] on div "// }, // "+=0.1" // ).to( // ".loading__letter", // { // yPercent: -150, // dur…" at bounding box center [510, 312] width 411 height 390
click at [129, 135] on div "gsap-learning.js" at bounding box center [108, 129] width 73 height 11
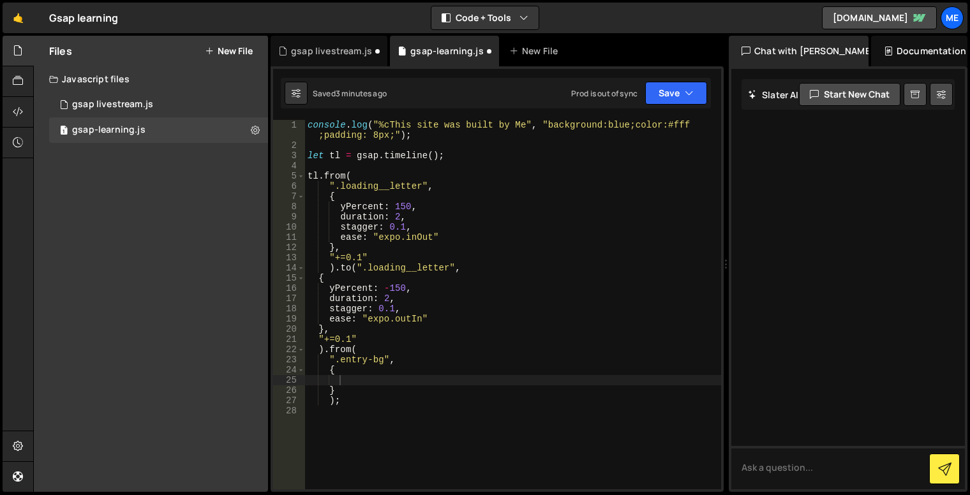
click at [356, 375] on div "console . log ( "%cThis site was built by Me" , "background:blue;color:#fff ;pa…" at bounding box center [513, 320] width 416 height 400
click at [185, 112] on div "1 gsap livestream.js 0" at bounding box center [158, 105] width 219 height 26
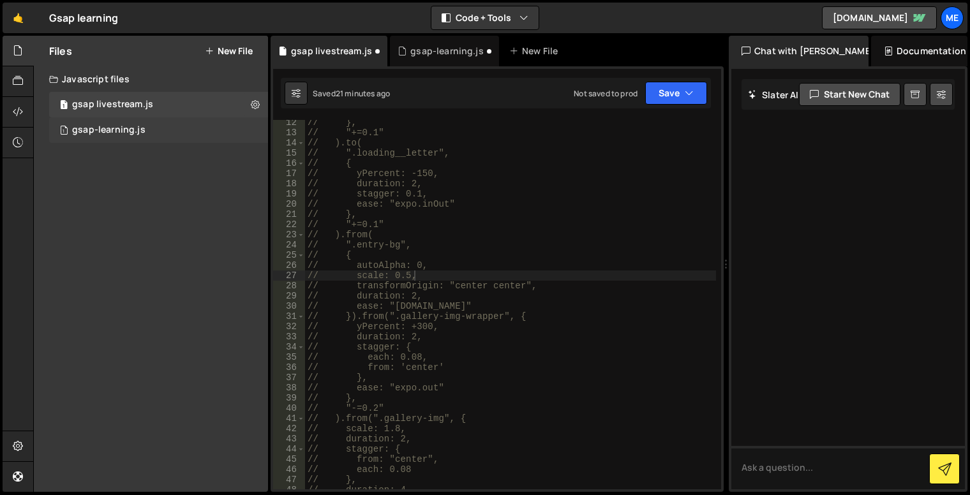
click at [164, 128] on div "1 gsap-learning.js 0" at bounding box center [158, 130] width 219 height 26
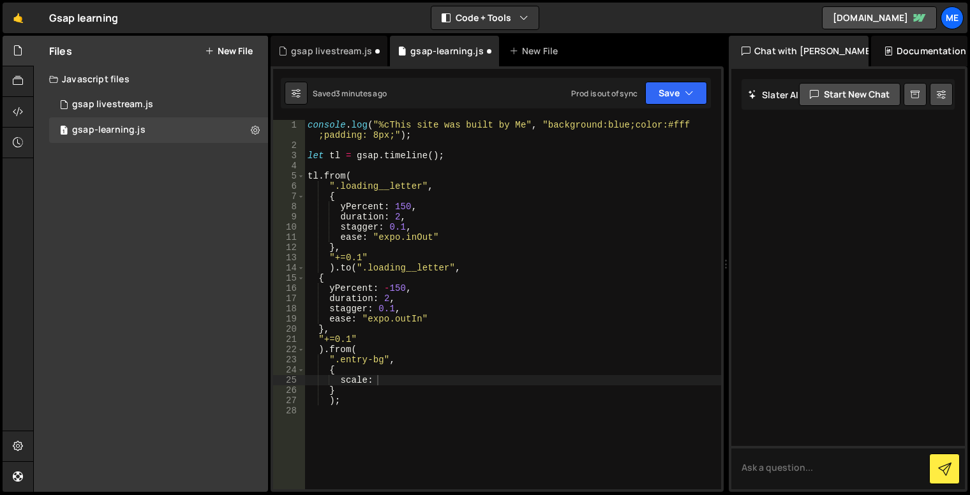
drag, startPoint x: 381, startPoint y: 382, endPoint x: 392, endPoint y: 383, distance: 10.9
click at [381, 382] on div "console . log ( "%cThis site was built by Me" , "background:blue;color:#fff ;pa…" at bounding box center [513, 320] width 416 height 400
type textarea "scale: 0.5,"
click at [147, 100] on div "gsap livestream.js" at bounding box center [112, 104] width 81 height 11
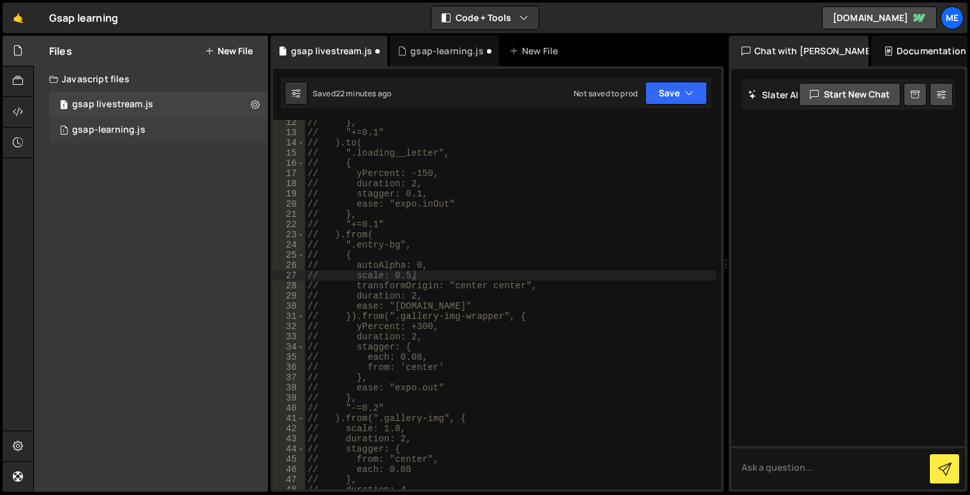
click at [156, 132] on div "1 gsap-learning.js 0" at bounding box center [158, 130] width 219 height 26
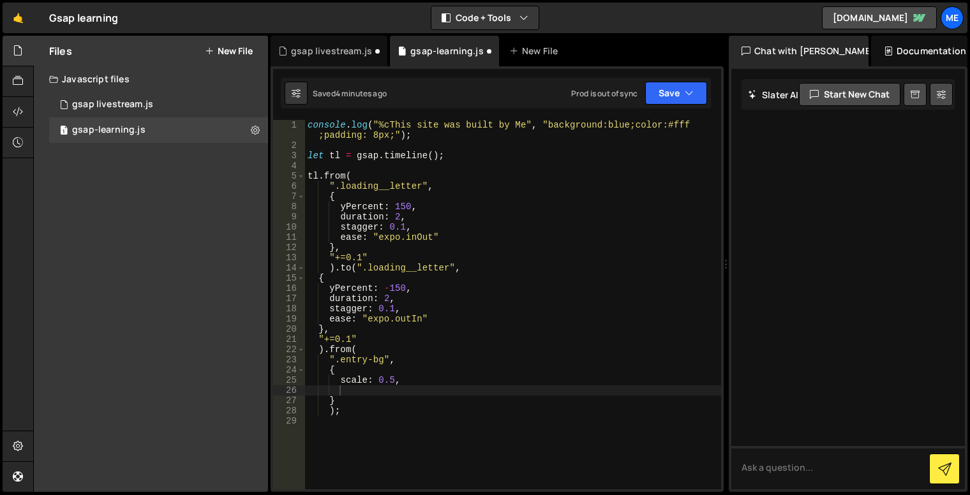
click at [389, 392] on div "console . log ( "%cThis site was built by Me" , "background:blue;color:#fff ;pa…" at bounding box center [513, 320] width 416 height 400
drag, startPoint x: 666, startPoint y: 89, endPoint x: 668, endPoint y: 103, distance: 14.9
click at [666, 89] on button "Save" at bounding box center [676, 93] width 62 height 23
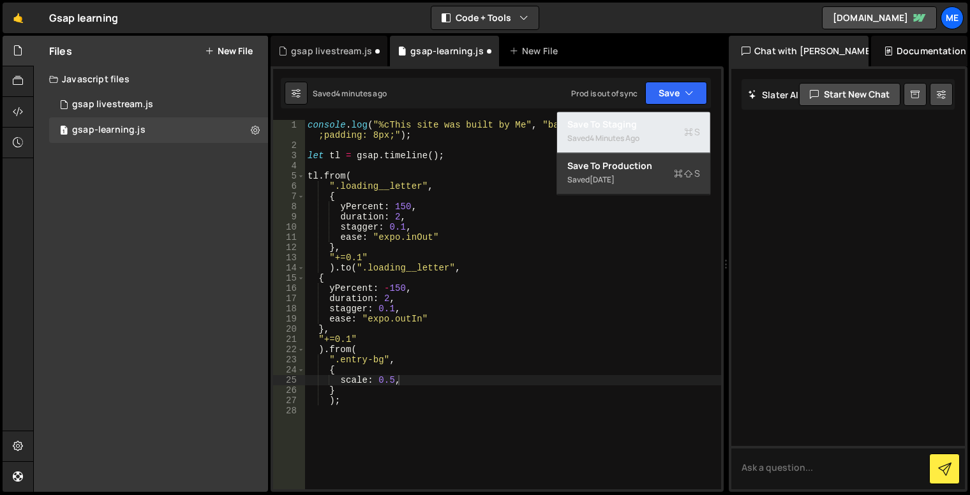
drag, startPoint x: 673, startPoint y: 120, endPoint x: 670, endPoint y: 126, distance: 6.6
click at [673, 120] on div "Save to Staging S" at bounding box center [633, 124] width 133 height 13
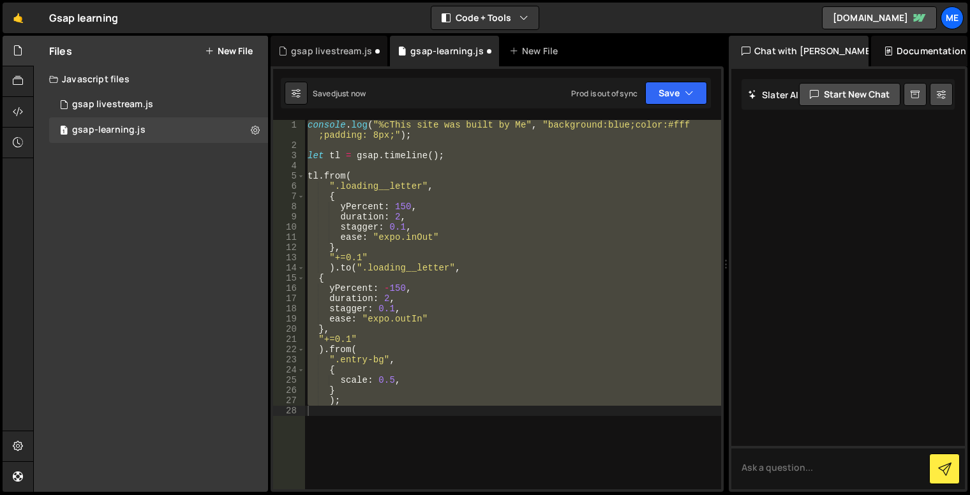
click at [373, 288] on div "console . log ( "%cThis site was built by Me" , "background:blue;color:#fff ;pa…" at bounding box center [513, 304] width 416 height 369
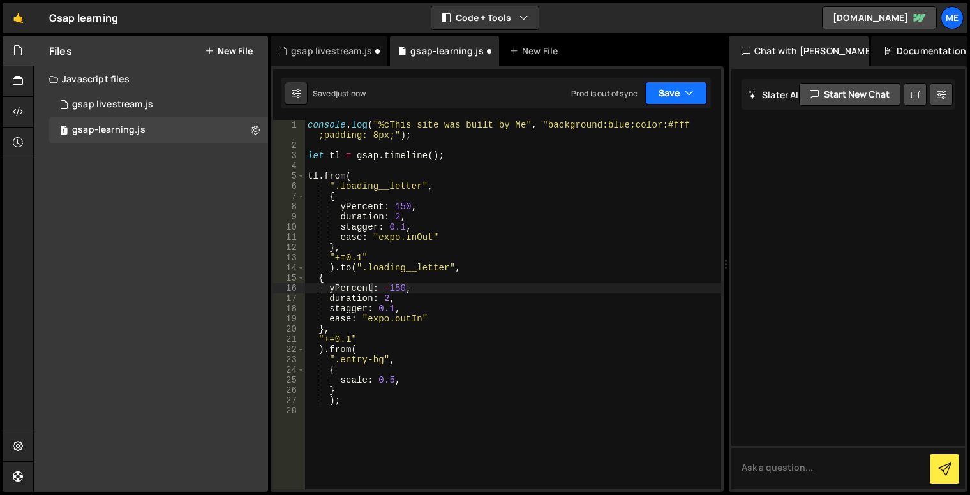
click at [688, 87] on icon "button" at bounding box center [688, 93] width 9 height 13
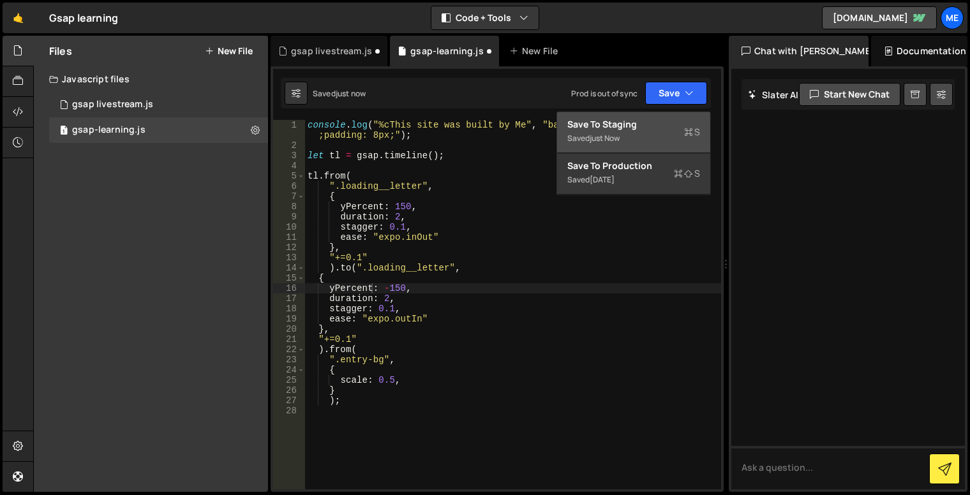
click at [667, 128] on div "Save to Staging S" at bounding box center [633, 124] width 133 height 13
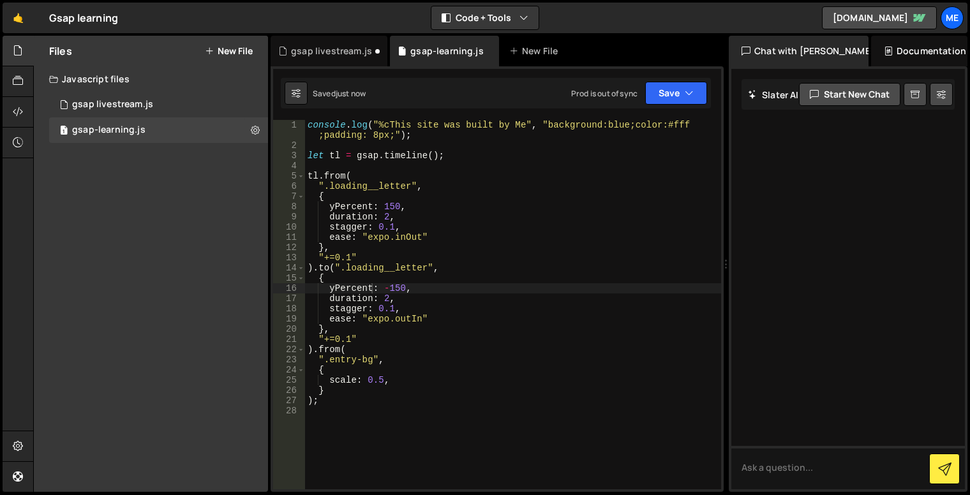
click at [343, 398] on div "console . log ( "%cThis site was built by Me" , "background:blue;color:#fff ;pa…" at bounding box center [513, 320] width 416 height 400
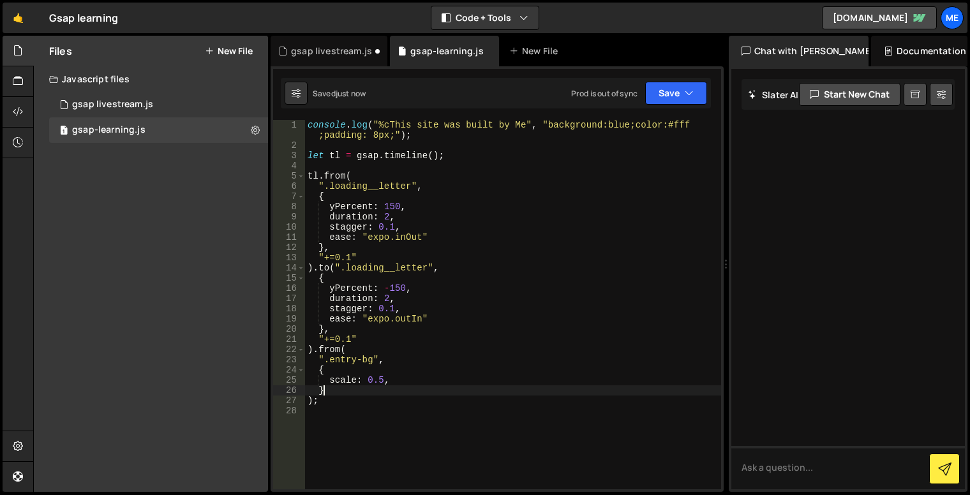
click at [346, 387] on div "console . log ( "%cThis site was built by Me" , "background:blue;color:#fff ;pa…" at bounding box center [513, 320] width 416 height 400
click at [350, 351] on div "console . log ( "%cThis site was built by Me" , "background:blue;color:#fff ;pa…" at bounding box center [513, 320] width 416 height 400
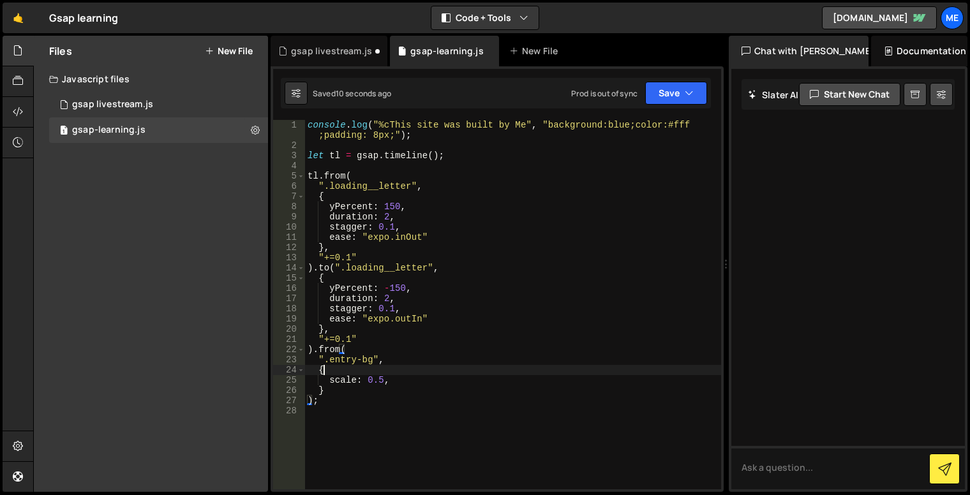
click at [329, 367] on div "console . log ( "%cThis site was built by Me" , "background:blue;color:#fff ;pa…" at bounding box center [513, 320] width 416 height 400
click at [314, 398] on div "console . log ( "%cThis site was built by Me" , "background:blue;color:#fff ;pa…" at bounding box center [513, 320] width 416 height 400
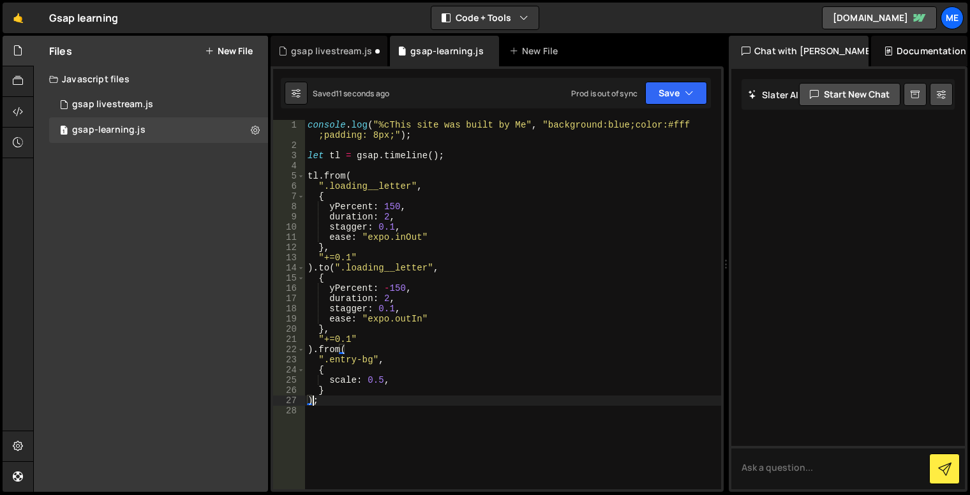
click at [339, 398] on div "console . log ( "%cThis site was built by Me" , "background:blue;color:#fff ;pa…" at bounding box center [513, 320] width 416 height 400
click at [395, 378] on div "console . log ( "%cThis site was built by Me" , "background:blue;color:#fff ;pa…" at bounding box center [513, 320] width 416 height 400
type textarea "scale: 0.5,"
click at [111, 107] on div "gsap livestream.js" at bounding box center [112, 104] width 81 height 11
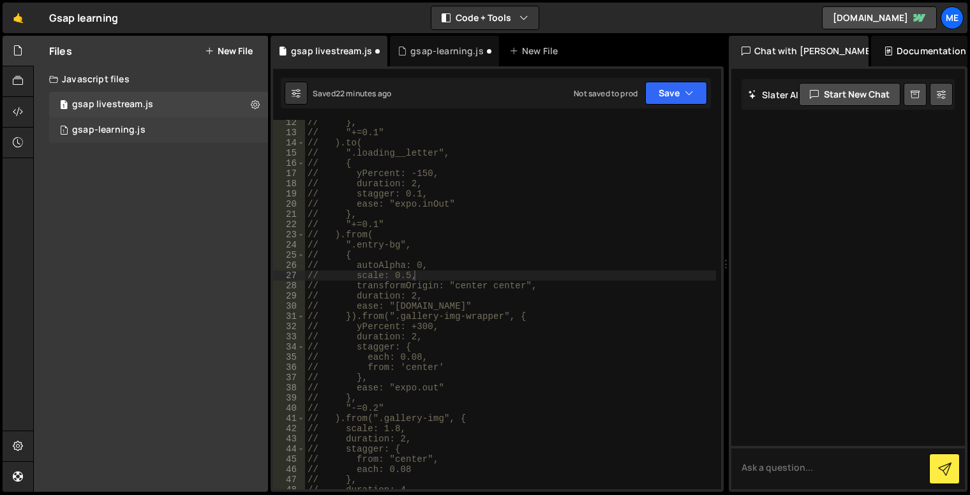
click at [145, 137] on div "1 gsap-learning.js 0" at bounding box center [158, 130] width 219 height 26
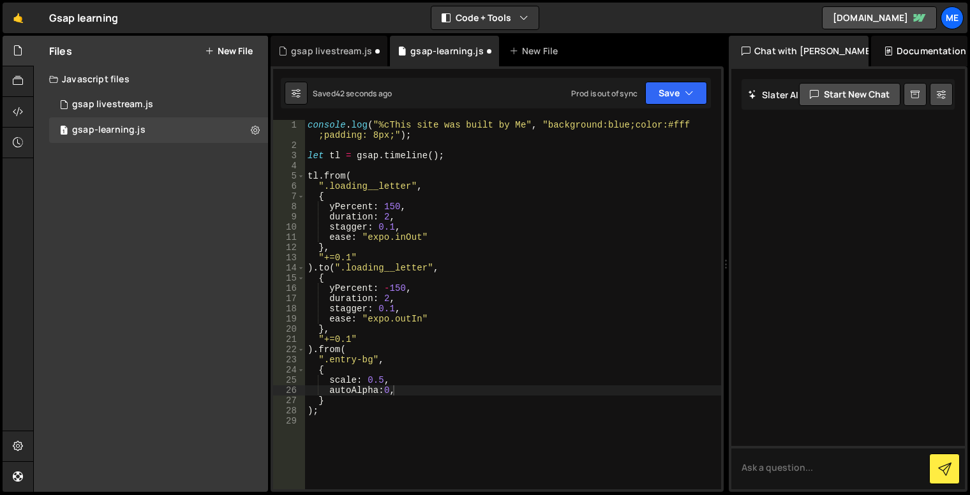
scroll to position [0, 3]
click at [475, 358] on div "console . log ( "%cThis site was built by Me" , "background:blue;color:#fff ;pa…" at bounding box center [513, 320] width 416 height 400
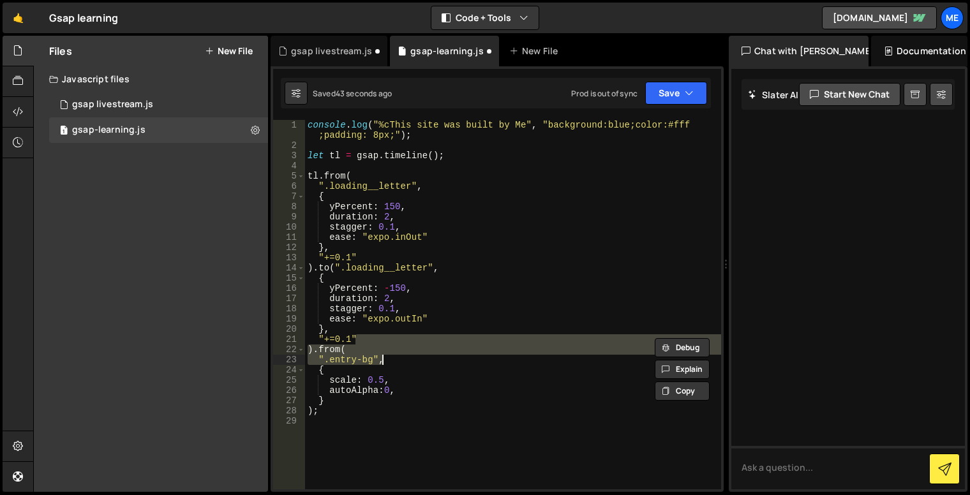
click at [480, 378] on div "console . log ( "%cThis site was built by Me" , "background:blue;color:#fff ;pa…" at bounding box center [513, 320] width 416 height 400
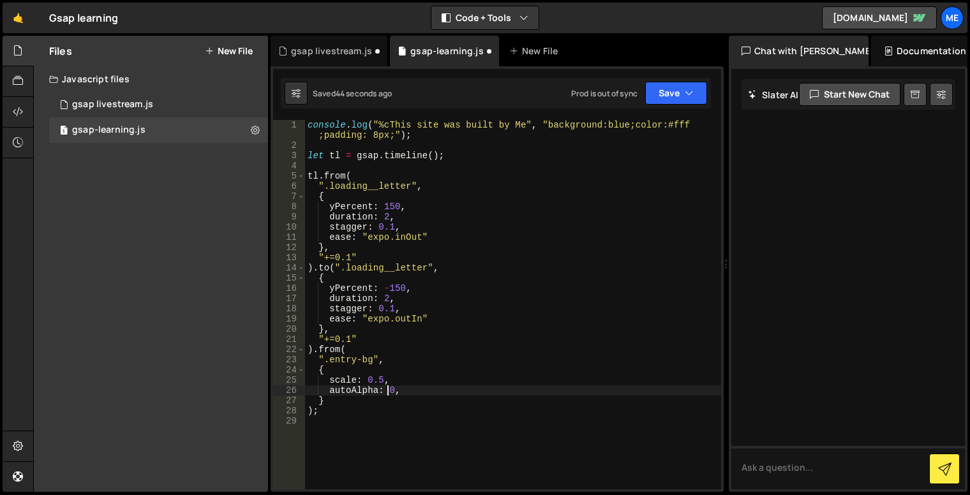
scroll to position [0, 5]
type textarea "autoAlpha: 0"
click at [714, 100] on div "1 Type cmd + s to save your Javascript file. הההההההההההההההההההההההההההההההההה…" at bounding box center [496, 278] width 453 height 425
drag, startPoint x: 712, startPoint y: 98, endPoint x: 704, endPoint y: 98, distance: 7.7
click at [709, 98] on div "Debug Explain Copy gsap livestream.js gsap-learning.js New File Saved just now …" at bounding box center [496, 264] width 453 height 457
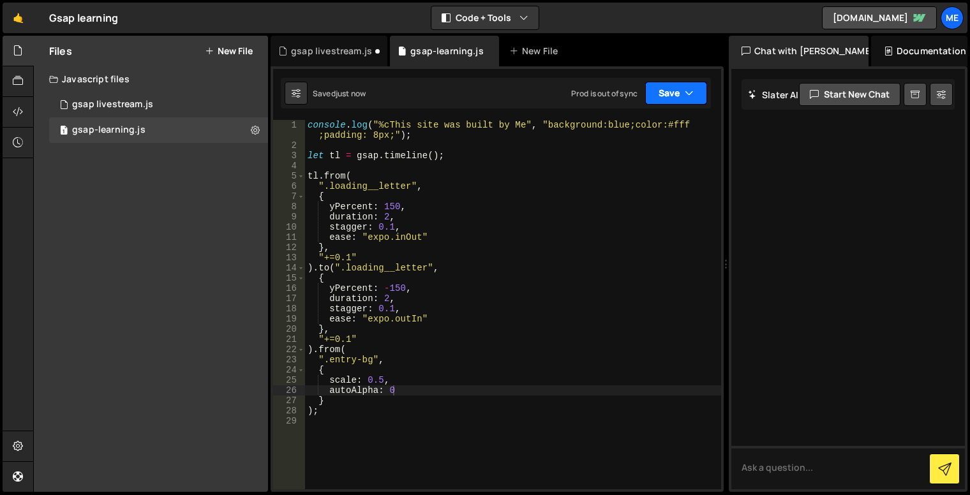
click at [702, 98] on button "Save" at bounding box center [676, 93] width 62 height 23
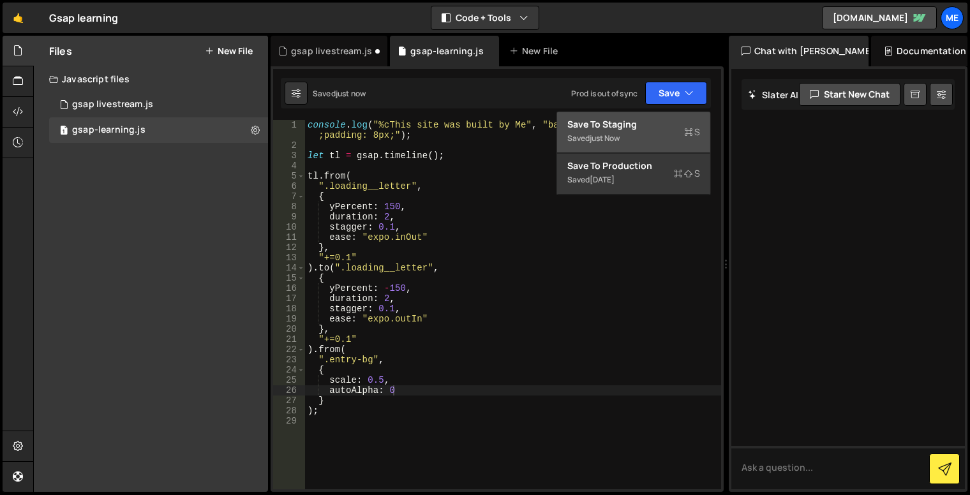
click at [666, 135] on div "Saved just now" at bounding box center [633, 138] width 133 height 15
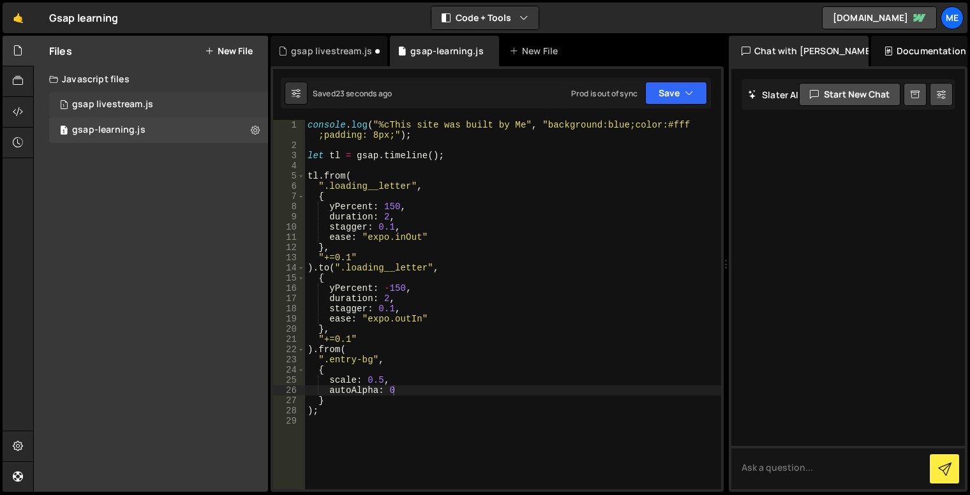
click at [170, 110] on div "1 gsap livestream.js 0" at bounding box center [158, 105] width 219 height 26
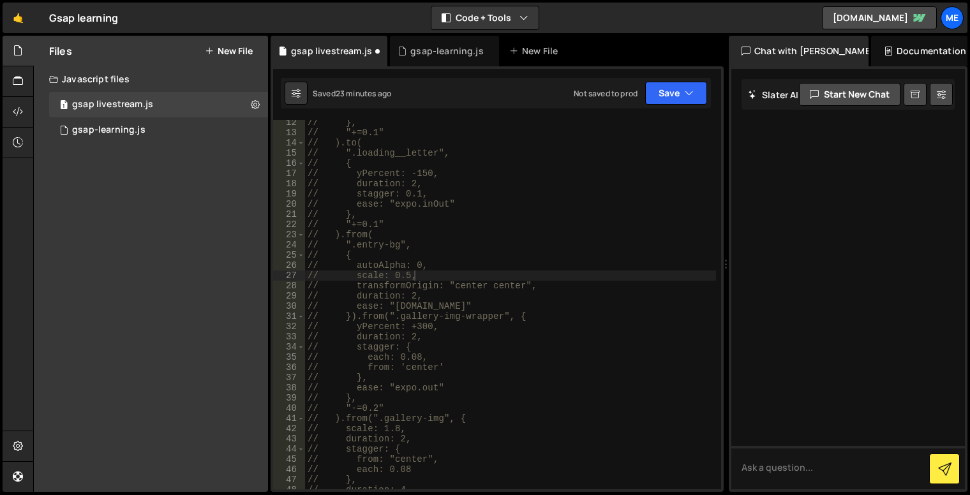
drag, startPoint x: 434, startPoint y: 287, endPoint x: 463, endPoint y: 285, distance: 29.4
click at [434, 287] on div "// }, // "+=0.1" // ).to( // ".loading__letter", // { // yPercent: -150, // dur…" at bounding box center [510, 312] width 411 height 390
click at [490, 285] on div "// }, // "+=0.1" // ).to( // ".loading__letter", // { // yPercent: -150, // dur…" at bounding box center [510, 312] width 411 height 390
click at [520, 281] on div "// }, // "+=0.1" // ).to( // ".loading__letter", // { // yPercent: -150, // dur…" at bounding box center [510, 312] width 411 height 390
drag, startPoint x: 353, startPoint y: 283, endPoint x: 582, endPoint y: 289, distance: 228.4
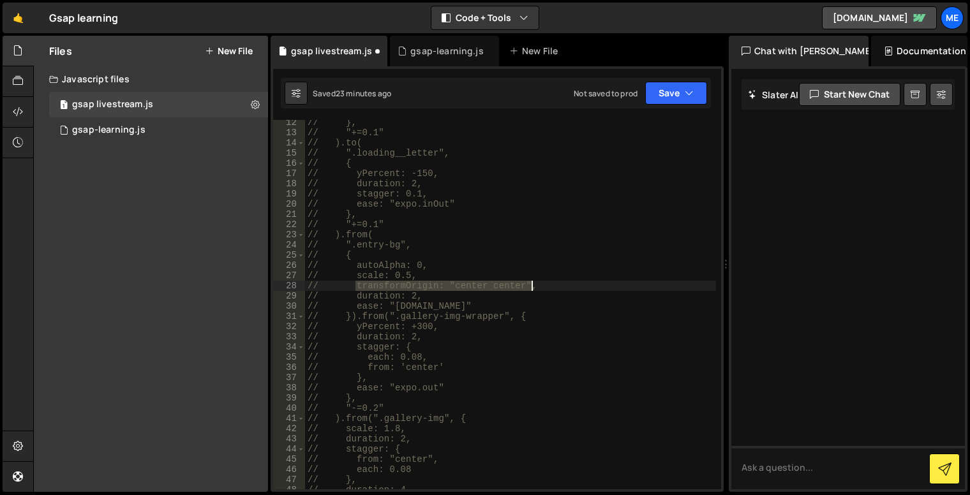
click at [582, 289] on div "// }, // "+=0.1" // ).to( // ".loading__letter", // { // yPercent: -150, // dur…" at bounding box center [510, 312] width 411 height 390
click at [388, 287] on div "// }, // "+=0.1" // ).to( // ".loading__letter", // { // yPercent: -150, // dur…" at bounding box center [510, 304] width 411 height 369
click at [374, 293] on div "// }, // "+=0.1" // ).to( // ".loading__letter", // { // yPercent: -150, // dur…" at bounding box center [510, 312] width 411 height 390
type textarea "// duration: 2,"
click at [115, 115] on div "1 gsap livestream.js 0" at bounding box center [158, 105] width 219 height 26
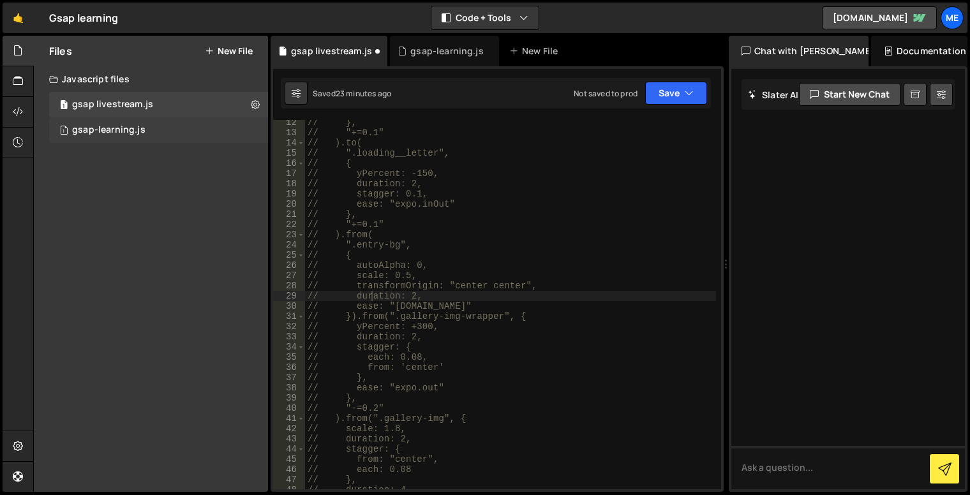
click at [117, 125] on div "gsap-learning.js" at bounding box center [108, 129] width 73 height 11
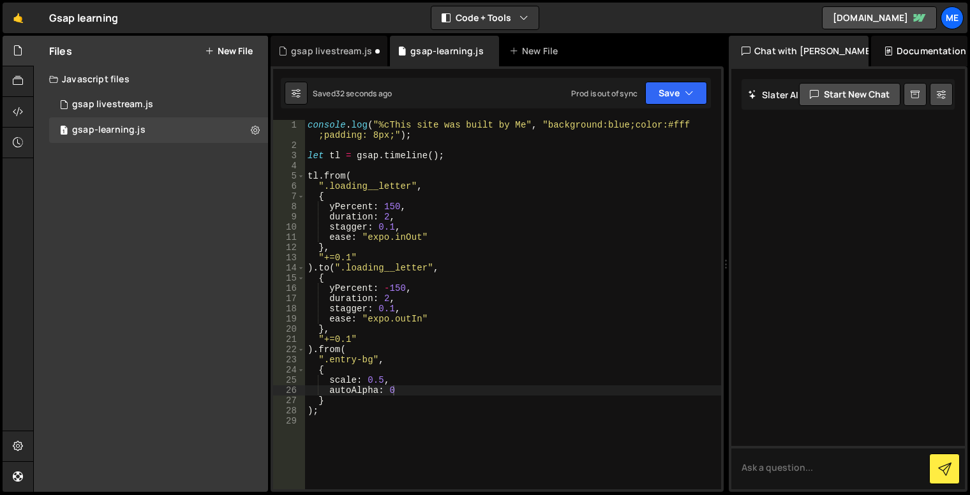
scroll to position [0, 4]
click at [457, 379] on div "console . log ( "%cThis site was built by Me" , "background:blue;color:#fff ;pa…" at bounding box center [513, 320] width 416 height 400
click at [455, 388] on div "console . log ( "%cThis site was built by Me" , "background:blue;color:#fff ;pa…" at bounding box center [513, 320] width 416 height 400
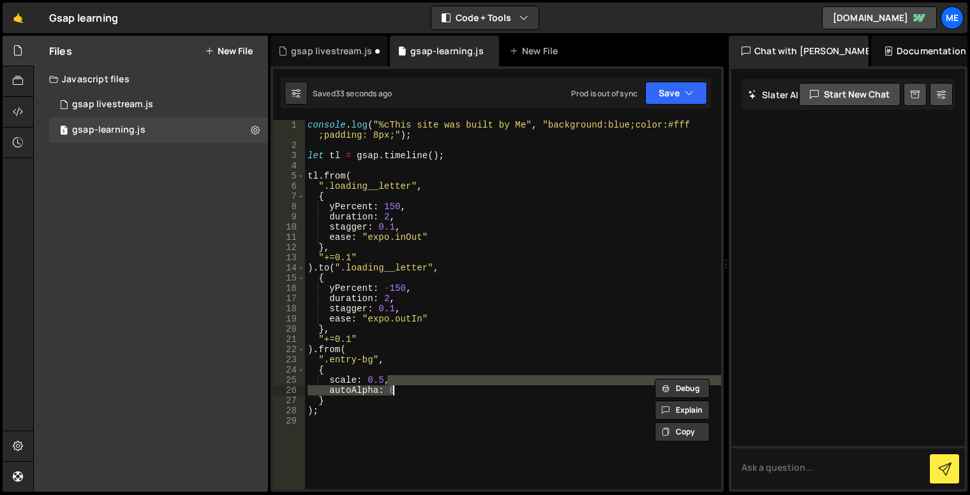
click at [455, 388] on div "console . log ( "%cThis site was built by Me" , "background:blue;color:#fff ;pa…" at bounding box center [513, 304] width 416 height 369
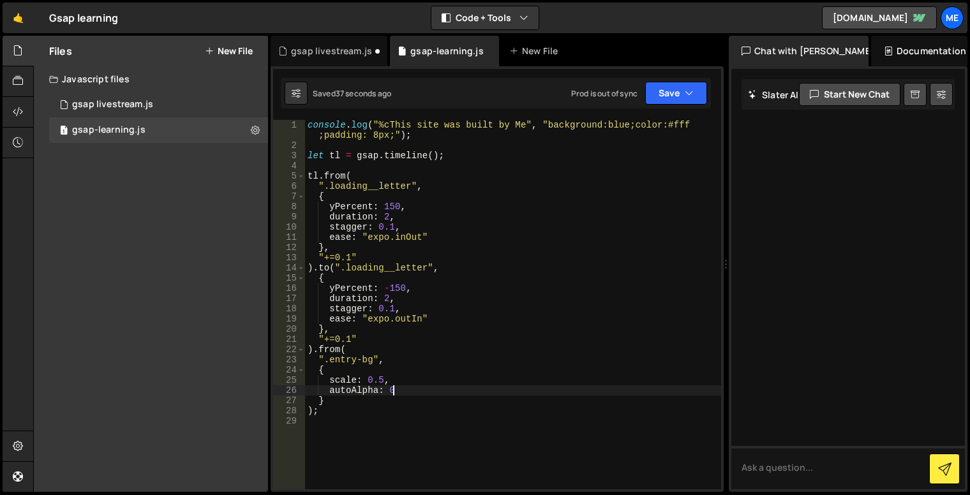
type textarea "autoAlpha: 0,"
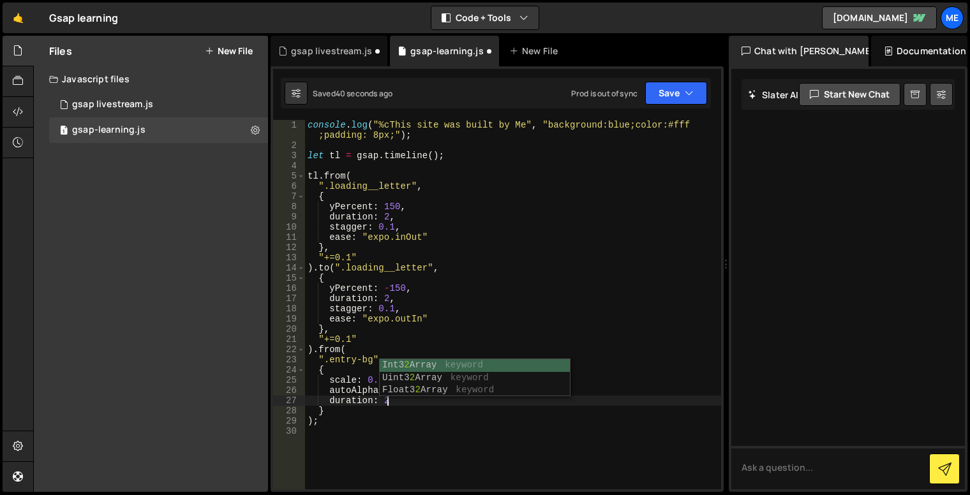
type textarea "duration: 2,"
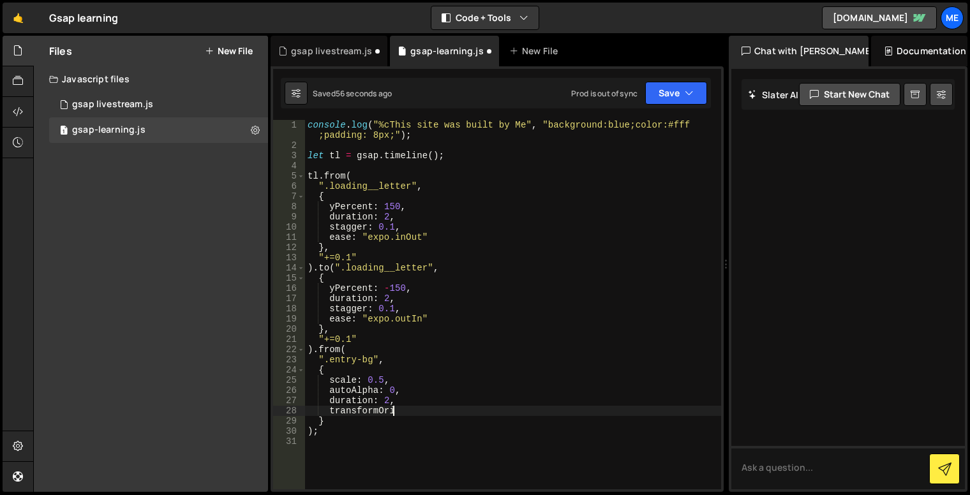
scroll to position [0, 5]
type textarea "transformOrign: center center,"
click at [159, 112] on div "1 gsap livestream.js 0" at bounding box center [158, 105] width 219 height 26
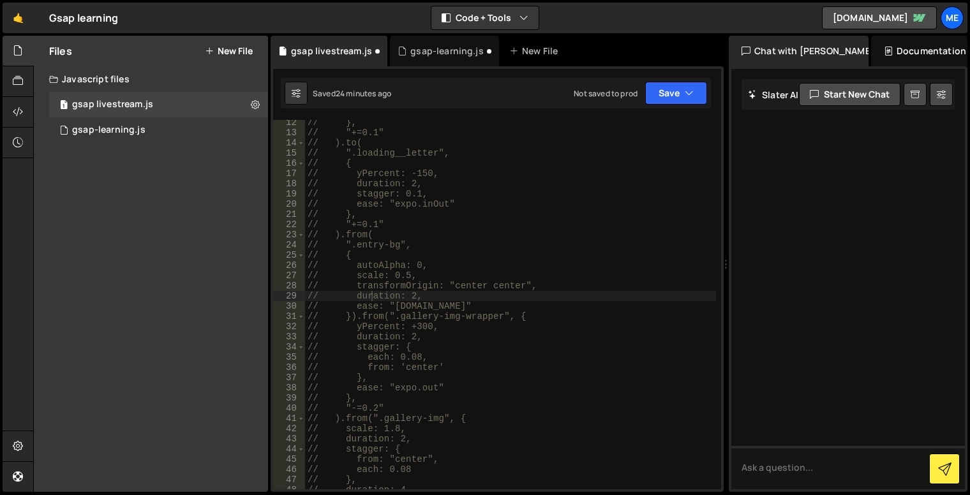
click at [421, 291] on div "// }, // "+=0.1" // ).to( // ".loading__letter", // { // yPercent: -150, // dur…" at bounding box center [510, 312] width 411 height 390
click at [439, 283] on div "// }, // "+=0.1" // ).to( // ".loading__letter", // { // yPercent: -150, // dur…" at bounding box center [510, 312] width 411 height 390
type textarea "// transformOrigin: "center center","
drag, startPoint x: 145, startPoint y: 125, endPoint x: 153, endPoint y: 126, distance: 7.8
click at [145, 125] on div "1 gsap-learning.js 0" at bounding box center [158, 130] width 219 height 26
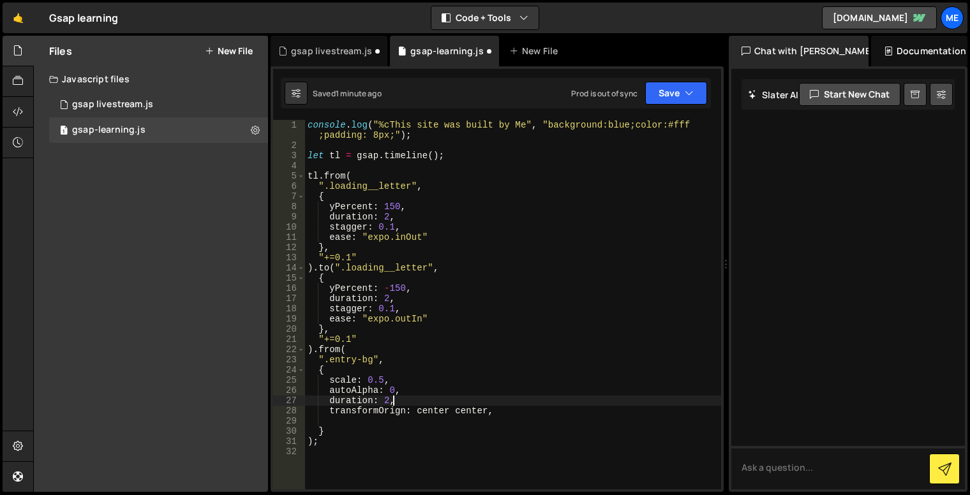
click at [411, 404] on div "console . log ( "%cThis site was built by Me" , "background:blue;color:#fff ;pa…" at bounding box center [513, 320] width 416 height 400
drag, startPoint x: 415, startPoint y: 408, endPoint x: 449, endPoint y: 387, distance: 39.8
click at [415, 408] on div "console . log ( "%cThis site was built by Me" , "background:blue;color:#fff ;pa…" at bounding box center [513, 320] width 416 height 400
type textarea "transformOrign: "center center","
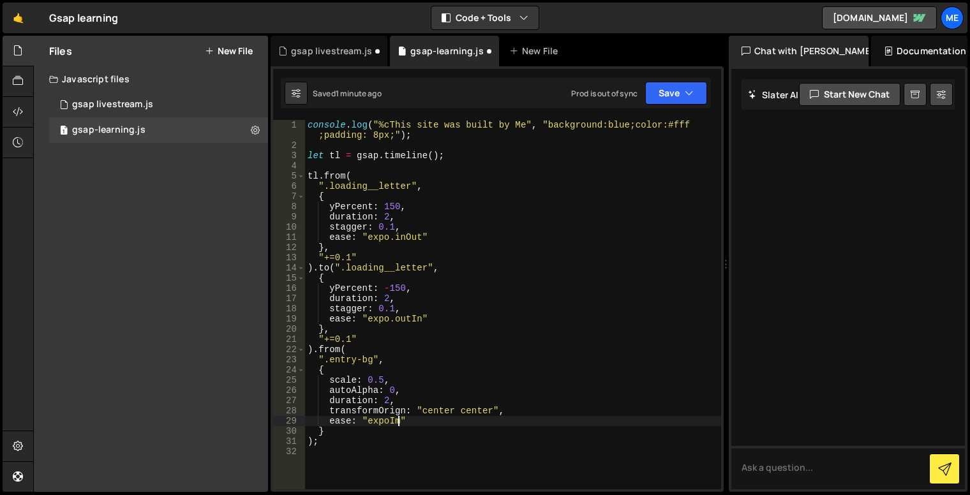
scroll to position [0, 5]
click at [182, 115] on div "1 gsap livestream.js 0" at bounding box center [158, 105] width 219 height 26
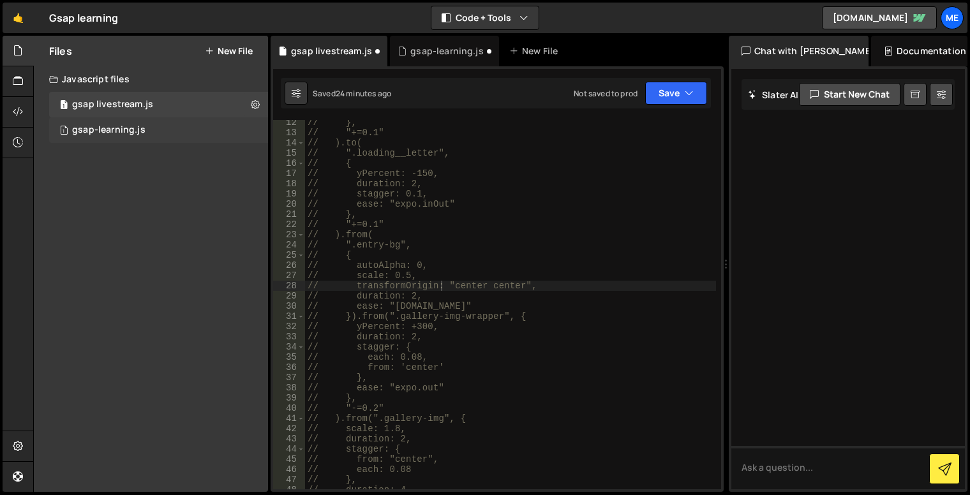
click at [166, 129] on div "1 gsap-learning.js 0" at bounding box center [158, 130] width 219 height 26
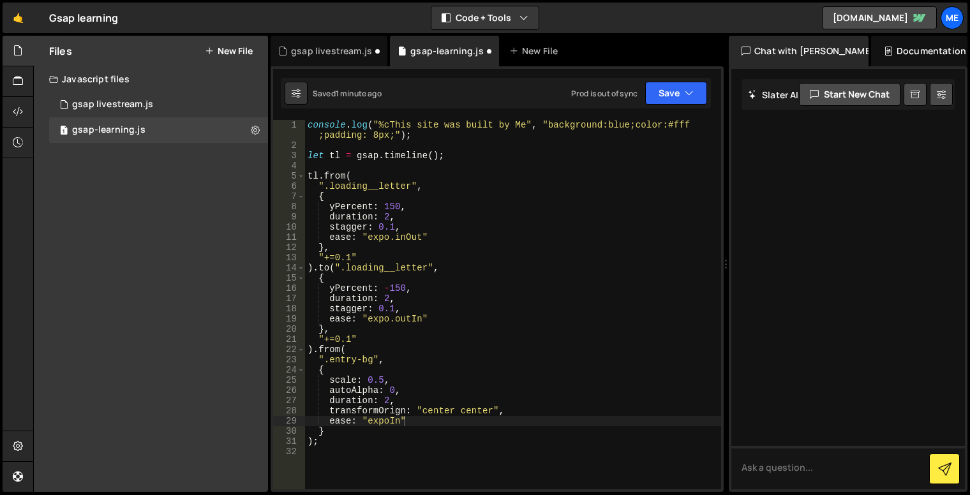
scroll to position [0, 0]
click at [412, 430] on div "console . log ( "%cThis site was built by Me" , "background:blue;color:#fff ;pa…" at bounding box center [513, 320] width 416 height 400
drag, startPoint x: 386, startPoint y: 420, endPoint x: 407, endPoint y: 421, distance: 21.1
click at [386, 420] on div "console . log ( "%cThis site was built by Me" , "background:blue;color:#fff ;pa…" at bounding box center [513, 320] width 416 height 400
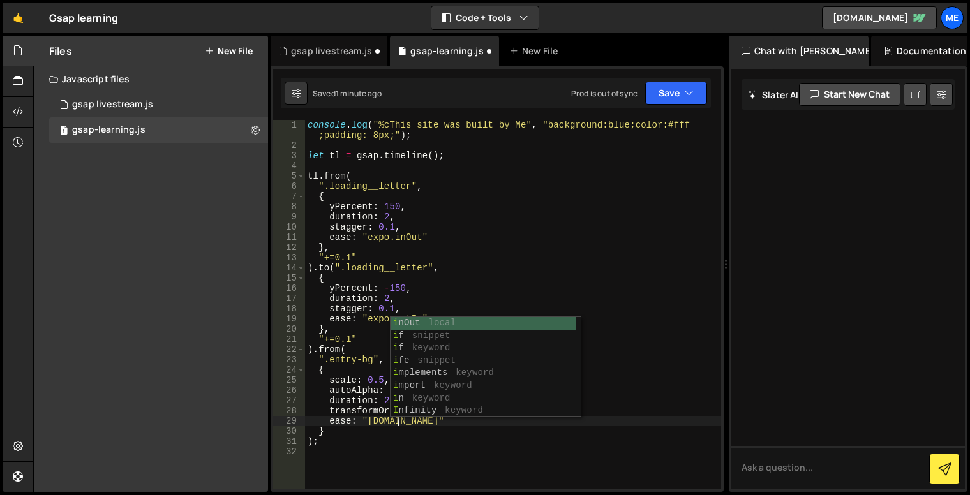
scroll to position [0, 6]
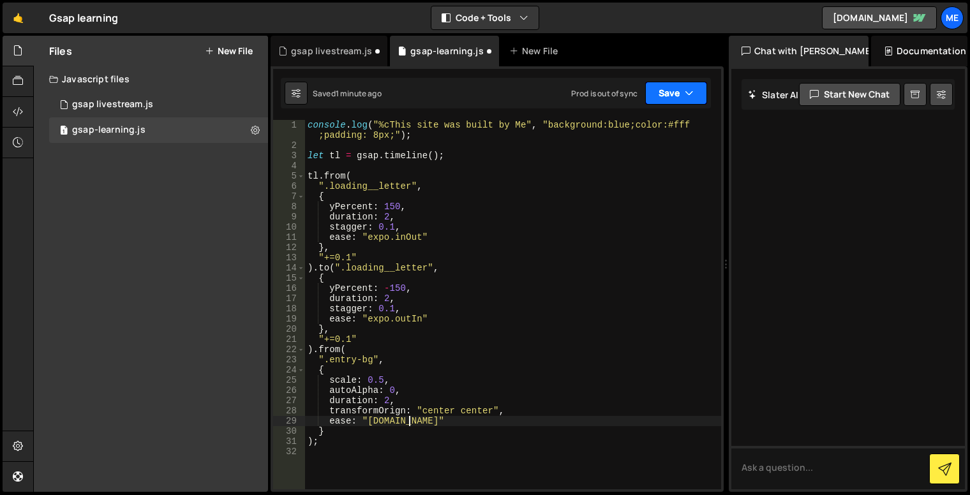
type textarea "ease: "[DOMAIN_NAME]""
click at [674, 87] on button "Save" at bounding box center [676, 93] width 62 height 23
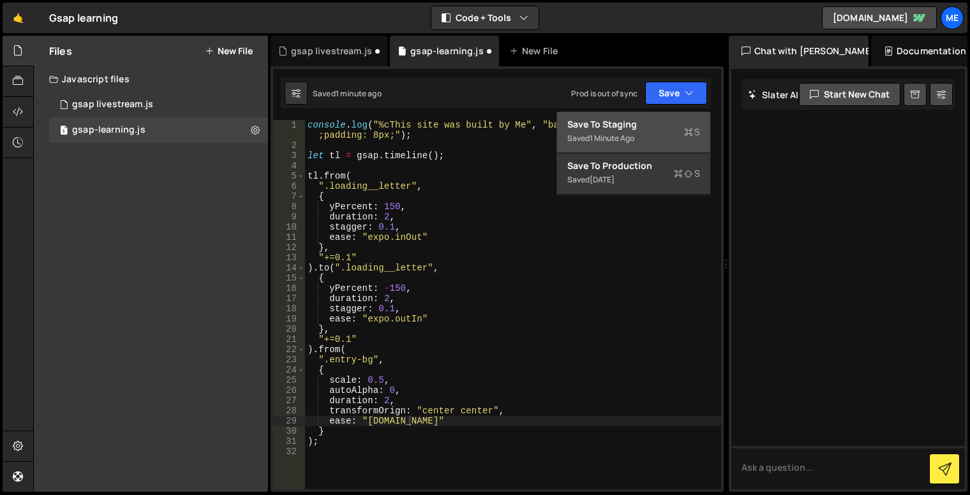
click at [674, 131] on div "Saved 1 minute ago" at bounding box center [633, 138] width 133 height 15
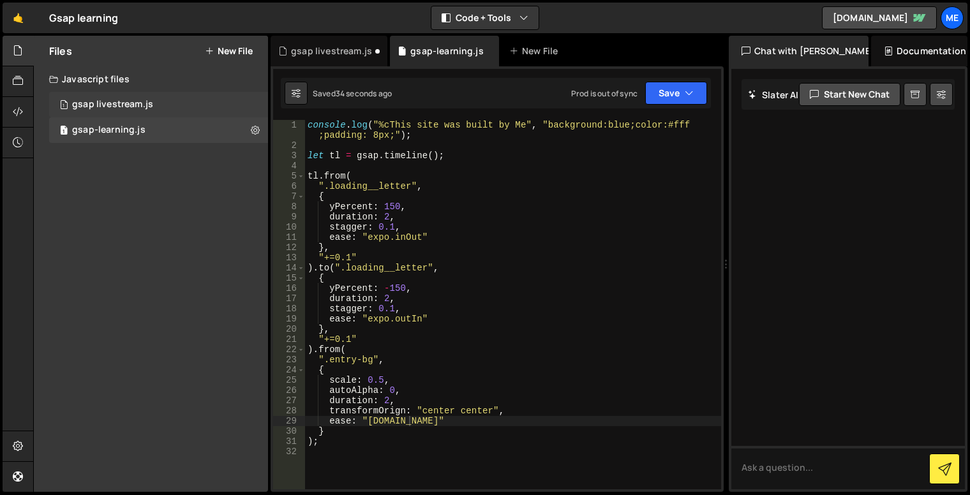
click at [117, 110] on div "gsap livestream.js" at bounding box center [112, 104] width 81 height 11
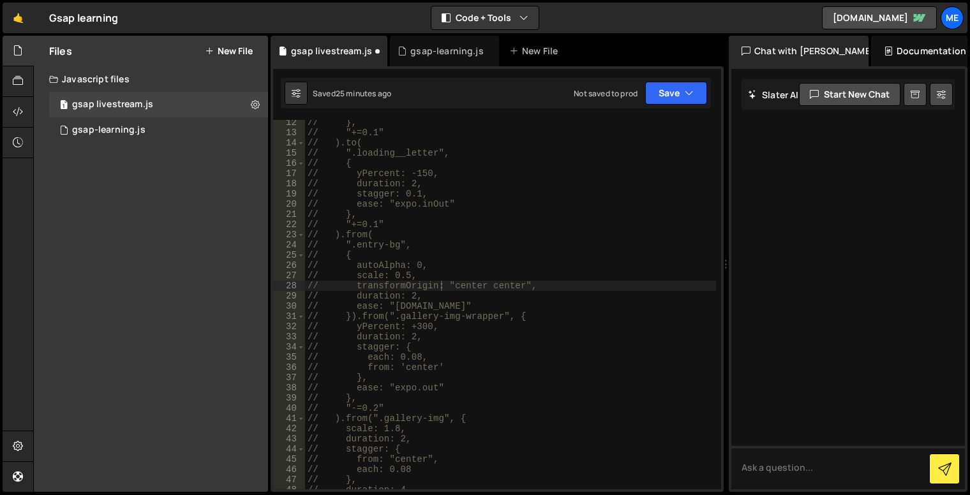
scroll to position [153, 0]
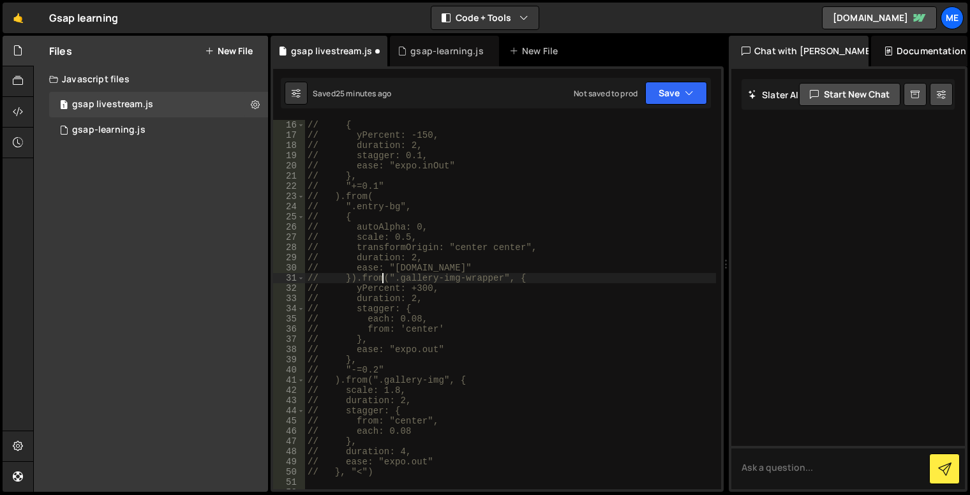
click at [384, 281] on div "// { // yPercent: -150, // duration: 2, // stagger: 0.1, // ease: "expo.inOut" …" at bounding box center [510, 315] width 411 height 390
click at [371, 277] on div "// { // yPercent: -150, // duration: 2, // stagger: 0.1, // ease: "expo.inOut" …" at bounding box center [510, 315] width 411 height 390
click at [389, 287] on div "// { // yPercent: -150, // duration: 2, // stagger: 0.1, // ease: "expo.inOut" …" at bounding box center [510, 315] width 411 height 390
click at [416, 281] on div "// { // yPercent: -150, // duration: 2, // stagger: 0.1, // ease: "expo.inOut" …" at bounding box center [510, 315] width 411 height 390
click at [416, 286] on div "// { // yPercent: -150, // duration: 2, // stagger: 0.1, // ease: "expo.inOut" …" at bounding box center [510, 315] width 411 height 390
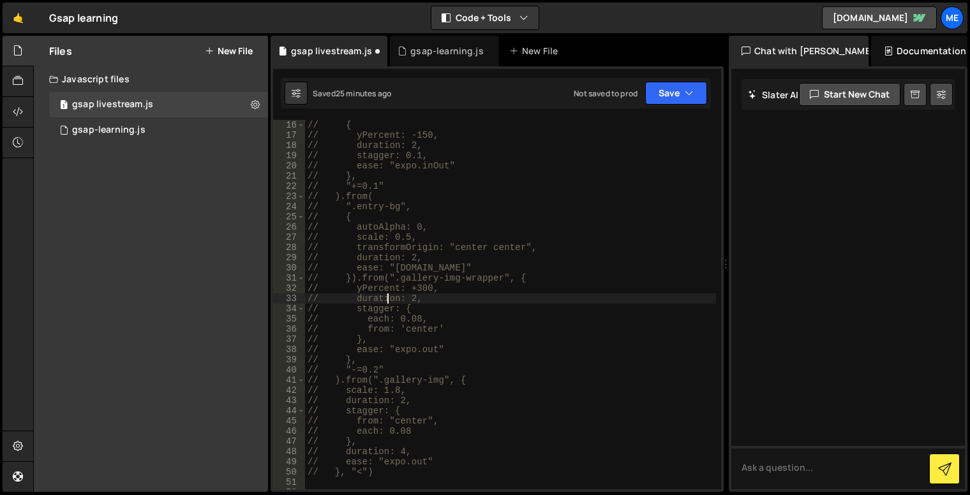
click at [387, 295] on div "// { // yPercent: -150, // duration: 2, // stagger: 0.1, // ease: "expo.inOut" …" at bounding box center [510, 315] width 411 height 390
click at [403, 295] on div "// { // yPercent: -150, // duration: 2, // stagger: 0.1, // ease: "expo.inOut" …" at bounding box center [510, 315] width 411 height 390
click at [385, 309] on div "// { // yPercent: -150, // duration: 2, // stagger: 0.1, // ease: "expo.inOut" …" at bounding box center [510, 315] width 411 height 390
click at [405, 311] on div "// { // yPercent: -150, // duration: 2, // stagger: 0.1, // ease: "expo.inOut" …" at bounding box center [510, 315] width 411 height 390
click at [427, 313] on div "// { // yPercent: -150, // duration: 2, // stagger: 0.1, // ease: "expo.inOut" …" at bounding box center [510, 315] width 411 height 390
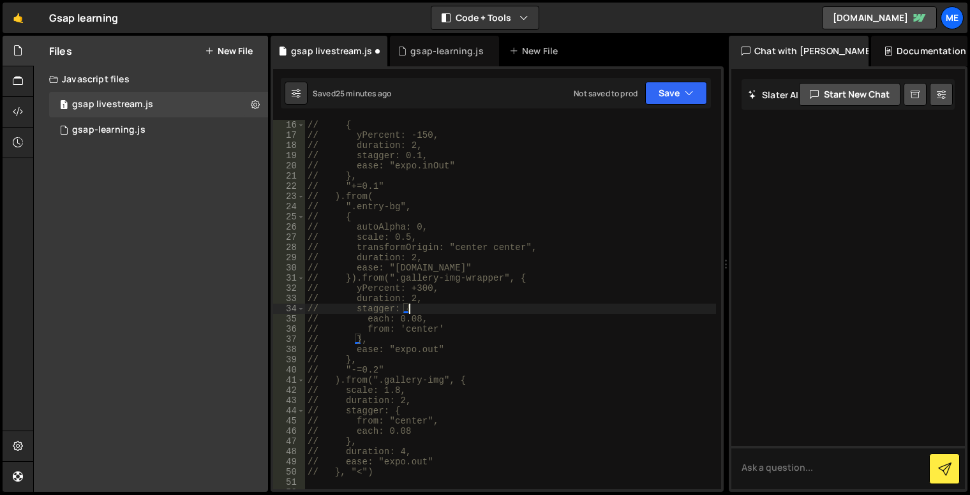
click at [390, 326] on div "// { // yPercent: -150, // duration: 2, // stagger: 0.1, // ease: "expo.inOut" …" at bounding box center [510, 315] width 411 height 390
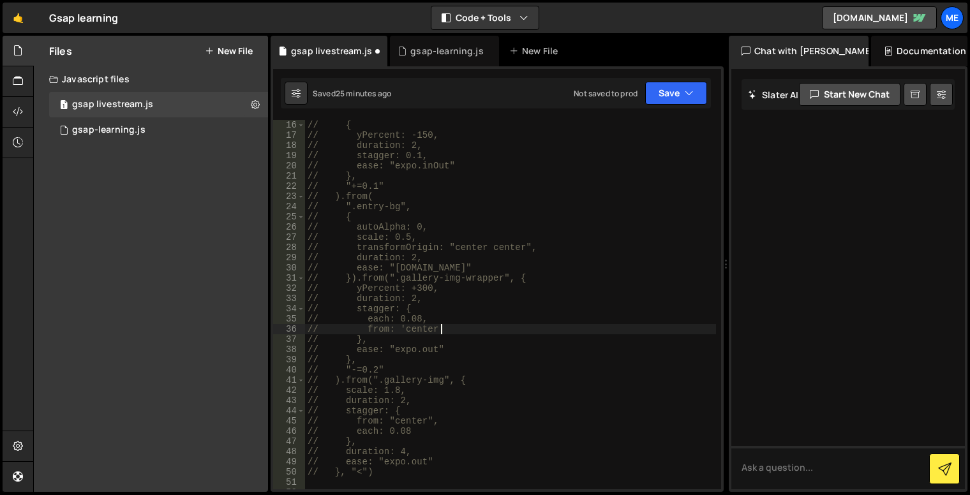
click at [444, 326] on div "// { // yPercent: -150, // duration: 2, // stagger: 0.1, // ease: "expo.inOut" …" at bounding box center [510, 315] width 411 height 390
click at [369, 210] on div "// { // yPercent: -150, // duration: 2, // stagger: 0.1, // ease: "expo.inOut" …" at bounding box center [510, 315] width 411 height 390
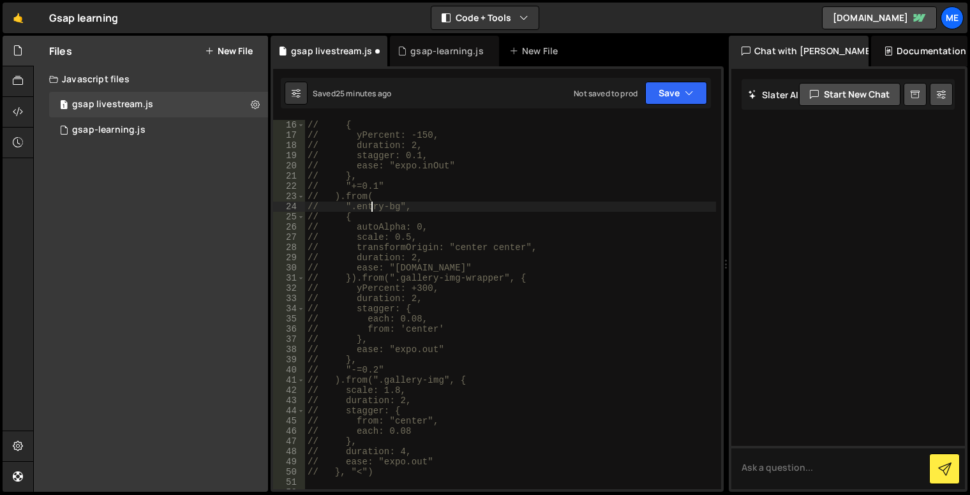
click at [377, 188] on div "// { // yPercent: -150, // duration: 2, // stagger: 0.1, // ease: "expo.inOut" …" at bounding box center [510, 315] width 411 height 390
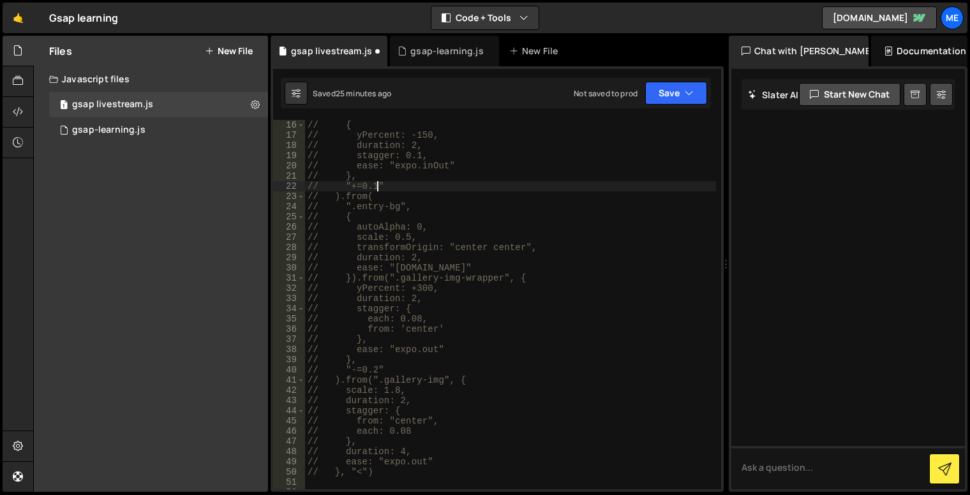
drag, startPoint x: 346, startPoint y: 196, endPoint x: 353, endPoint y: 208, distance: 13.8
click at [346, 196] on div "// { // yPercent: -150, // duration: 2, // stagger: 0.1, // ease: "expo.inOut" …" at bounding box center [510, 315] width 411 height 390
drag, startPoint x: 361, startPoint y: 208, endPoint x: 366, endPoint y: 214, distance: 8.2
click at [361, 208] on div "// { // yPercent: -150, // duration: 2, // stagger: 0.1, // ease: "expo.inOut" …" at bounding box center [510, 315] width 411 height 390
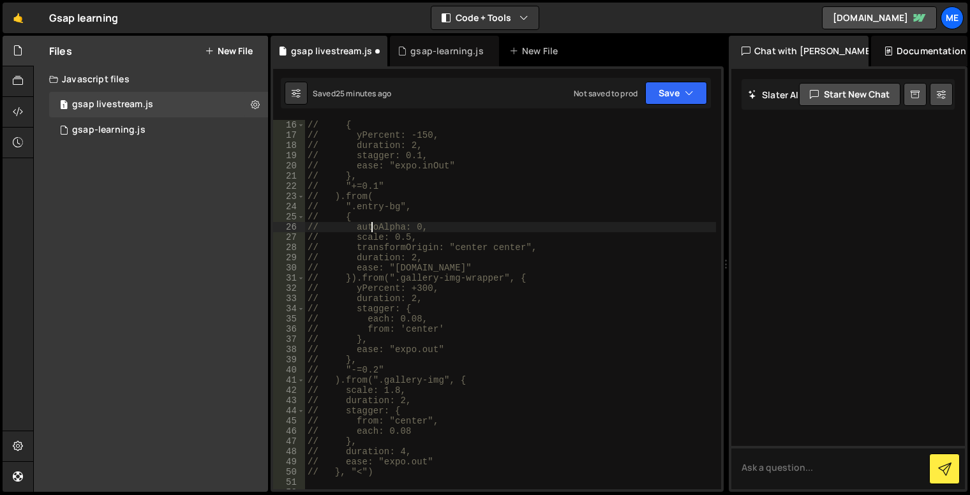
click at [369, 225] on div "// { // yPercent: -150, // duration: 2, // stagger: 0.1, // ease: "expo.inOut" …" at bounding box center [510, 315] width 411 height 390
click at [367, 245] on div "// { // yPercent: -150, // duration: 2, // stagger: 0.1, // ease: "expo.inOut" …" at bounding box center [510, 315] width 411 height 390
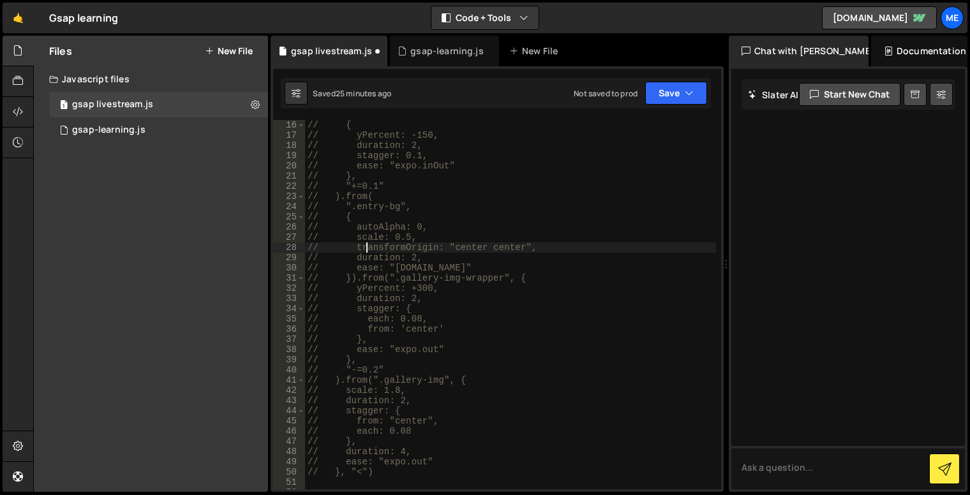
click at [365, 260] on div "// { // yPercent: -150, // duration: 2, // stagger: 0.1, // ease: "expo.inOut" …" at bounding box center [510, 315] width 411 height 390
click at [364, 277] on div "// { // yPercent: -150, // duration: 2, // stagger: 0.1, // ease: "expo.inOut" …" at bounding box center [510, 315] width 411 height 390
type textarea "// }).from(".gallery-img-wrapper", {"
click at [112, 131] on div "gsap-learning.js" at bounding box center [108, 129] width 73 height 11
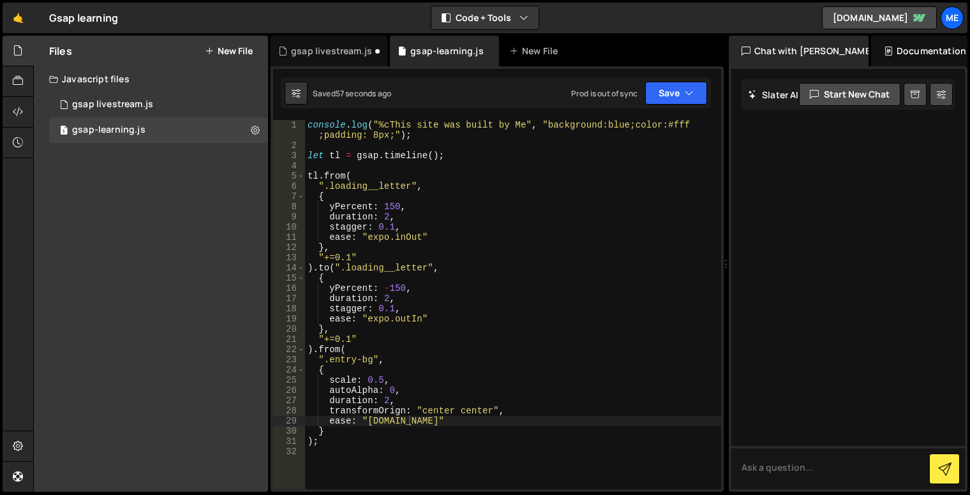
scroll to position [0, 0]
click at [339, 441] on div "console . log ( "%cThis site was built by Me" , "background:blue;color:#fff ;pa…" at bounding box center [513, 320] width 416 height 400
click at [339, 431] on div "console . log ( "%cThis site was built by Me" , "background:blue;color:#fff ;pa…" at bounding box center [513, 320] width 416 height 400
click at [311, 440] on div "console . log ( "%cThis site was built by Me" , "background:blue;color:#fff ;pa…" at bounding box center [513, 320] width 416 height 400
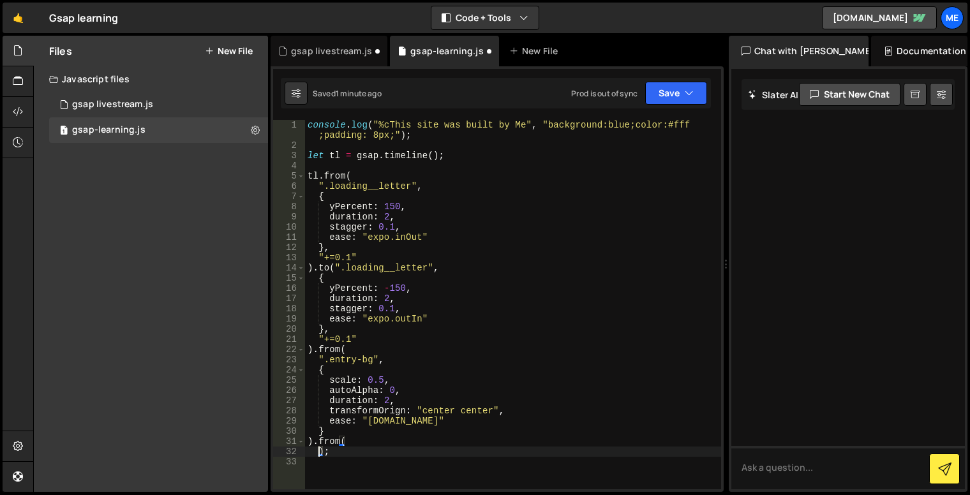
type textarea ");"
type textarea "".galery-row", {"
click at [398, 456] on div "console . log ( "%cThis site was built by Me" , "background:blue;color:#fff ;pa…" at bounding box center [510, 320] width 411 height 400
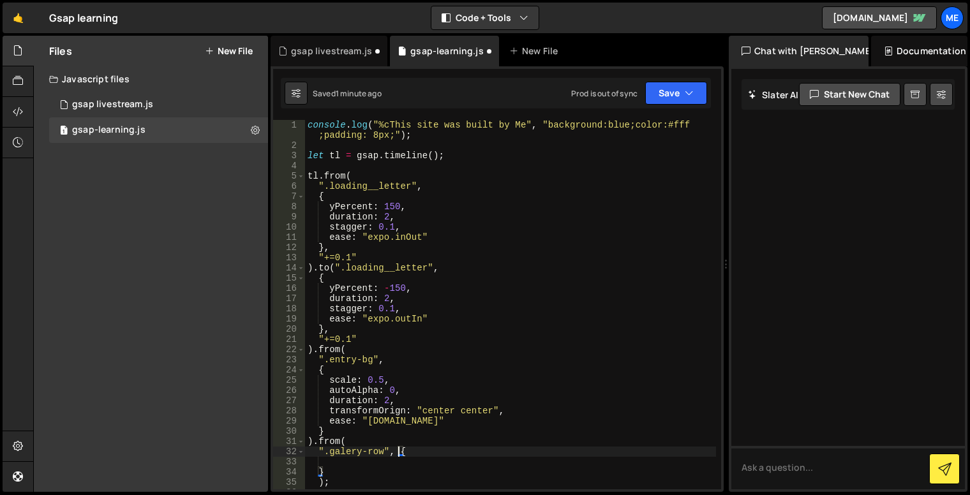
type textarea "{"
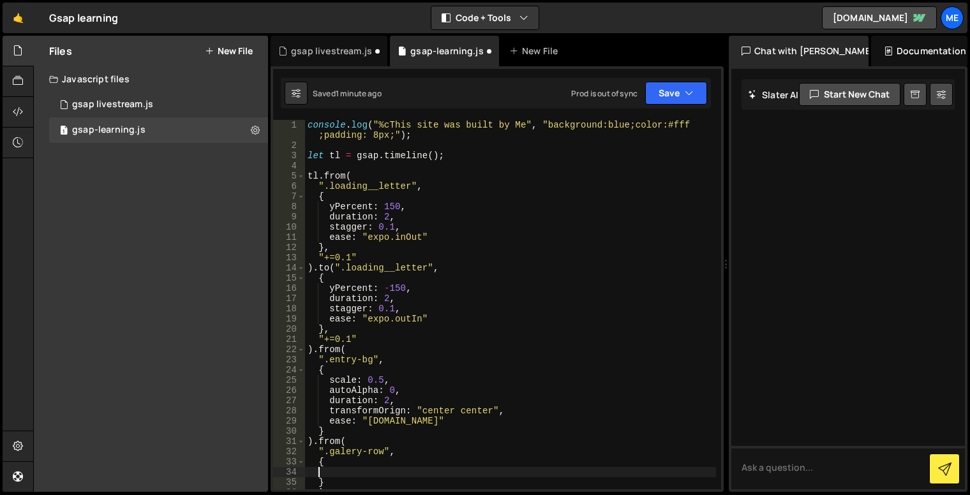
type textarea "}"
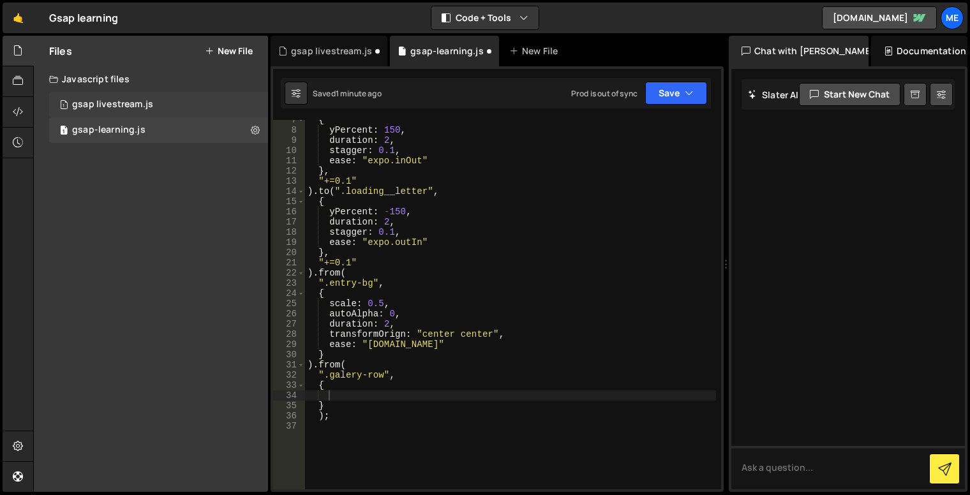
click at [156, 112] on div "1 gsap livestream.js 0" at bounding box center [158, 105] width 219 height 26
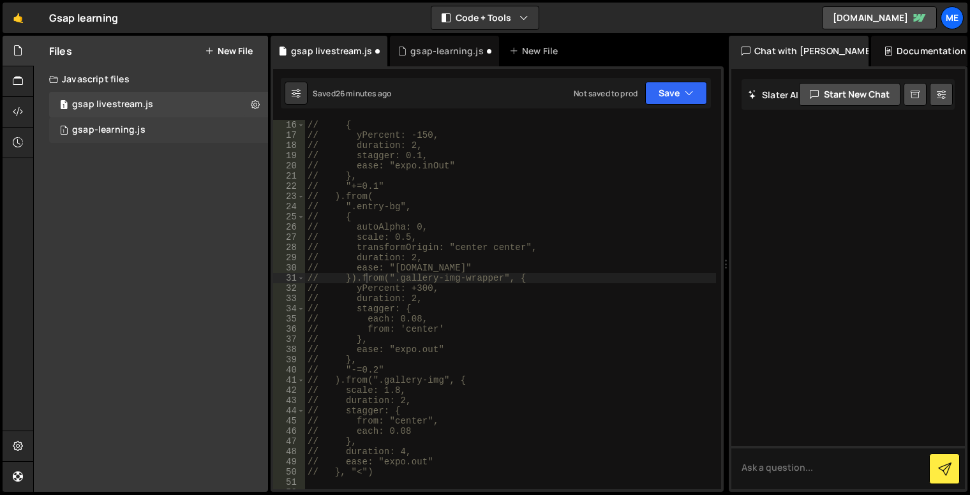
click at [162, 124] on div "1 gsap-learning.js 0" at bounding box center [158, 130] width 219 height 26
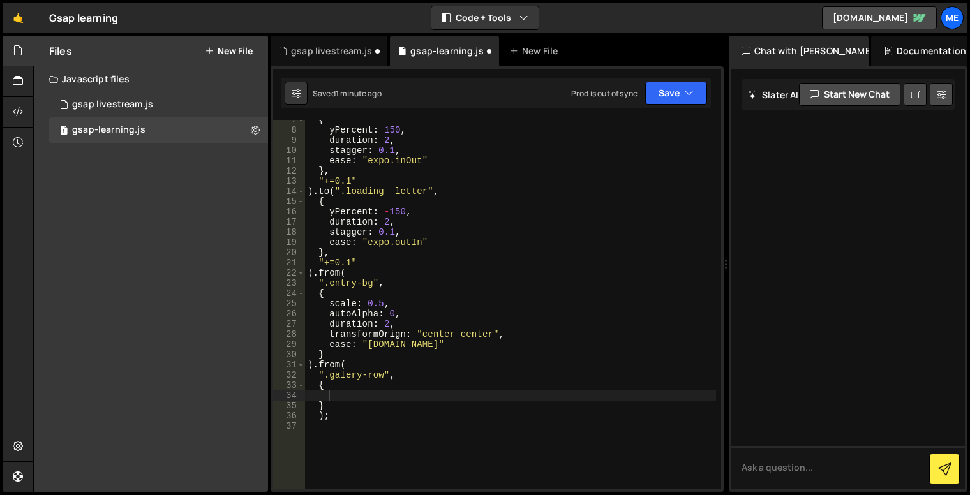
type textarea "}"
click at [411, 401] on div "{ yPercent : 150 , duration : 2 , stagger : 0.1 , ease : "expo.inOut" } , "+=0.…" at bounding box center [510, 310] width 411 height 390
click at [391, 395] on div "{ yPercent : 150 , duration : 2 , stagger : 0.1 , ease : "expo.inOut" } , "+=0.…" at bounding box center [510, 310] width 411 height 390
type textarea "yPercent: -300,"
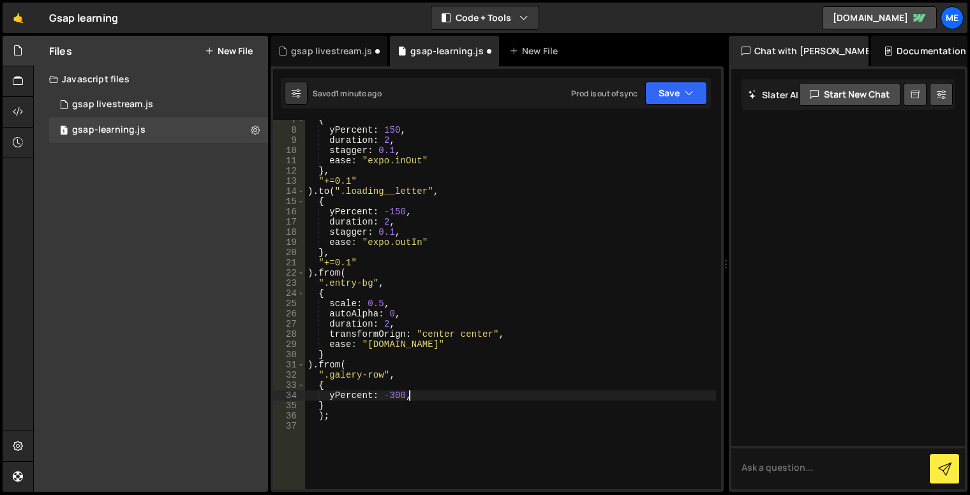
scroll to position [0, 0]
click at [162, 115] on div "1 gsap livestream.js 0" at bounding box center [158, 105] width 219 height 26
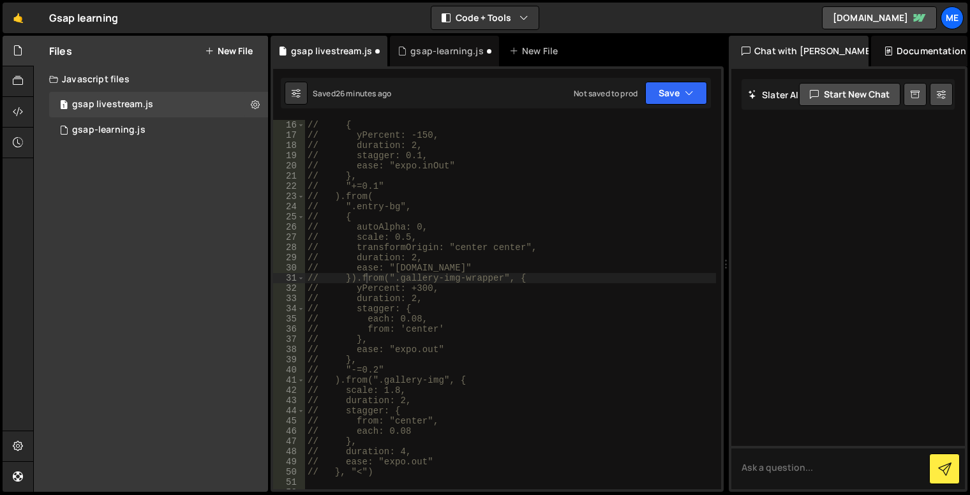
click at [384, 276] on div "// { // yPercent: -150, // duration: 2, // stagger: 0.1, // ease: "expo.inOut" …" at bounding box center [510, 315] width 411 height 390
click at [397, 278] on div "// { // yPercent: -150, // duration: 2, // stagger: 0.1, // ease: "expo.inOut" …" at bounding box center [510, 315] width 411 height 390
drag, startPoint x: 393, startPoint y: 278, endPoint x: 501, endPoint y: 279, distance: 107.8
click at [501, 279] on div "// { // yPercent: -150, // duration: 2, // stagger: 0.1, // ease: "expo.inOut" …" at bounding box center [510, 315] width 411 height 390
click at [90, 145] on div "Files New File Javascript files 1 gsap livestream.js 0 1 gsap-learning.js 0 CSS…" at bounding box center [151, 264] width 234 height 456
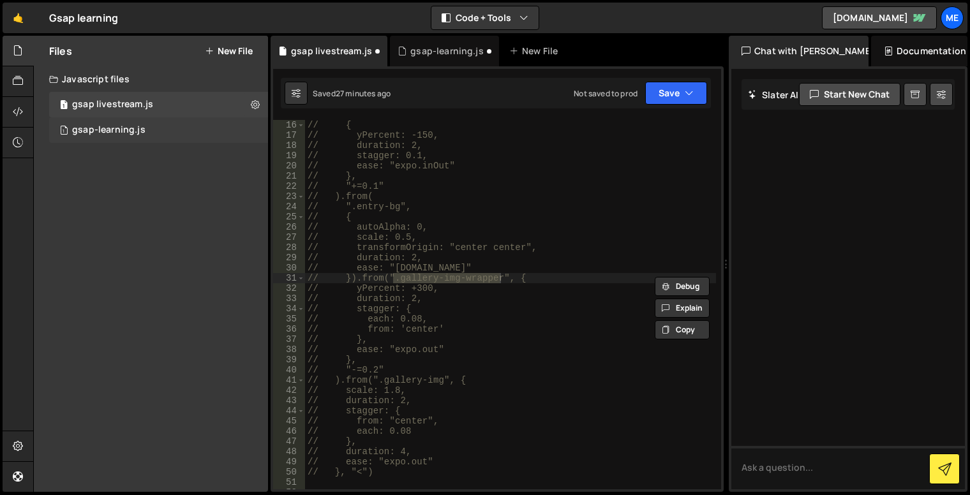
click at [111, 129] on div "gsap-learning.js" at bounding box center [108, 129] width 73 height 11
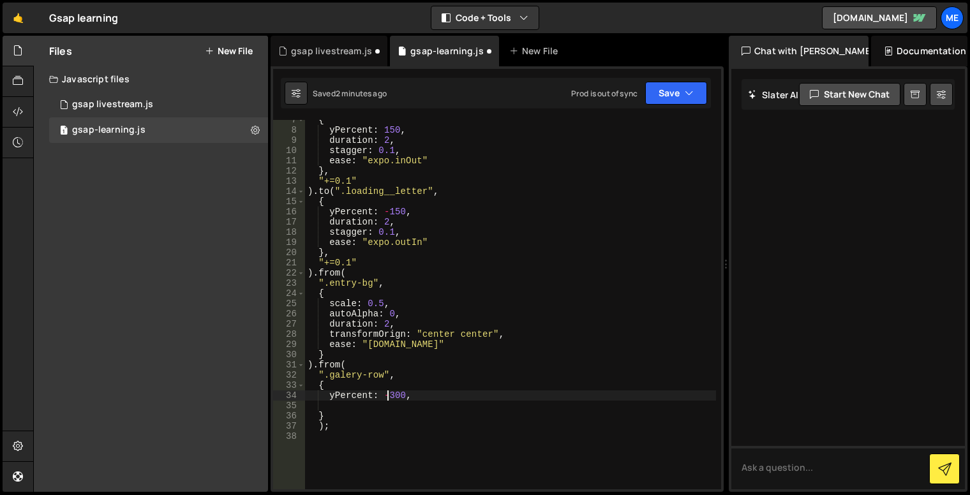
drag, startPoint x: 387, startPoint y: 396, endPoint x: 430, endPoint y: 383, distance: 44.8
click at [387, 396] on div "{ yPercent : 150 , duration : 2 , stagger : 0.1 , ease : "expo.inOut" } , "+=0.…" at bounding box center [510, 310] width 411 height 390
click at [110, 110] on div "gsap livestream.js" at bounding box center [112, 104] width 81 height 11
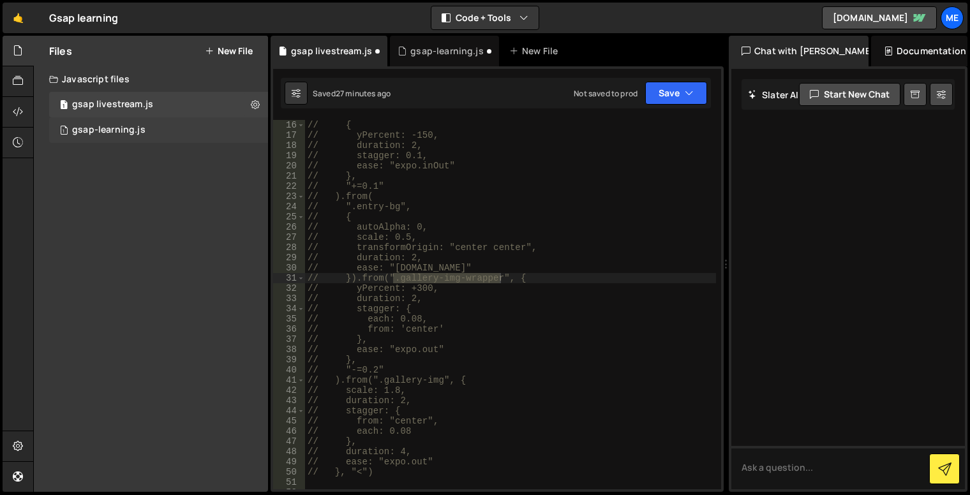
click at [126, 134] on div "gsap-learning.js" at bounding box center [108, 129] width 73 height 11
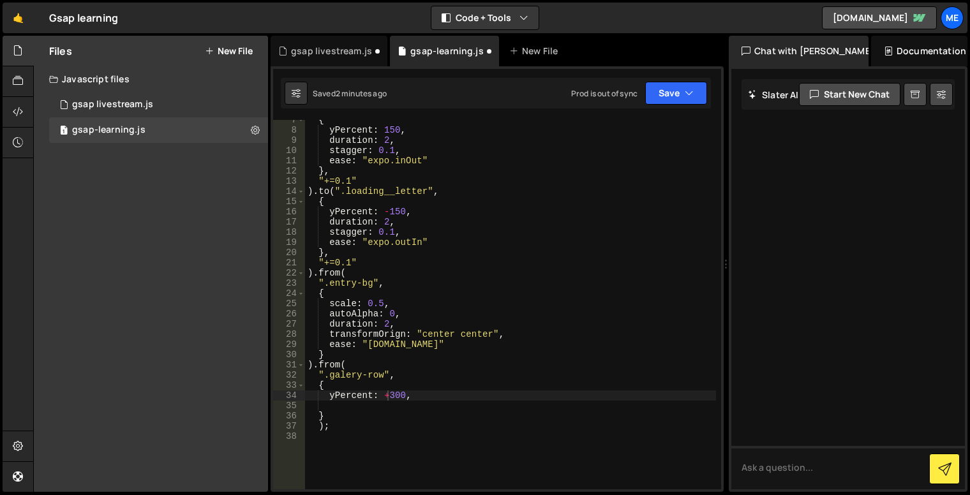
click at [379, 379] on div "{ yPercent : 150 , duration : 2 , stagger : 0.1 , ease : "expo.inOut" } , "+=0.…" at bounding box center [510, 310] width 411 height 390
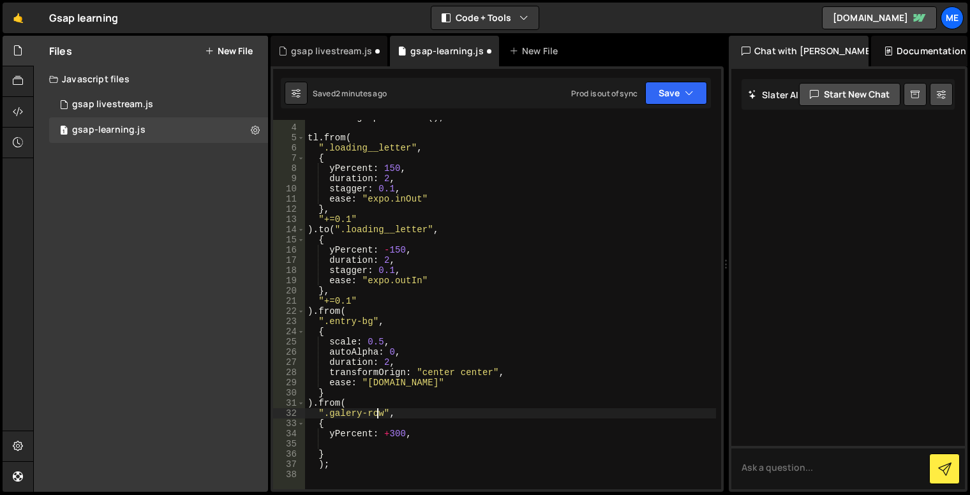
scroll to position [115, 0]
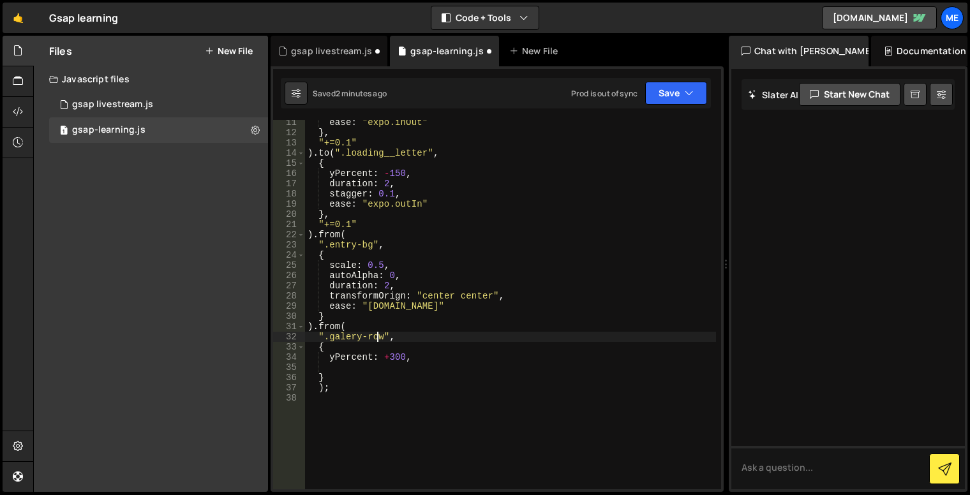
click at [433, 350] on div "ease : "expo.inOut" } , "+=0.1" ) . to ( ".loading__letter" , { yPercent : - 15…" at bounding box center [510, 312] width 411 height 390
click at [432, 355] on div "ease : "expo.inOut" } , "+=0.1" ) . to ( ".loading__letter" , { yPercent : - 15…" at bounding box center [510, 312] width 411 height 390
type textarea "yPercent: +300,"
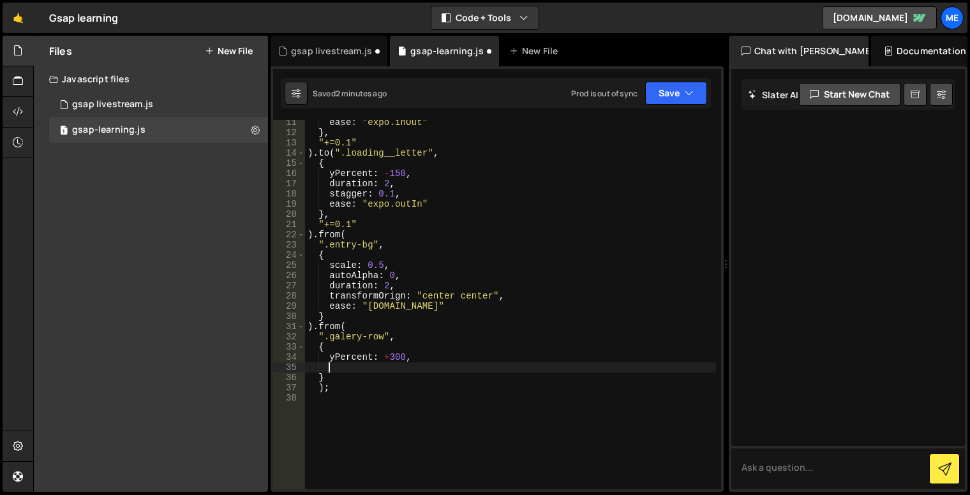
type textarea "yPercent: +300,"
click at [168, 110] on div "1 gsap livestream.js 0" at bounding box center [158, 105] width 219 height 26
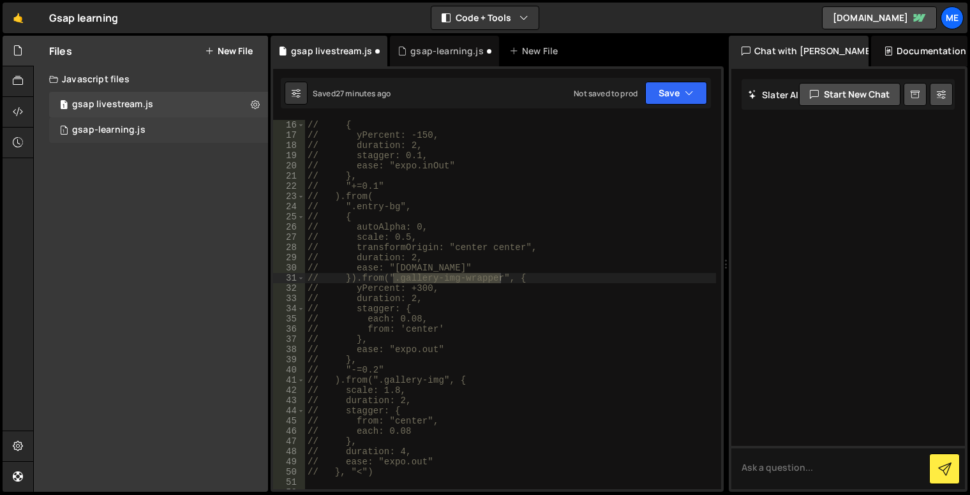
click at [183, 131] on div "1 gsap-learning.js 0" at bounding box center [158, 130] width 219 height 26
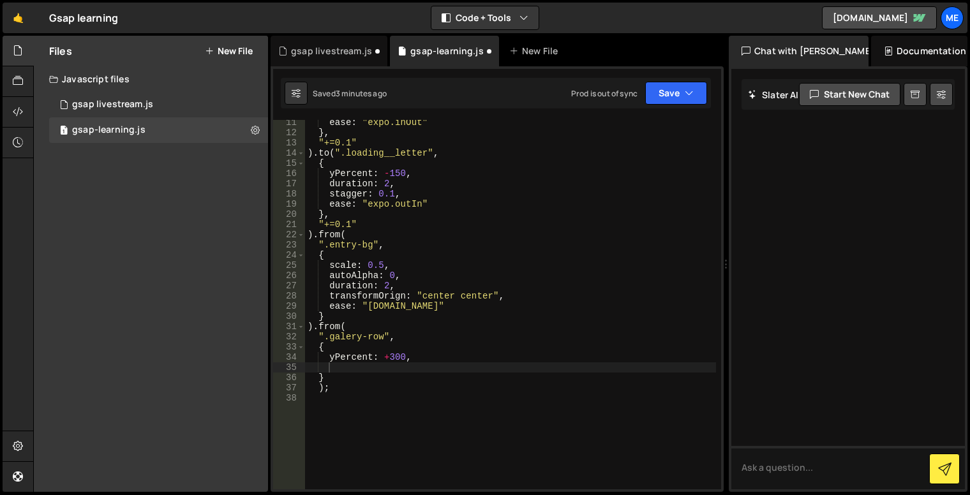
click at [498, 364] on div "ease : "expo.inOut" } , "+=0.1" ) . to ( ".loading__letter" , { yPercent : - 15…" at bounding box center [510, 312] width 411 height 390
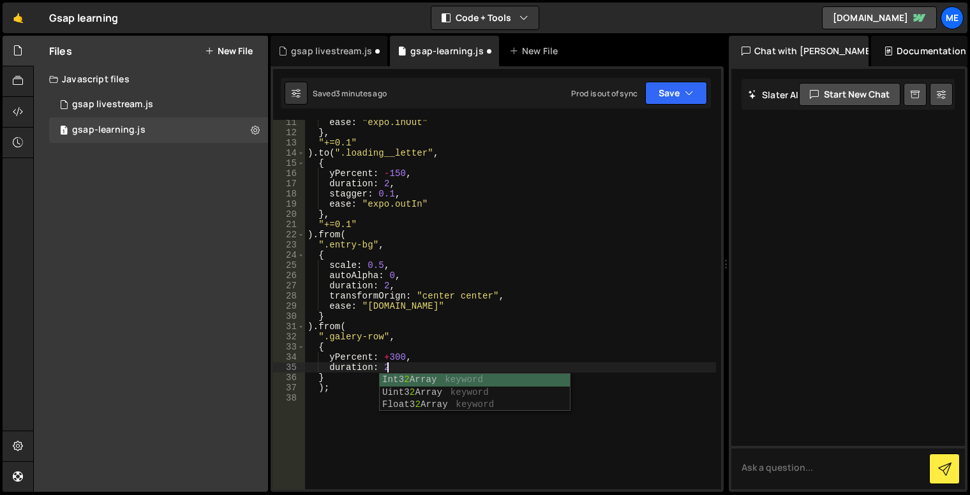
type textarea "duration: 2,"
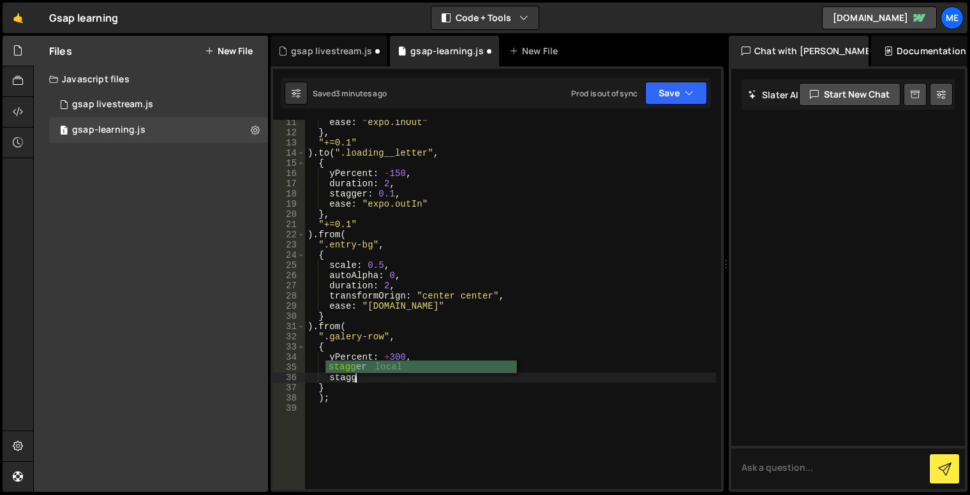
scroll to position [0, 3]
type textarea "s"
type textarea "stagger: {"
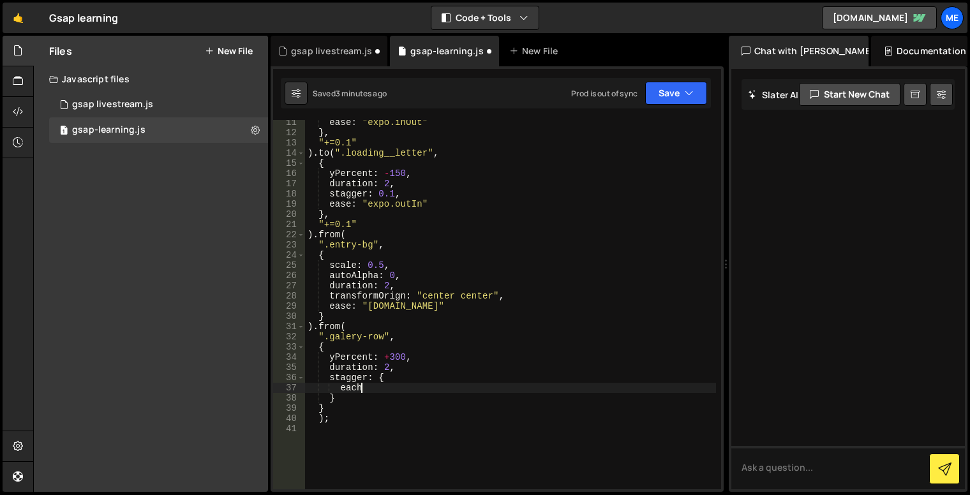
scroll to position [0, 3]
type textarea "each: 0.08"
type textarea "."
type textarea "each: 0.08,"
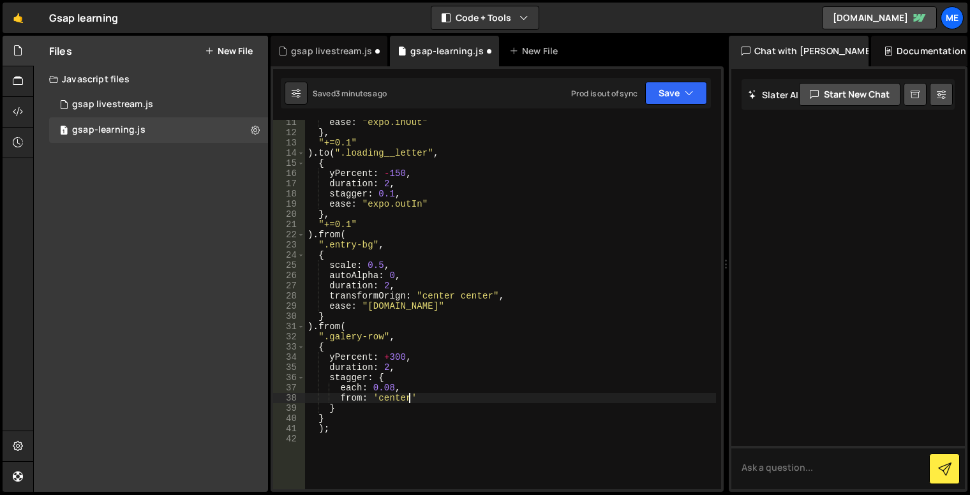
scroll to position [0, 6]
click at [682, 84] on button "Save" at bounding box center [676, 93] width 62 height 23
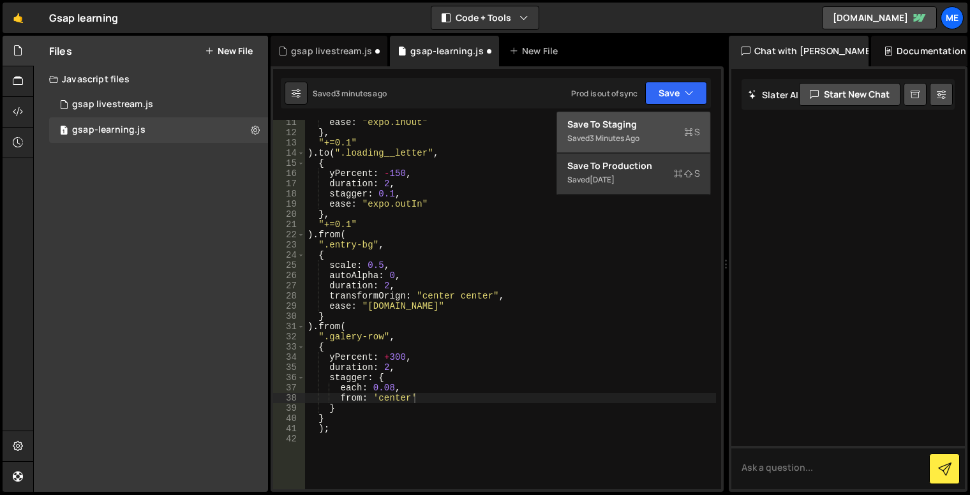
click at [667, 131] on div "Saved 3 minutes ago" at bounding box center [633, 138] width 133 height 15
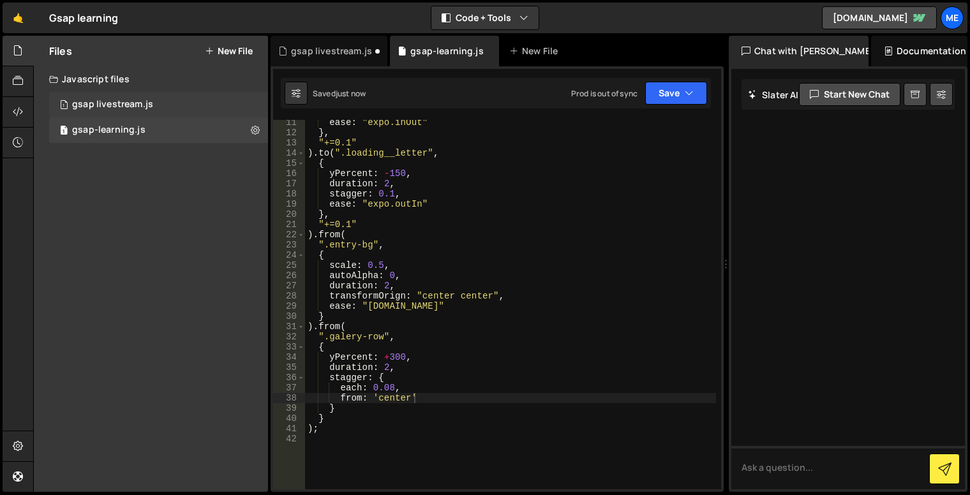
click at [148, 105] on div "gsap livestream.js" at bounding box center [112, 104] width 81 height 11
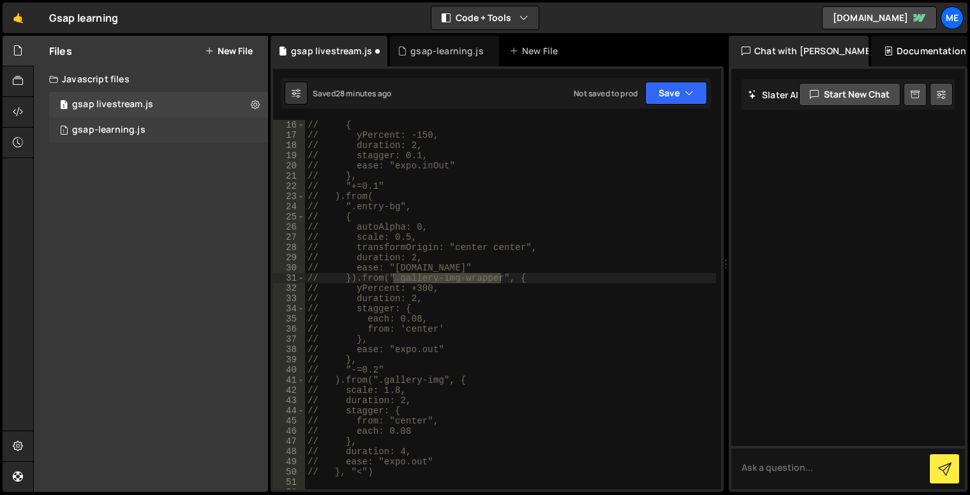
click at [153, 135] on div "1 gsap-learning.js 0" at bounding box center [158, 130] width 219 height 26
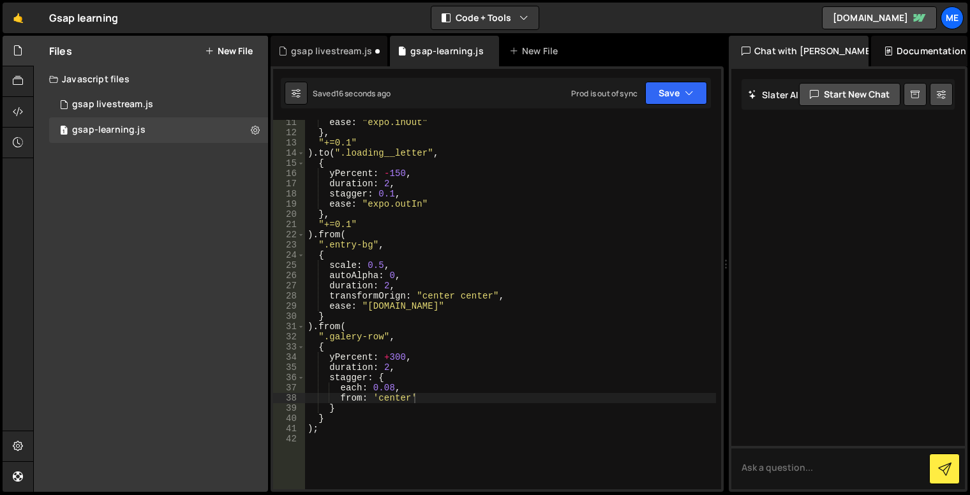
scroll to position [0, 5]
click at [360, 339] on div "ease : "expo.inOut" } , "+=0.1" ) . to ( ".loading__letter" , { yPercent : - 15…" at bounding box center [510, 312] width 411 height 390
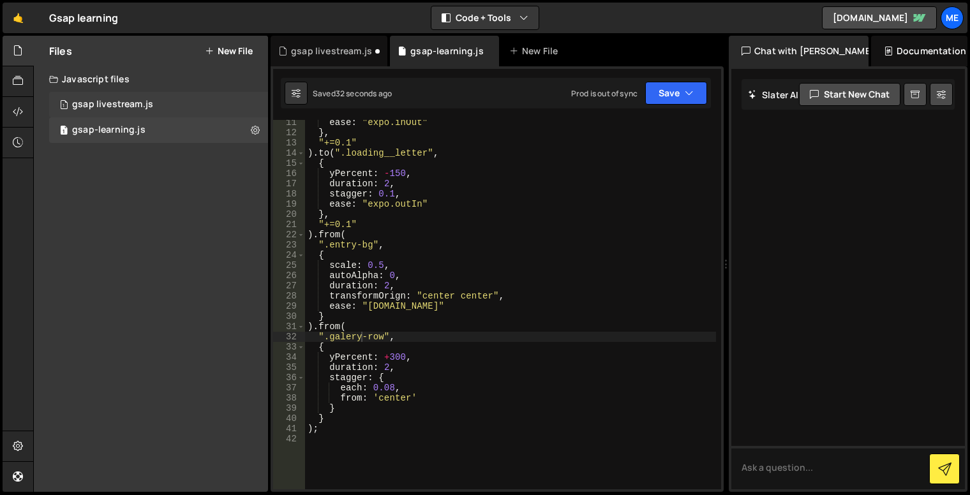
click at [100, 100] on div "gsap livestream.js" at bounding box center [112, 104] width 81 height 11
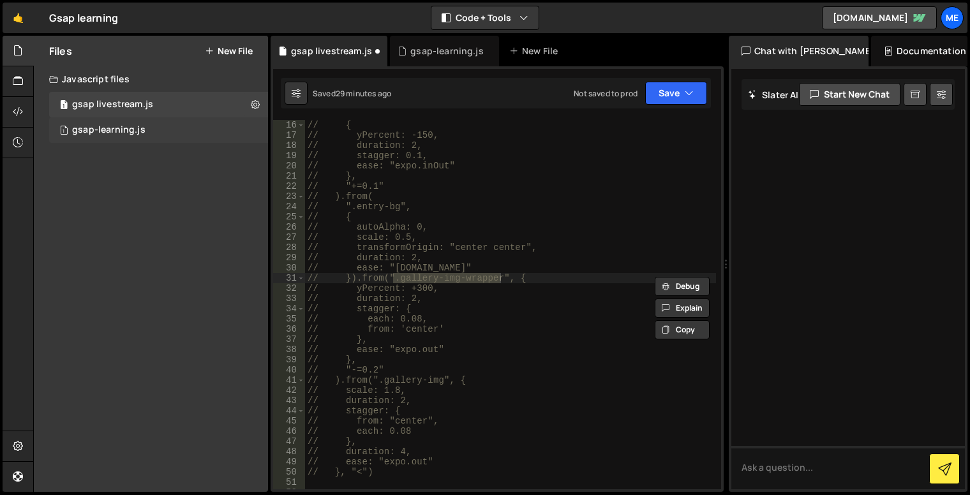
click at [101, 129] on div "gsap-learning.js" at bounding box center [108, 129] width 73 height 11
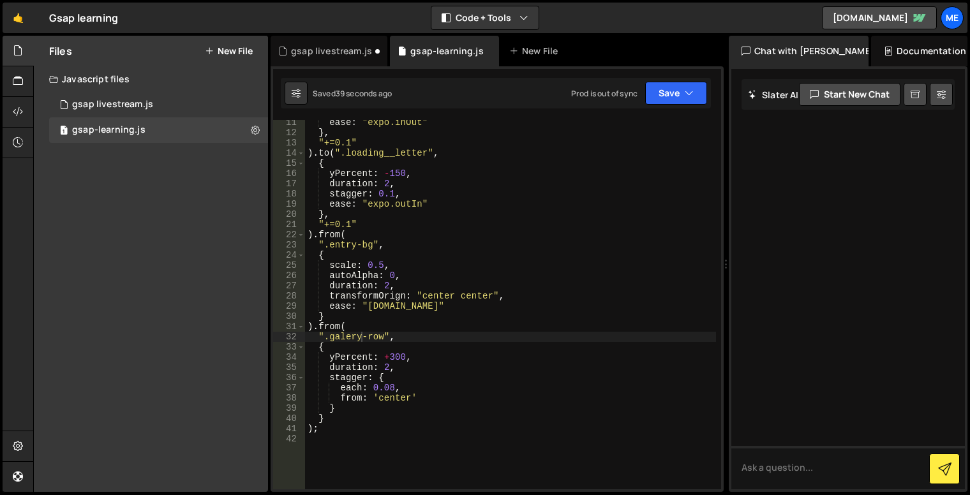
click at [357, 336] on div "ease : "expo.inOut" } , "+=0.1" ) . to ( ".loading__letter" , { yPercent : - 15…" at bounding box center [510, 312] width 411 height 390
click at [357, 334] on div "ease : "expo.inOut" } , "+=0.1" ) . to ( ".loading__letter" , { yPercent : - 15…" at bounding box center [510, 312] width 411 height 390
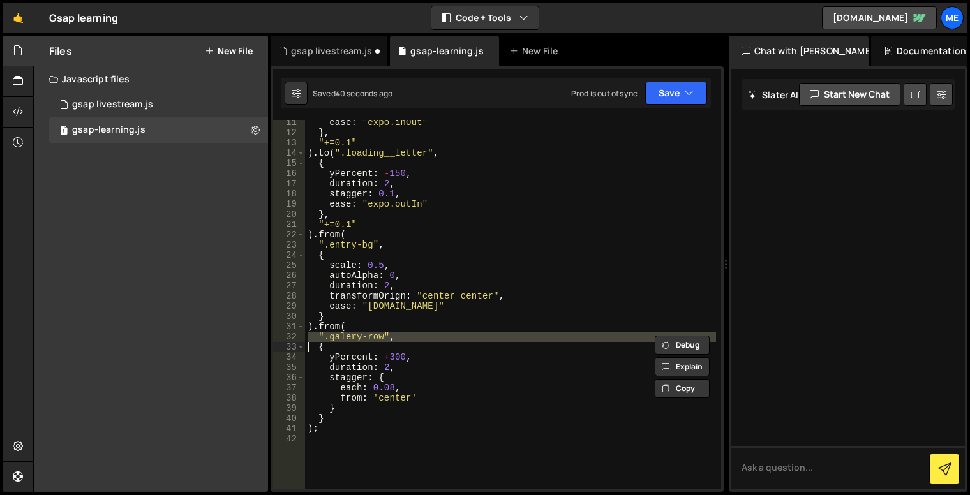
click at [378, 332] on div "ease : "expo.inOut" } , "+=0.1" ) . to ( ".loading__letter" , { yPercent : - 15…" at bounding box center [510, 304] width 411 height 369
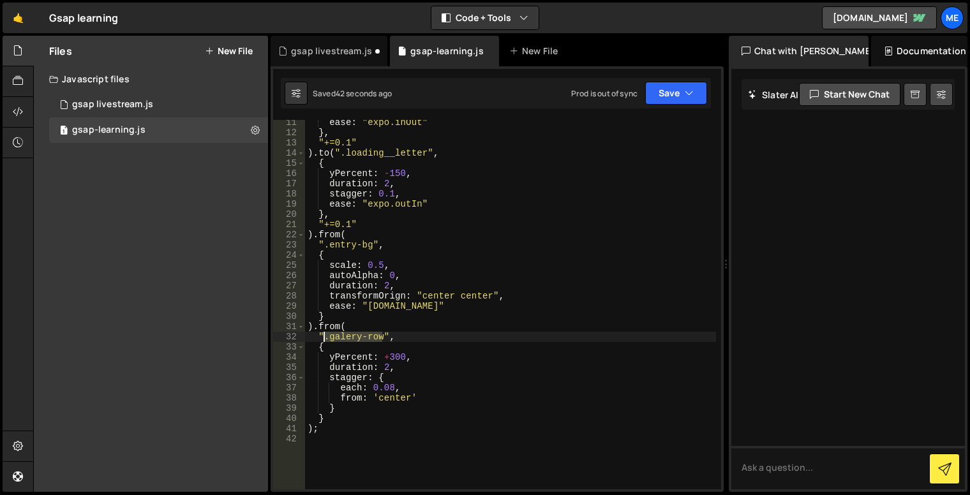
drag, startPoint x: 382, startPoint y: 335, endPoint x: 323, endPoint y: 334, distance: 59.3
click at [323, 334] on div "ease : "expo.inOut" } , "+=0.1" ) . to ( ".loading__letter" , { yPercent : - 15…" at bounding box center [510, 312] width 411 height 390
paste textarea "lery-img-wrapper"
click at [688, 97] on icon "button" at bounding box center [688, 93] width 9 height 13
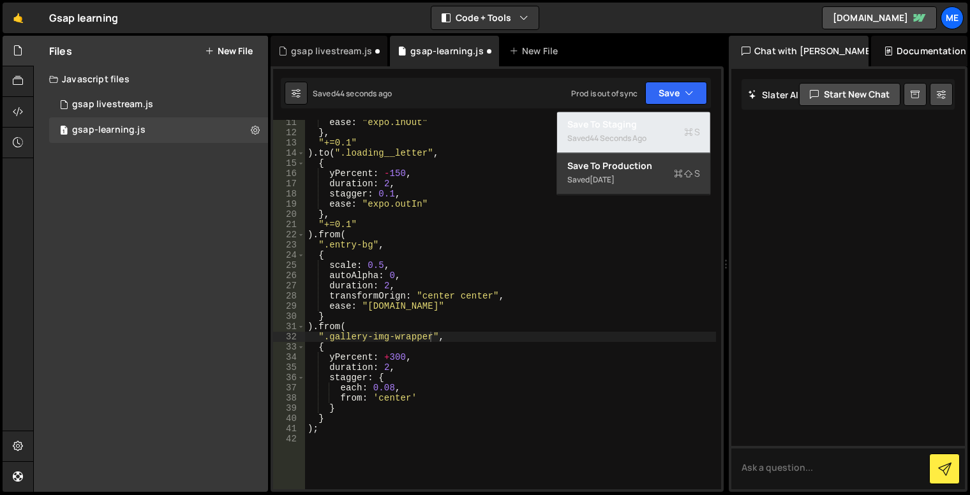
drag, startPoint x: 681, startPoint y: 133, endPoint x: 668, endPoint y: 133, distance: 12.1
click at [681, 133] on div "Saved 44 seconds ago" at bounding box center [633, 138] width 133 height 15
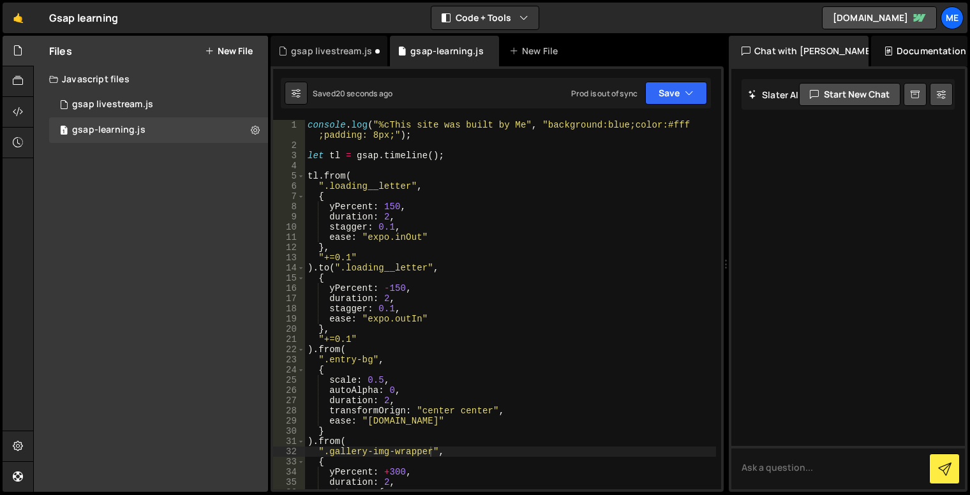
scroll to position [0, 0]
click at [374, 194] on div "console . log ( "%cThis site was built by Me" , "background:blue;color:#fff ;pa…" at bounding box center [510, 320] width 411 height 400
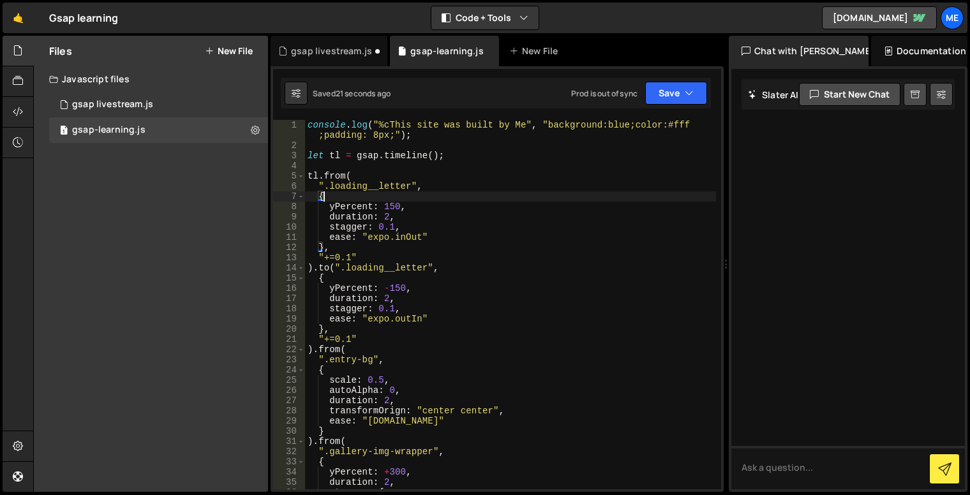
click at [369, 179] on div "console . log ( "%cThis site was built by Me" , "background:blue;color:#fff ;pa…" at bounding box center [510, 320] width 411 height 400
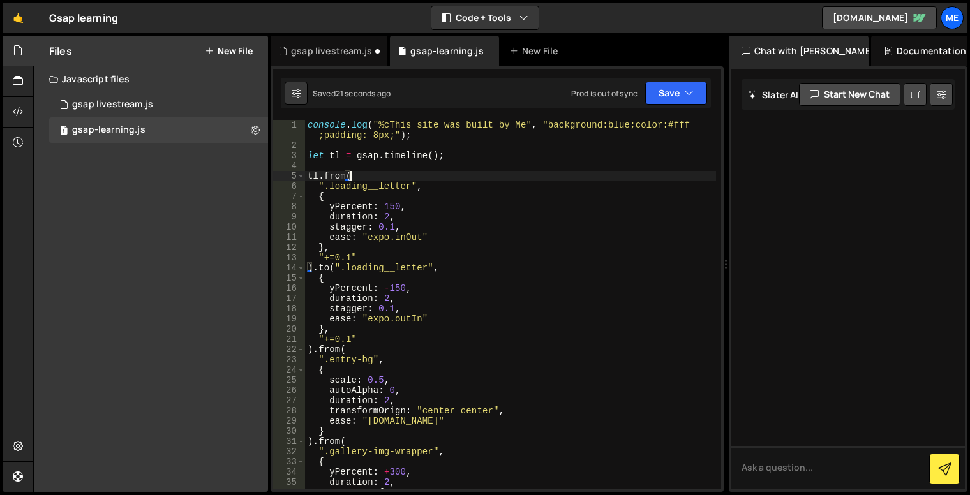
click at [478, 198] on div "console . log ( "%cThis site was built by Me" , "background:blue;color:#fff ;pa…" at bounding box center [510, 320] width 411 height 400
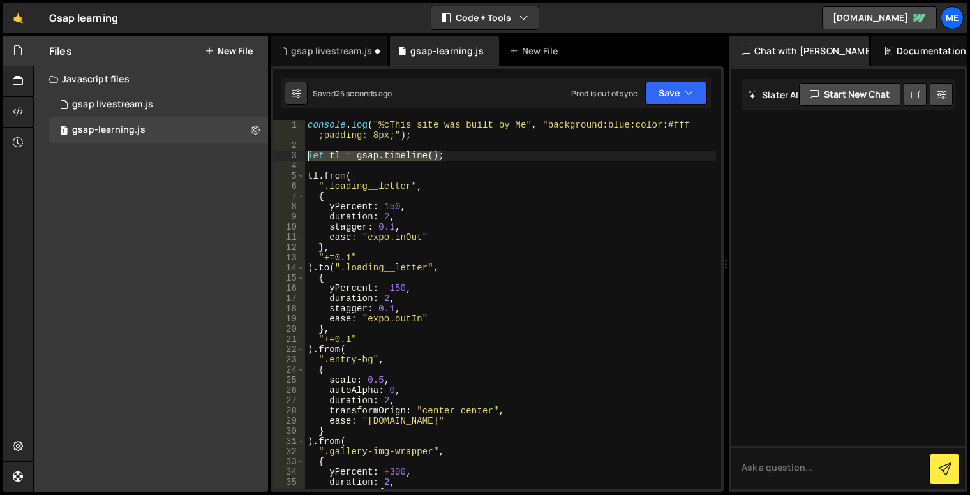
drag, startPoint x: 472, startPoint y: 154, endPoint x: 290, endPoint y: 155, distance: 181.8
click at [290, 155] on div "{ 1 2 3 4 5 6 7 8 9 10 11 12 13 14 15 16 17 18 19 20 21 22 23 24 25 26 27 28 29…" at bounding box center [497, 304] width 448 height 369
click at [413, 156] on div "console . log ( "%cThis site was built by Me" , "background:blue;color:#fff ;pa…" at bounding box center [510, 304] width 411 height 369
drag, startPoint x: 436, startPoint y: 153, endPoint x: 267, endPoint y: 151, distance: 169.1
click at [267, 151] on div "Files New File Javascript files 1 gsap livestream.js 0 1 gsap-learning.js 0 CSS…" at bounding box center [501, 264] width 936 height 457
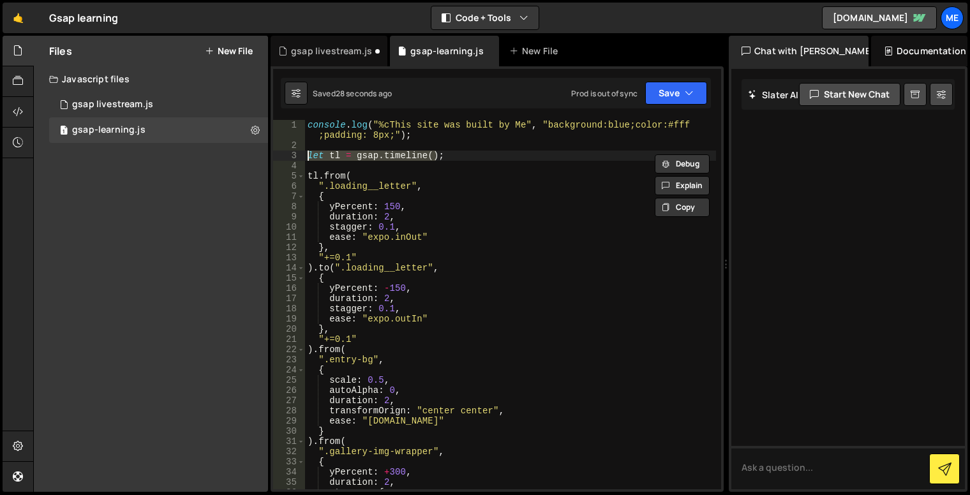
click at [342, 172] on div "console . log ( "%cThis site was built by Me" , "background:blue;color:#fff ;pa…" at bounding box center [510, 320] width 411 height 400
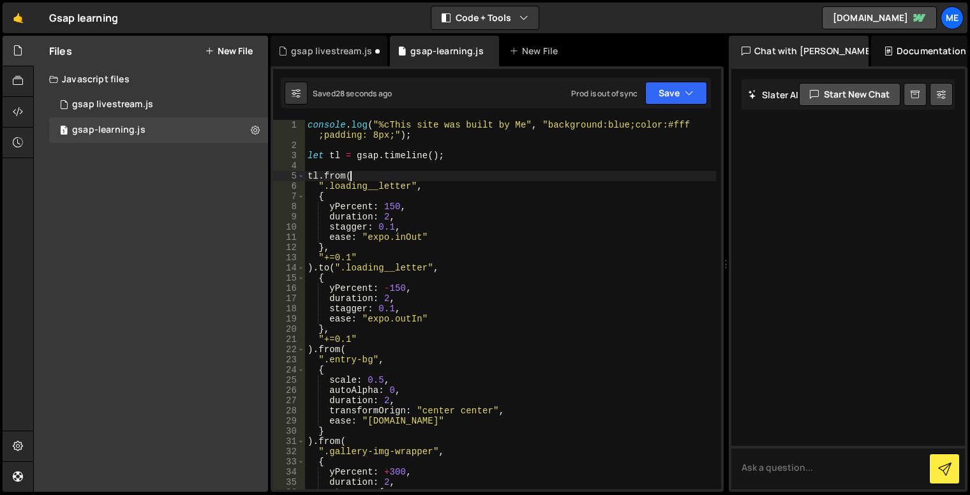
click at [352, 175] on div "console . log ( "%cThis site was built by Me" , "background:blue;color:#fff ;pa…" at bounding box center [510, 320] width 411 height 400
click at [325, 173] on div "console . log ( "%cThis site was built by Me" , "background:blue;color:#fff ;pa…" at bounding box center [510, 320] width 411 height 400
drag, startPoint x: 325, startPoint y: 173, endPoint x: 337, endPoint y: 176, distance: 11.8
click at [329, 174] on div "console . log ( "%cThis site was built by Me" , "background:blue;color:#fff ;pa…" at bounding box center [510, 320] width 411 height 400
click at [334, 176] on div "console . log ( "%cThis site was built by Me" , "background:blue;color:#fff ;pa…" at bounding box center [510, 304] width 411 height 369
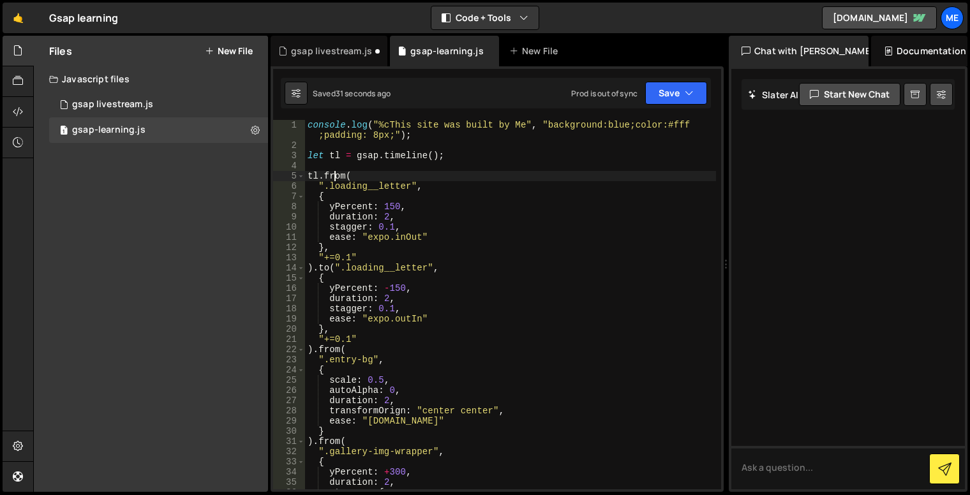
click at [334, 175] on div "console . log ( "%cThis site was built by Me" , "background:blue;color:#fff ;pa…" at bounding box center [510, 320] width 411 height 400
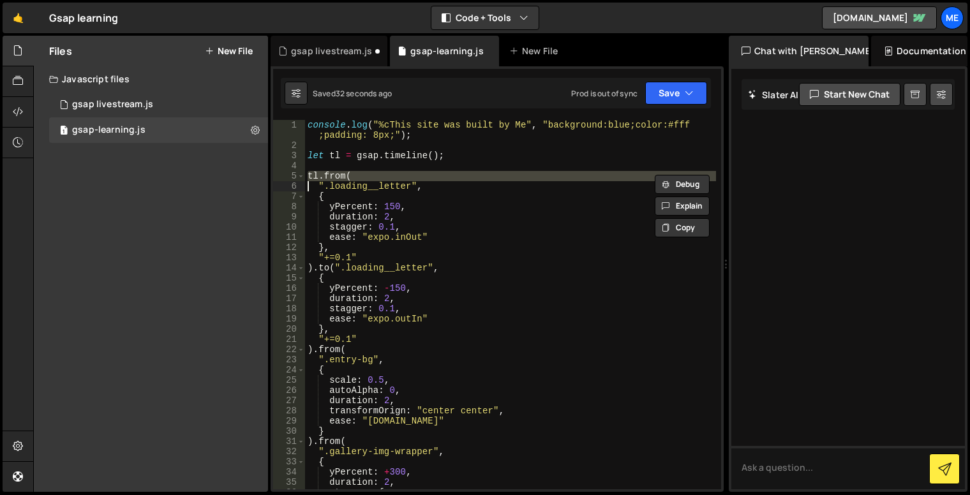
click at [341, 186] on div "console . log ( "%cThis site was built by Me" , "background:blue;color:#fff ;pa…" at bounding box center [510, 320] width 411 height 400
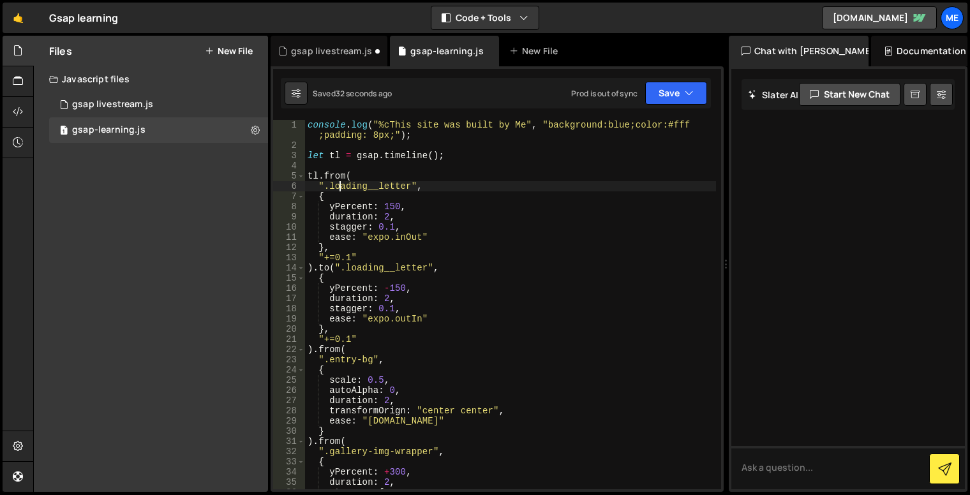
click at [341, 186] on div "console . log ( "%cThis site was built by Me" , "background:blue;color:#fff ;pa…" at bounding box center [510, 320] width 411 height 400
click at [342, 225] on div "console . log ( "%cThis site was built by Me" , "background:blue;color:#fff ;pa…" at bounding box center [510, 320] width 411 height 400
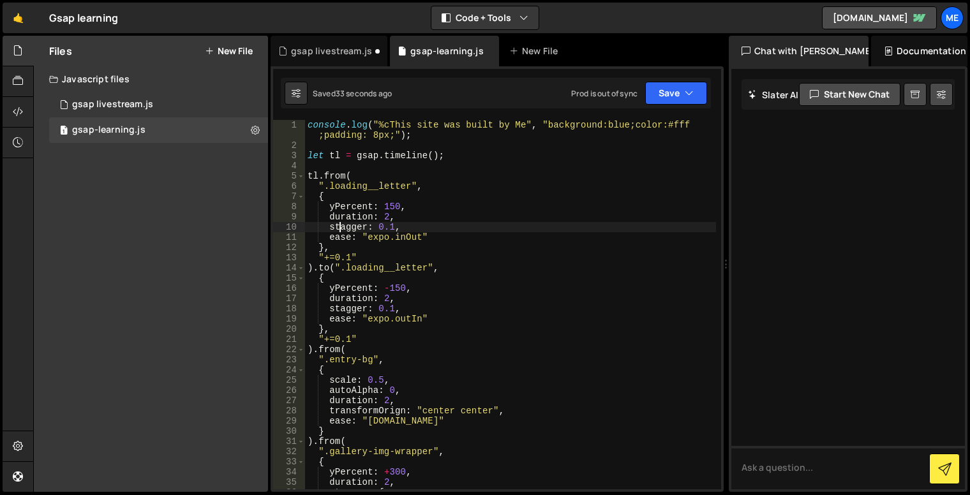
click at [342, 225] on div "console . log ( "%cThis site was built by Me" , "background:blue;color:#fff ;pa…" at bounding box center [510, 320] width 411 height 400
click at [350, 235] on div "console . log ( "%cThis site was built by Me" , "background:blue;color:#fff ;pa…" at bounding box center [510, 320] width 411 height 400
drag, startPoint x: 452, startPoint y: 242, endPoint x: 443, endPoint y: 239, distance: 9.7
click at [443, 239] on div "console . log ( "%cThis site was built by Me" , "background:blue;color:#fff ;pa…" at bounding box center [510, 320] width 411 height 400
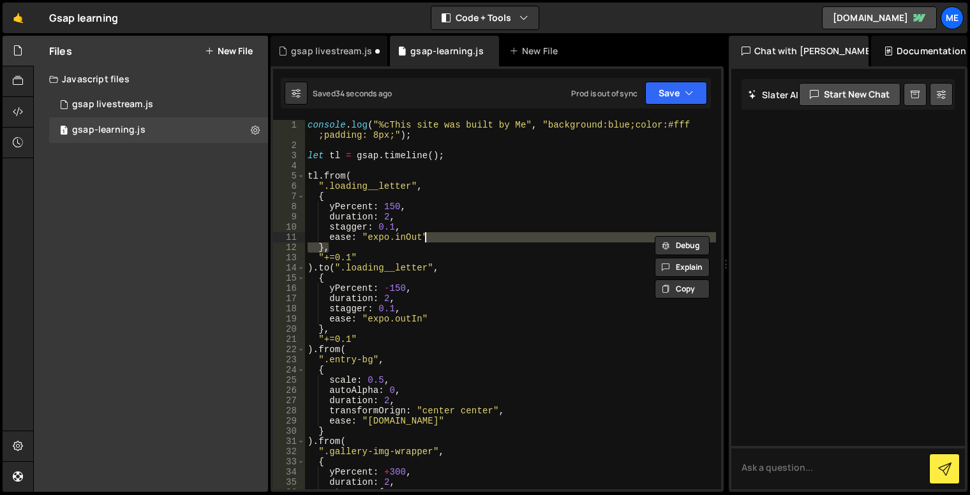
click at [441, 233] on div "console . log ( "%cThis site was built by Me" , "background:blue;color:#fff ;pa…" at bounding box center [510, 304] width 411 height 369
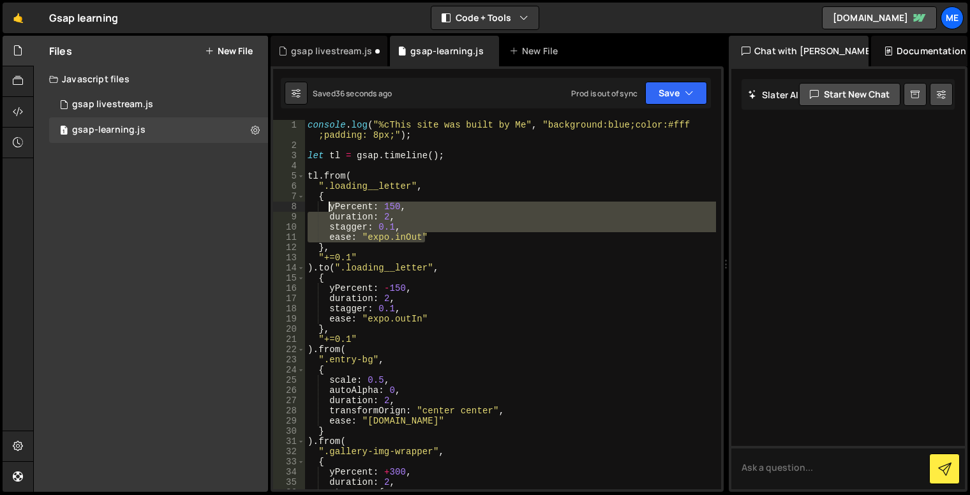
drag, startPoint x: 437, startPoint y: 237, endPoint x: 326, endPoint y: 211, distance: 114.0
click at [326, 211] on div "console . log ( "%cThis site was built by Me" , "background:blue;color:#fff ;pa…" at bounding box center [510, 320] width 411 height 400
click at [375, 220] on div "console . log ( "%cThis site was built by Me" , "background:blue;color:#fff ;pa…" at bounding box center [510, 304] width 411 height 369
drag, startPoint x: 444, startPoint y: 240, endPoint x: 289, endPoint y: 209, distance: 158.1
click at [289, 209] on div "duration: 2, 1 2 3 4 5 6 7 8 9 10 11 12 13 14 15 16 17 18 19 20 21 22 23 24 25 …" at bounding box center [497, 304] width 448 height 369
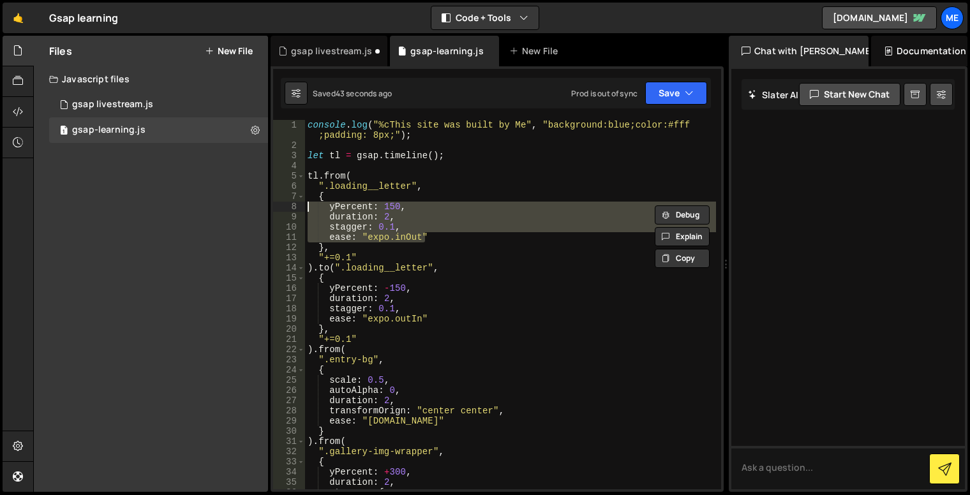
drag, startPoint x: 371, startPoint y: 237, endPoint x: 383, endPoint y: 239, distance: 12.2
click at [371, 237] on div "console . log ( "%cThis site was built by Me" , "background:blue;color:#fff ;pa…" at bounding box center [510, 304] width 411 height 369
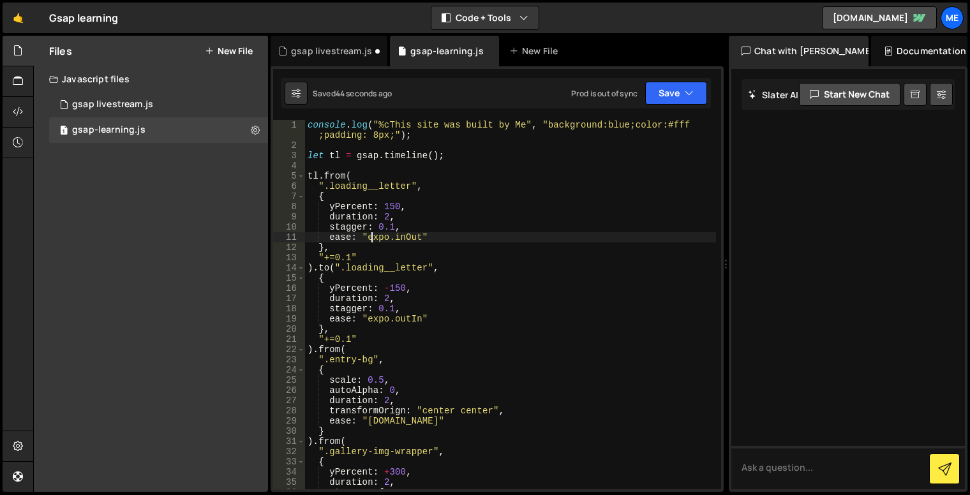
click at [471, 234] on div "console . log ( "%cThis site was built by Me" , "background:blue;color:#fff ;pa…" at bounding box center [510, 320] width 411 height 400
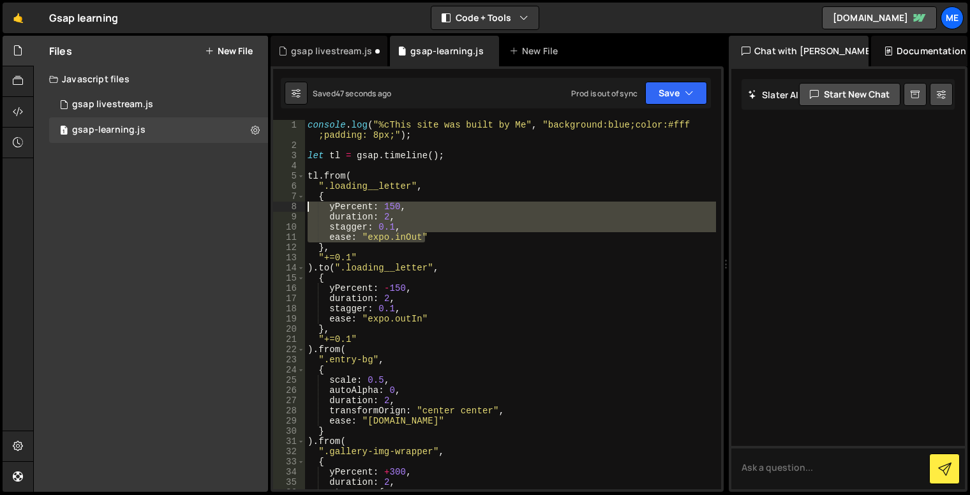
drag, startPoint x: 440, startPoint y: 232, endPoint x: 294, endPoint y: 205, distance: 148.5
click at [294, 205] on div "ease: "expo.inOut" 1 2 3 4 5 6 7 8 9 10 11 12 13 14 15 16 17 18 19 20 21 22 23 …" at bounding box center [497, 304] width 448 height 369
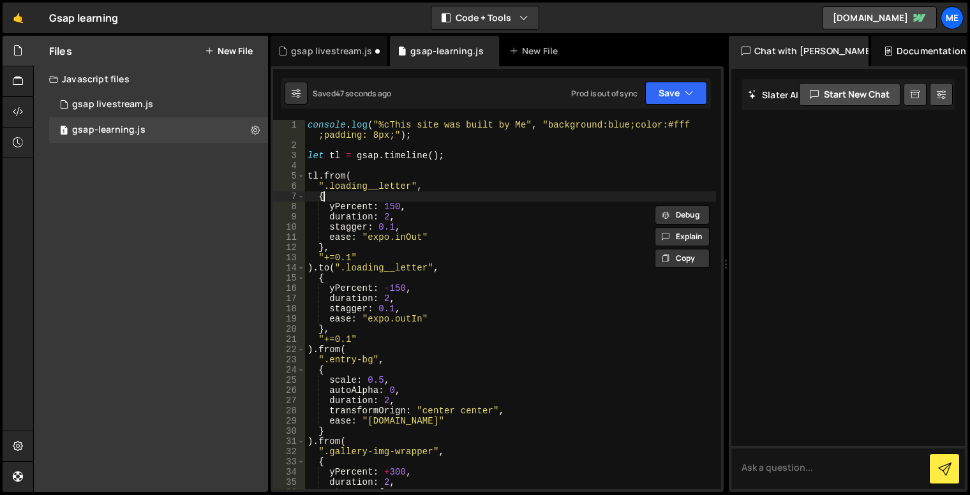
drag, startPoint x: 381, startPoint y: 191, endPoint x: 374, endPoint y: 191, distance: 7.0
click at [381, 191] on div "console . log ( "%cThis site was built by Me" , "background:blue;color:#fff ;pa…" at bounding box center [510, 320] width 411 height 400
click at [327, 173] on div "console . log ( "%cThis site was built by Me" , "background:blue;color:#fff ;pa…" at bounding box center [510, 320] width 411 height 400
type textarea "tl.from("
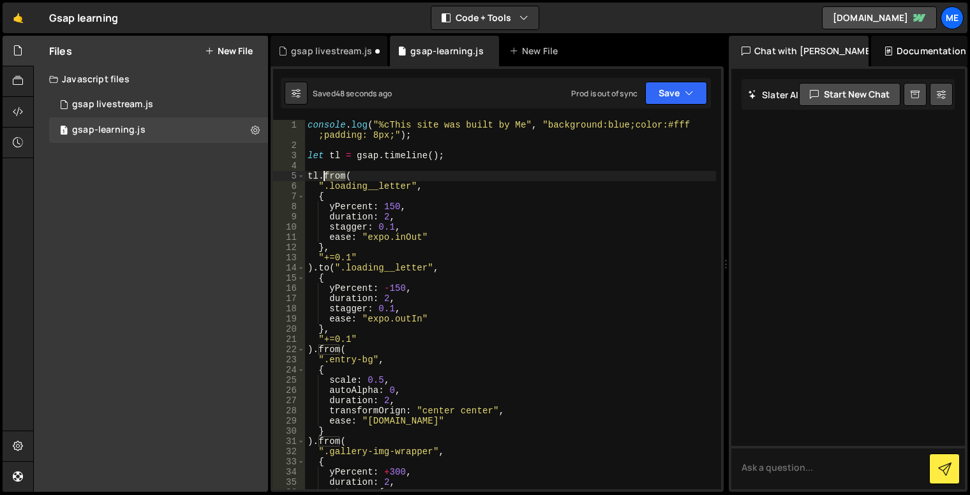
click at [327, 173] on div "console . log ( "%cThis site was built by Me" , "background:blue;color:#fff ;pa…" at bounding box center [510, 320] width 411 height 400
click at [337, 179] on div "console . log ( "%cThis site was built by Me" , "background:blue;color:#fff ;pa…" at bounding box center [510, 304] width 411 height 369
click at [337, 179] on div "console . log ( "%cThis site was built by Me" , "background:blue;color:#fff ;pa…" at bounding box center [510, 320] width 411 height 400
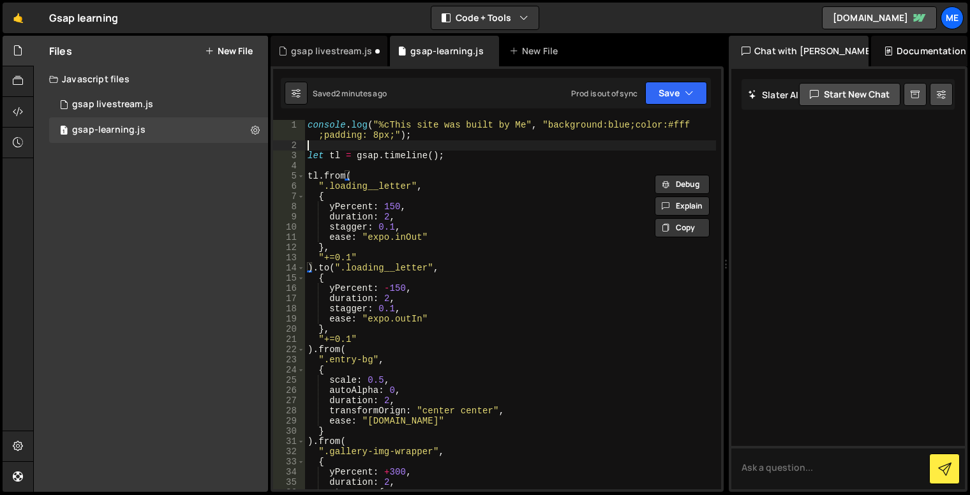
click at [438, 143] on div "console . log ( "%cThis site was built by Me" , "background:blue;color:#fff ;pa…" at bounding box center [510, 320] width 411 height 400
click at [469, 236] on div "console . log ( "%cThis site was built by Me" , "background:blue;color:#fff ;pa…" at bounding box center [510, 320] width 411 height 400
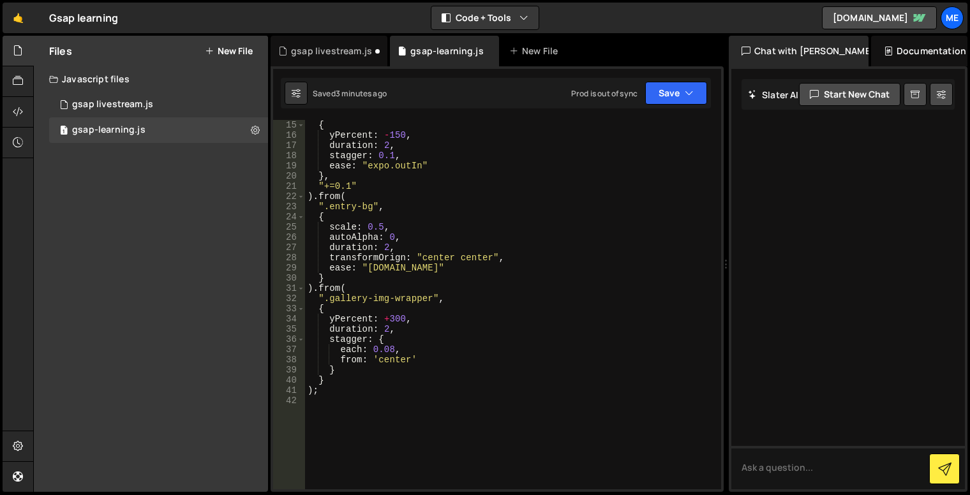
scroll to position [153, 0]
click at [508, 362] on div "{ yPercent : - 150 , duration : 2 , stagger : 0.1 , ease : "expo.outIn" } , "+=…" at bounding box center [510, 315] width 411 height 390
click at [505, 342] on div "{ yPercent : - 150 , duration : 2 , stagger : 0.1 , ease : "expo.outIn" } , "+=…" at bounding box center [510, 315] width 411 height 390
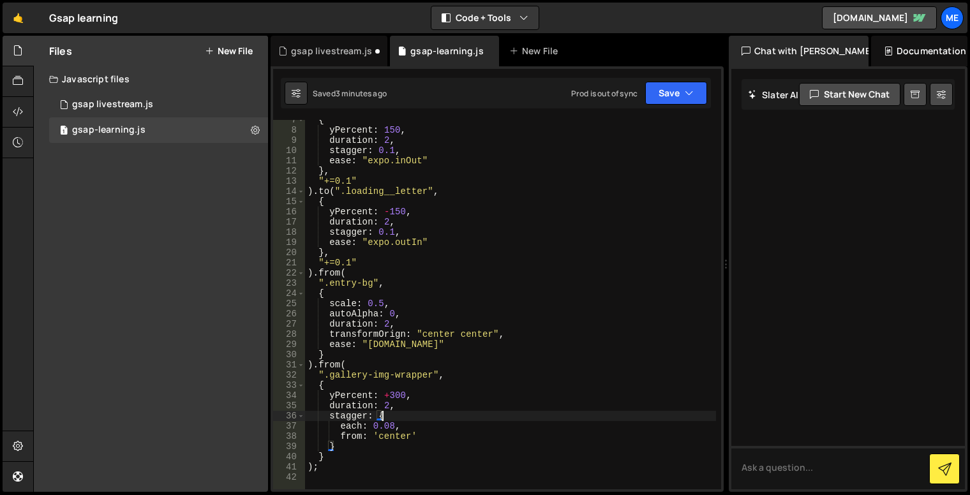
scroll to position [0, 0]
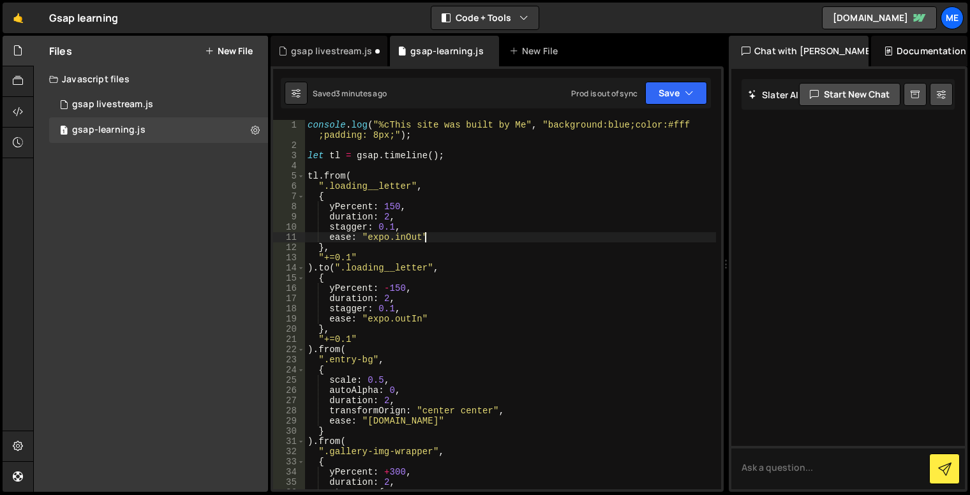
click at [474, 235] on div "console . log ( "%cThis site was built by Me" , "background:blue;color:#fff ;pa…" at bounding box center [510, 320] width 411 height 400
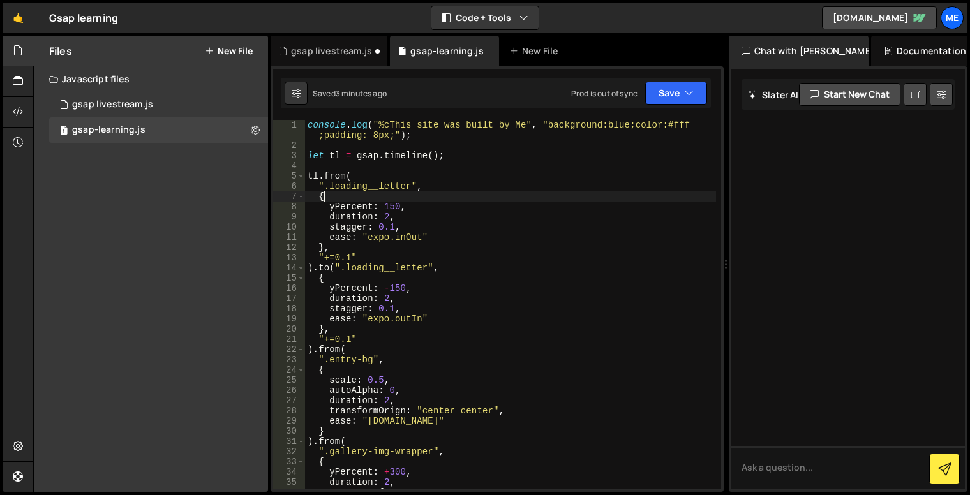
click at [495, 195] on div "console . log ( "%cThis site was built by Me" , "background:blue;color:#fff ;pa…" at bounding box center [510, 320] width 411 height 400
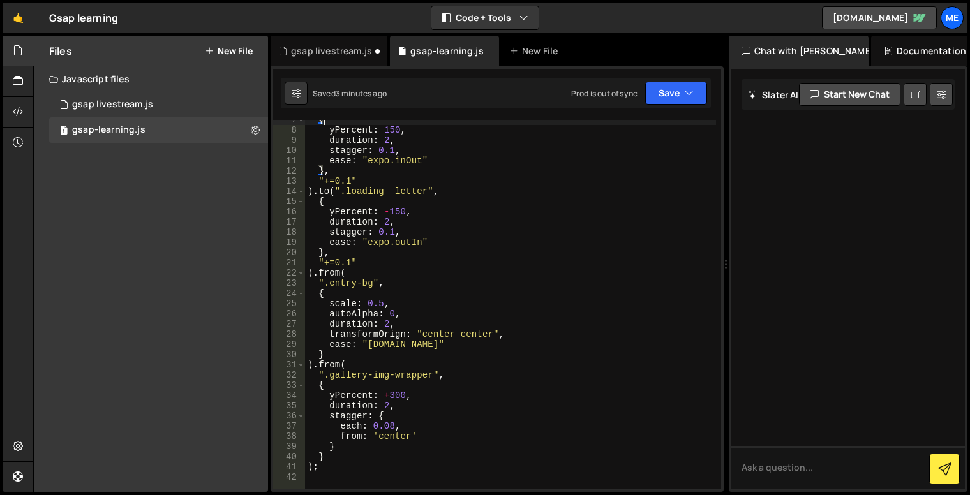
scroll to position [77, 0]
click at [461, 242] on div "{ yPercent : 150 , duration : 2 , stagger : 0.1 , ease : "expo.inOut" } , "+=0.…" at bounding box center [510, 310] width 411 height 390
click at [469, 269] on div "{ yPercent : 150 , duration : 2 , stagger : 0.1 , ease : "expo.inOut" } , "+=0.…" at bounding box center [510, 310] width 411 height 390
click at [487, 317] on div "{ yPercent : 150 , duration : 2 , stagger : 0.1 , ease : "expo.inOut" } , "+=0.…" at bounding box center [510, 310] width 411 height 390
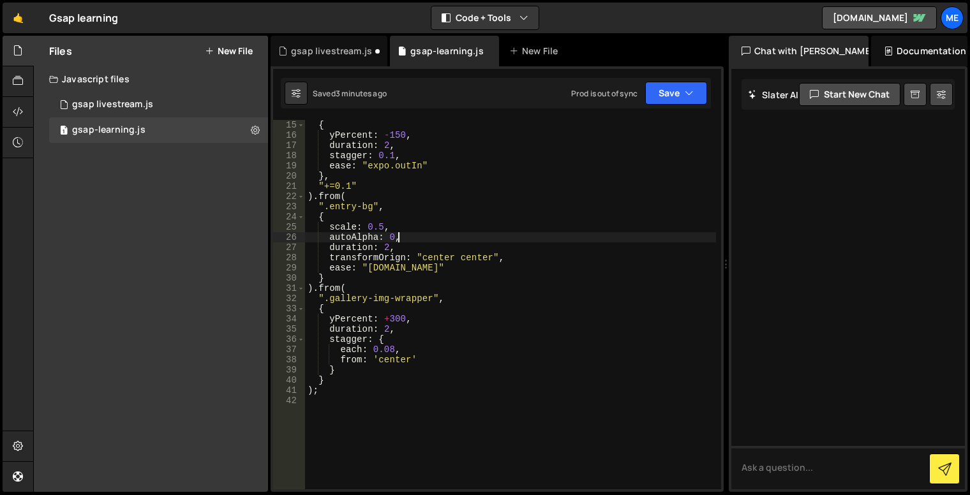
scroll to position [153, 0]
click at [402, 347] on div "{ yPercent : - 150 , duration : 2 , stagger : 0.1 , ease : "expo.outIn" } , "+=…" at bounding box center [510, 315] width 411 height 390
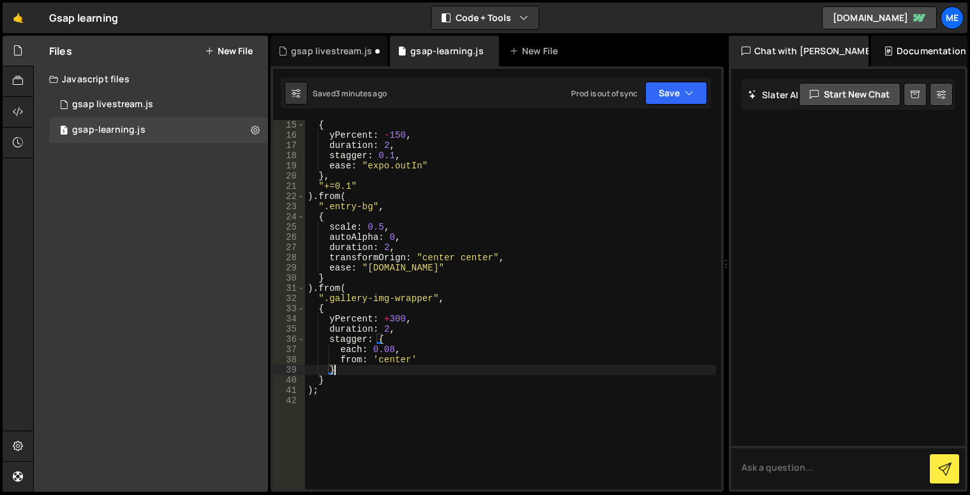
click at [402, 374] on div "{ yPercent : - 150 , duration : 2 , stagger : 0.1 , ease : "expo.outIn" } , "+=…" at bounding box center [510, 315] width 411 height 390
type textarea "}"
click at [369, 405] on div "{ yPercent : - 150 , duration : 2 , stagger : 0.1 , ease : "expo.outIn" } , "+=…" at bounding box center [510, 315] width 411 height 390
